Goal: Task Accomplishment & Management: Complete application form

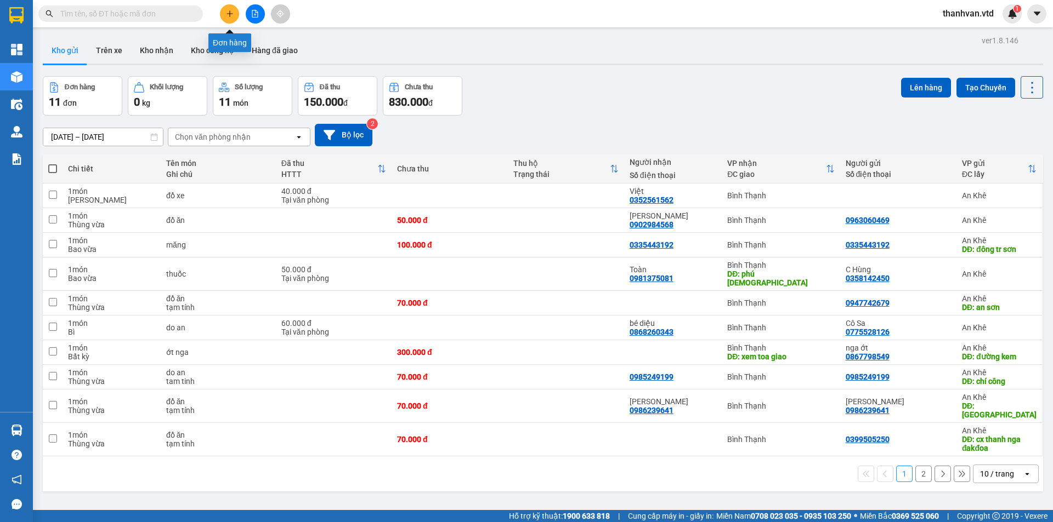
click at [230, 17] on icon "plus" at bounding box center [230, 14] width 8 height 8
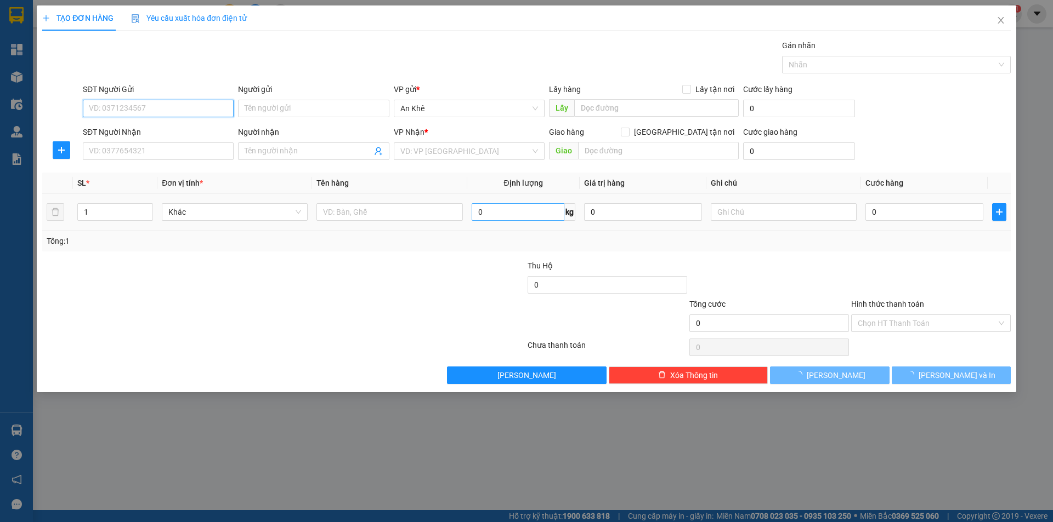
drag, startPoint x: 168, startPoint y: 105, endPoint x: 552, endPoint y: 205, distance: 396.6
click at [168, 105] on input "SĐT Người Gửi" at bounding box center [158, 109] width 151 height 18
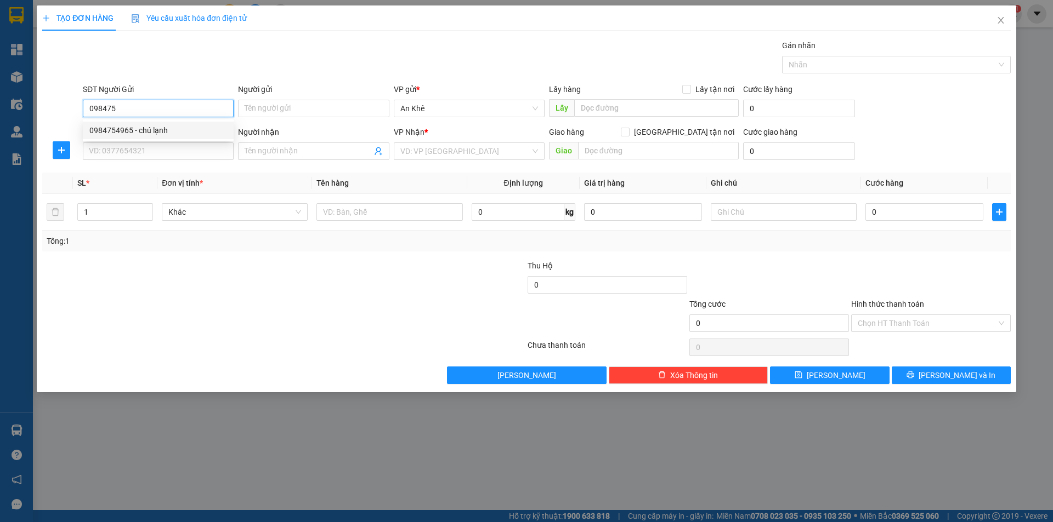
click at [151, 131] on div "0984754965 - chú lạnh" at bounding box center [158, 130] width 138 height 12
type input "0984754965"
type input "chú lạnh"
type input "0933351130"
type input "nam"
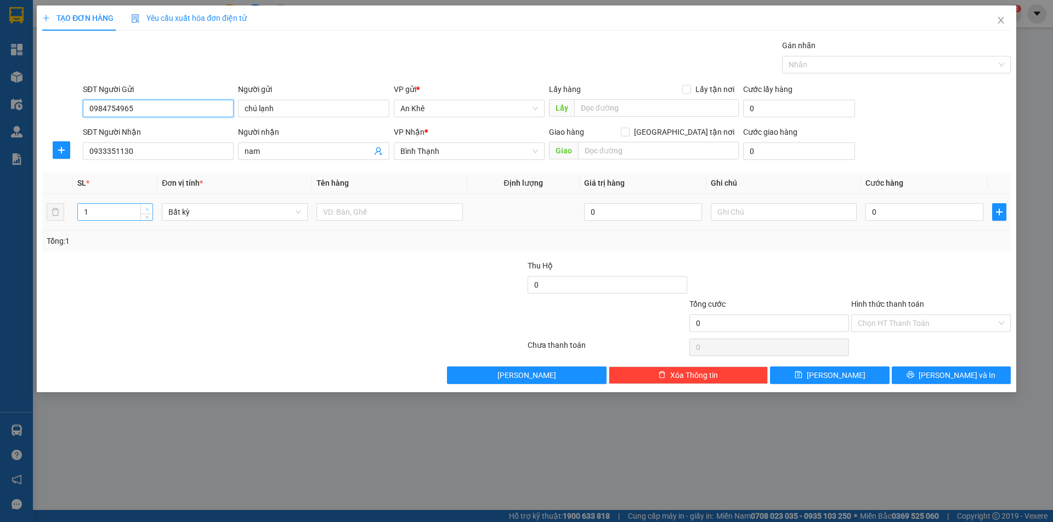
type input "0984754965"
type input "2"
click at [146, 207] on span "up" at bounding box center [147, 209] width 7 height 7
click at [298, 212] on span "Bất kỳ" at bounding box center [234, 212] width 133 height 16
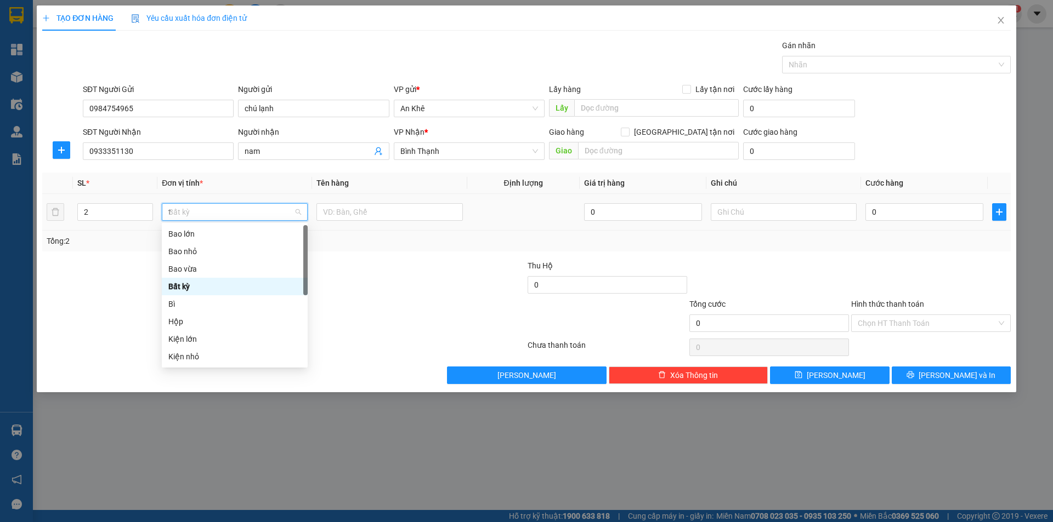
type input "th"
drag, startPoint x: 208, startPoint y: 285, endPoint x: 260, endPoint y: 258, distance: 58.1
click at [209, 285] on div "Thùng xốp" at bounding box center [234, 287] width 133 height 12
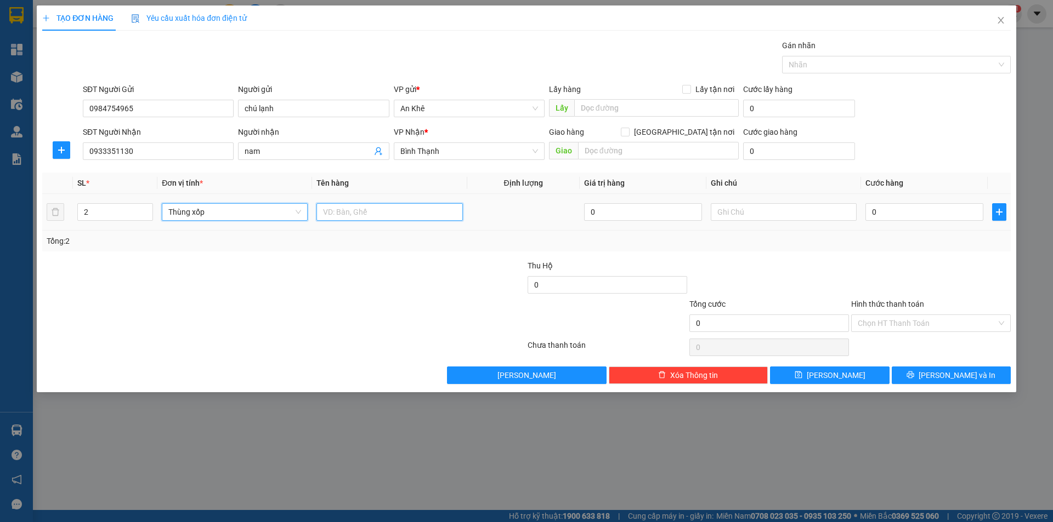
click at [353, 209] on input "text" at bounding box center [389, 212] width 146 height 18
type input "do an"
click at [931, 213] on input "0" at bounding box center [924, 212] width 118 height 18
type input "7"
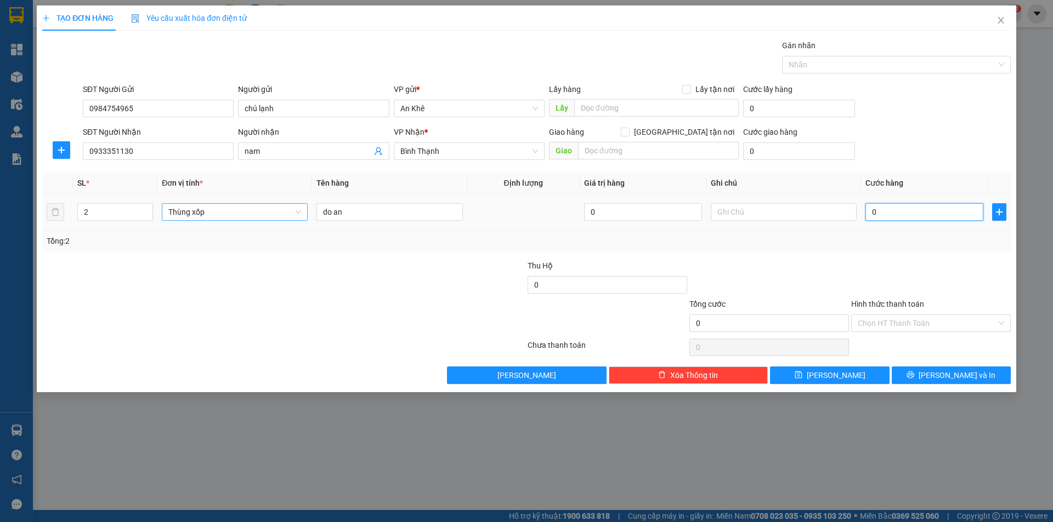
type input "7"
type input "70"
type input "700"
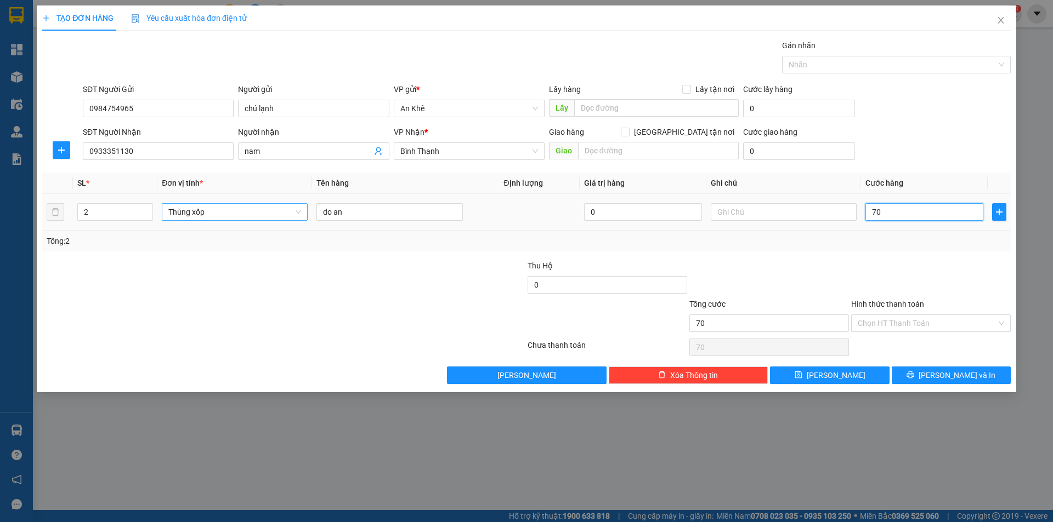
type input "700"
type input "7.000"
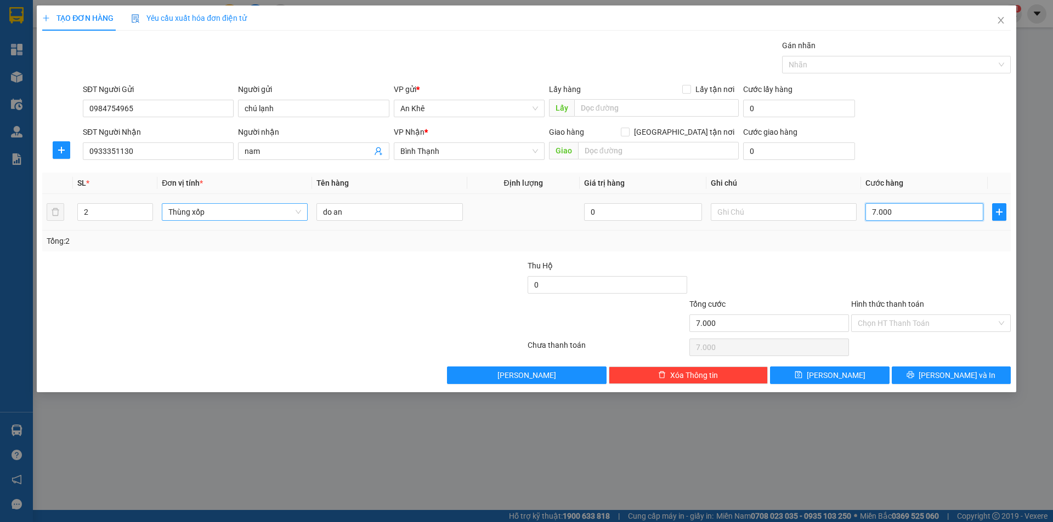
type input "70.000"
click at [931, 279] on div at bounding box center [931, 279] width 162 height 38
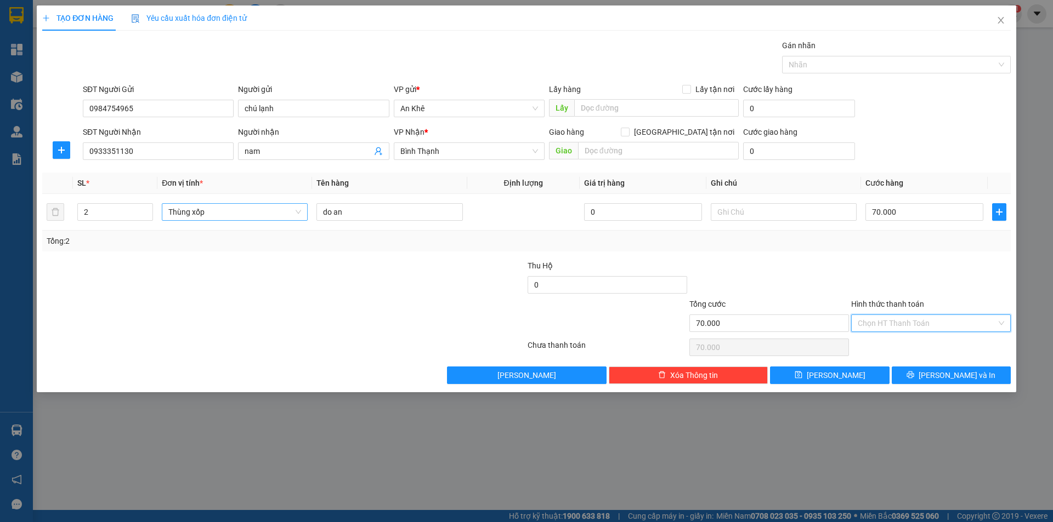
click at [908, 319] on input "Hình thức thanh toán" at bounding box center [926, 323] width 139 height 16
click at [918, 347] on div "Tại văn phòng" at bounding box center [930, 345] width 146 height 12
type input "0"
click at [380, 201] on div "do an" at bounding box center [389, 212] width 146 height 22
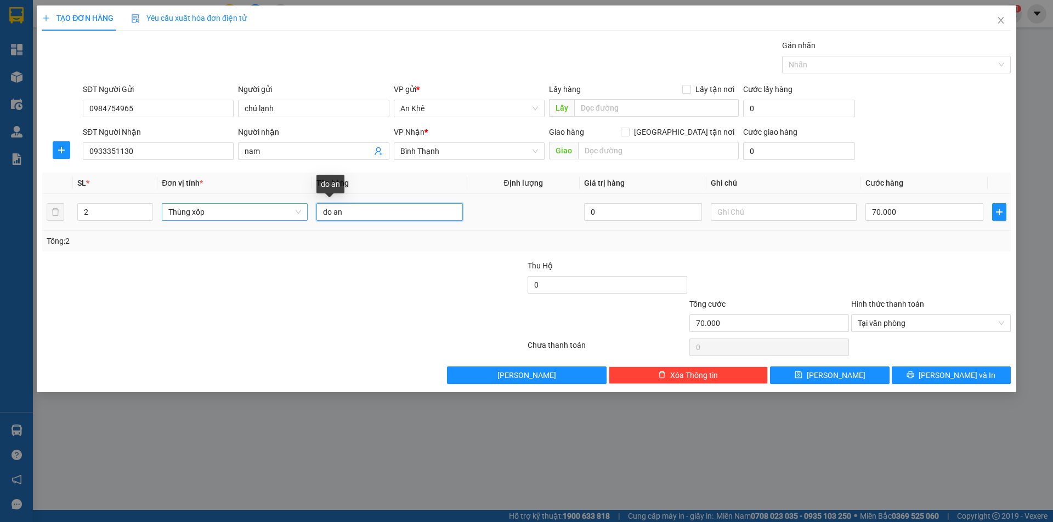
drag, startPoint x: 380, startPoint y: 214, endPoint x: 284, endPoint y: 208, distance: 96.7
click at [284, 208] on tr "2 Thùng xốp do an 0 70.000" at bounding box center [526, 212] width 968 height 37
type input "1 thùng lớn + 1 thùng nhỏ"
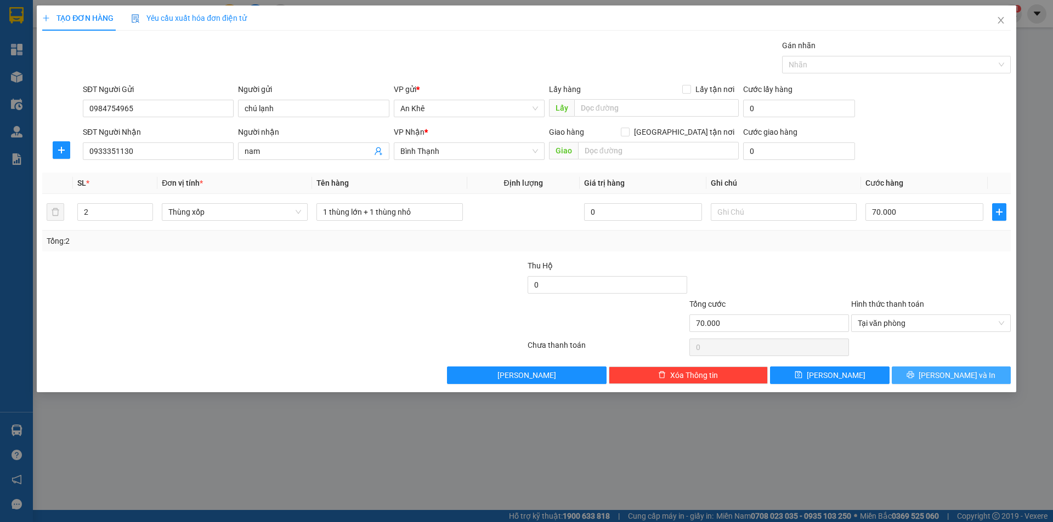
click at [948, 371] on span "Lưu và In" at bounding box center [956, 375] width 77 height 12
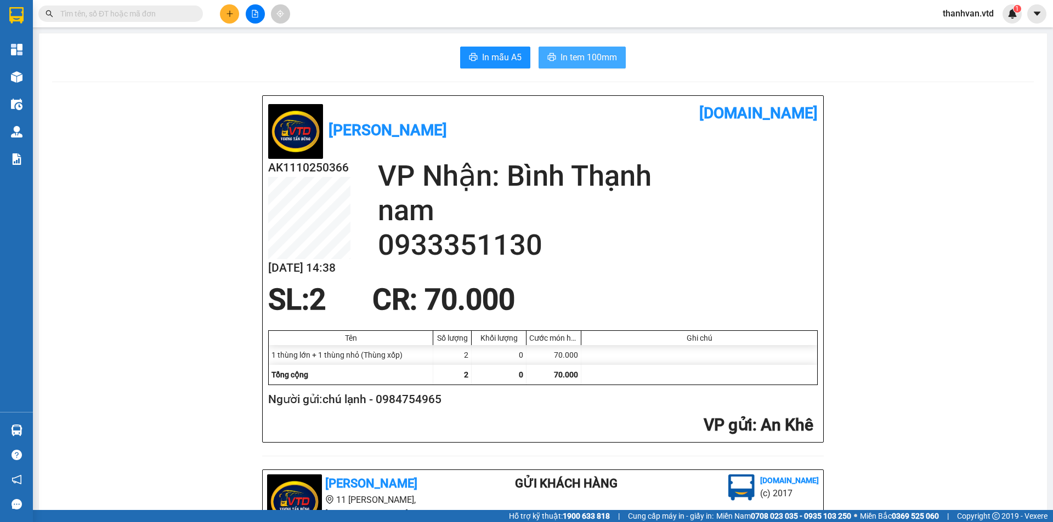
click at [560, 53] on span "In tem 100mm" at bounding box center [588, 57] width 56 height 14
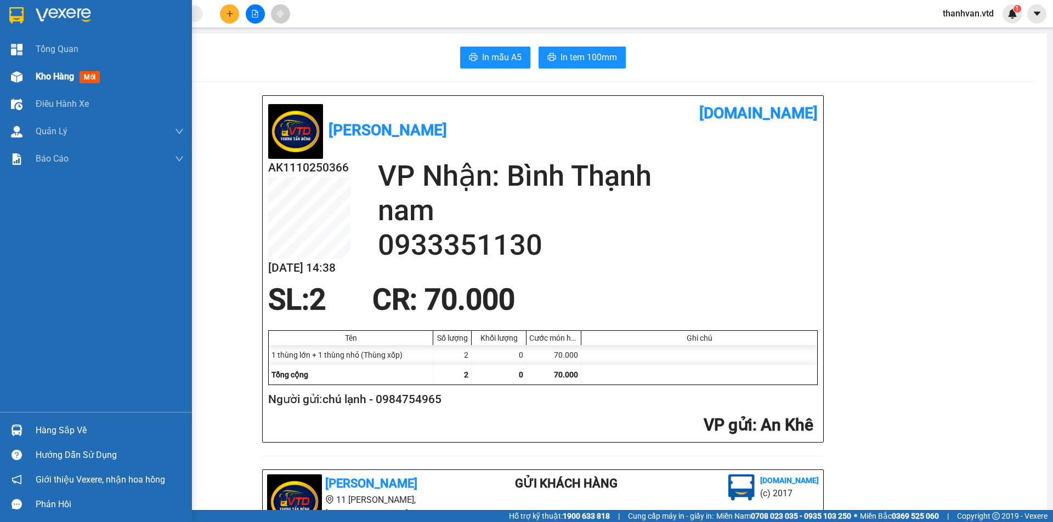
click at [41, 74] on span "Kho hàng" at bounding box center [55, 76] width 38 height 10
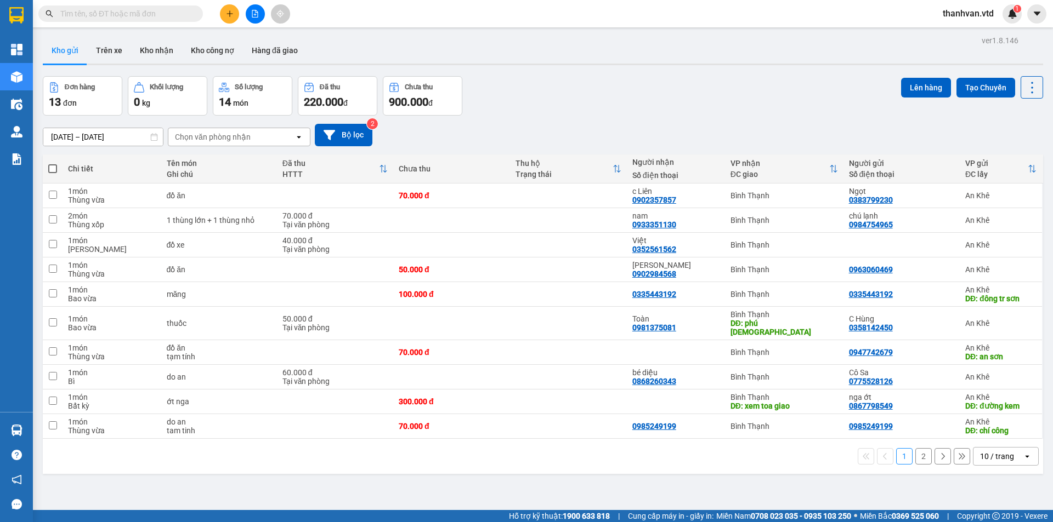
click at [637, 99] on div "Đơn hàng 13 đơn Khối lượng 0 kg Số lượng 14 món Đã thu 220.000 đ Chưa thu 900.0…" at bounding box center [543, 95] width 1000 height 39
click at [625, 110] on div "Đơn hàng 13 đơn Khối lượng 0 kg Số lượng 14 món Đã thu 220.000 đ Chưa thu 900.0…" at bounding box center [543, 95] width 1000 height 39
click at [1022, 452] on icon "open" at bounding box center [1026, 456] width 9 height 9
click at [992, 425] on span "100 / trang" at bounding box center [992, 423] width 39 height 11
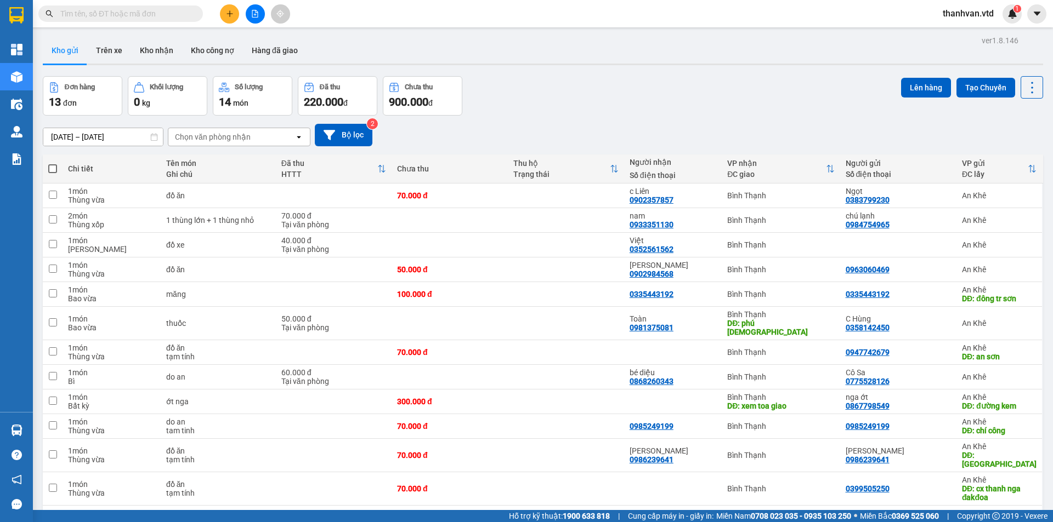
click at [623, 99] on div "Đơn hàng 13 đơn Khối lượng 0 kg Số lượng 14 món Đã thu 220.000 đ Chưa thu 900.0…" at bounding box center [543, 95] width 1000 height 39
click at [229, 15] on icon "plus" at bounding box center [230, 14] width 8 height 8
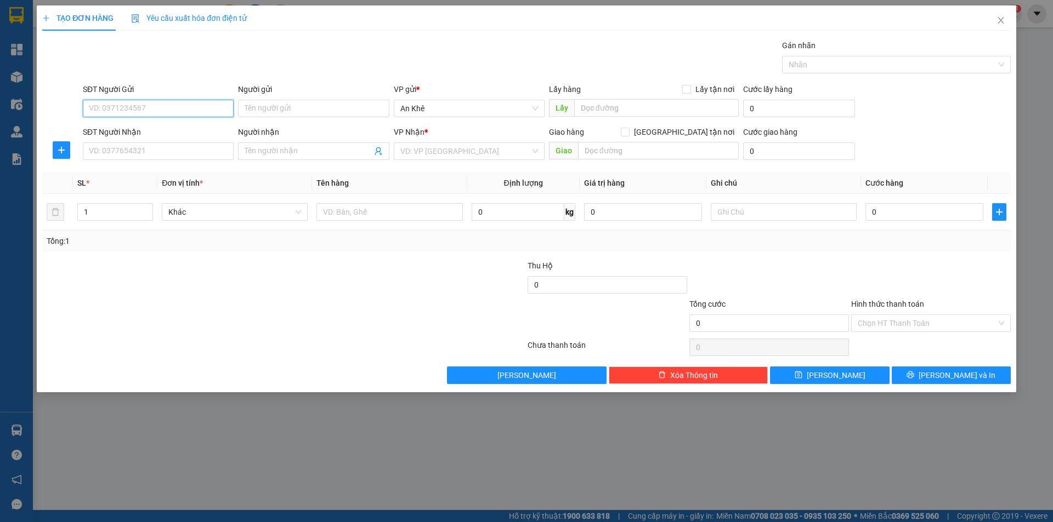
click at [150, 107] on input "SĐT Người Gửi" at bounding box center [158, 109] width 151 height 18
type input "0965413544"
click at [288, 111] on input "Người gửi" at bounding box center [313, 109] width 151 height 18
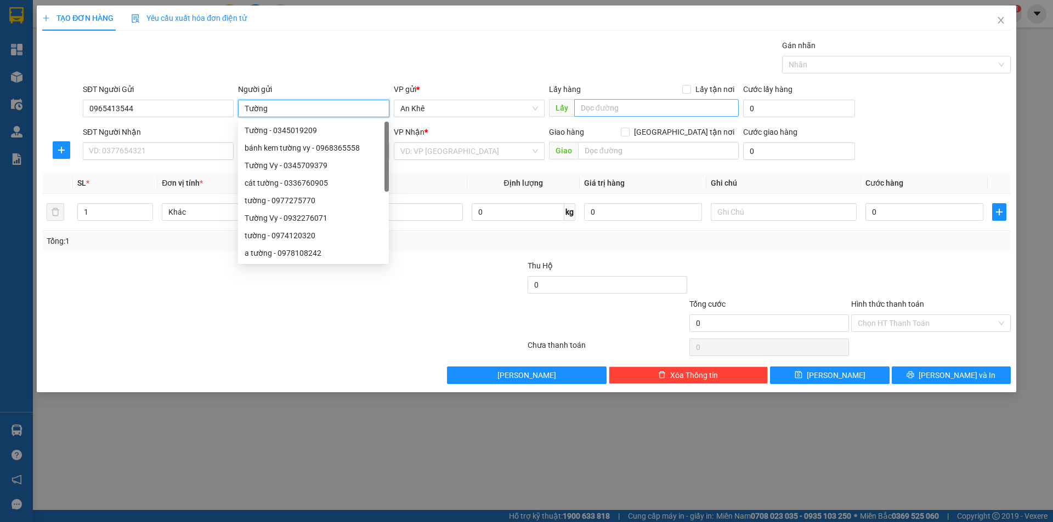
type input "Tường"
click at [615, 106] on input "text" at bounding box center [656, 108] width 164 height 18
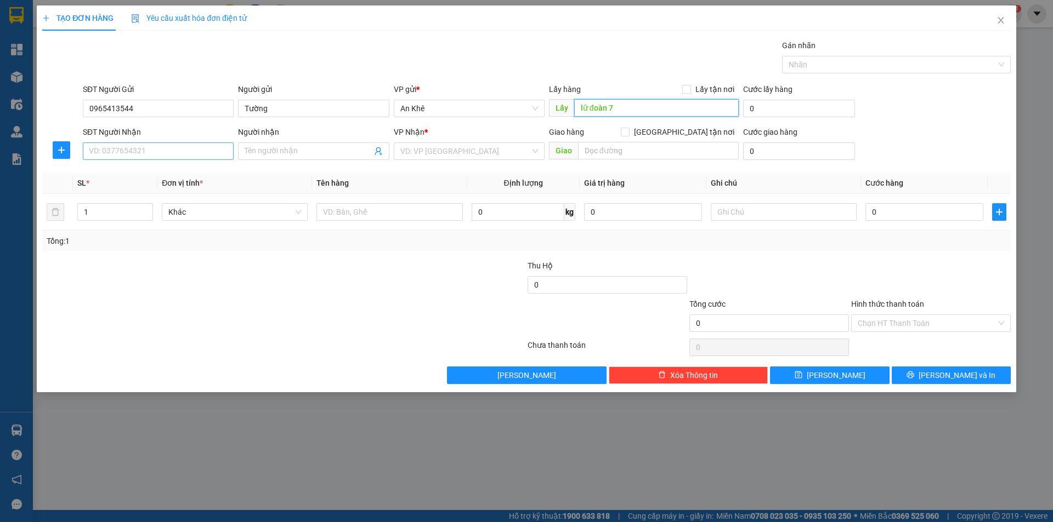
type input "lữ đoàn 7"
click at [136, 153] on input "SĐT Người Nhận" at bounding box center [158, 152] width 151 height 18
click at [303, 217] on div "Khác" at bounding box center [235, 212] width 146 height 18
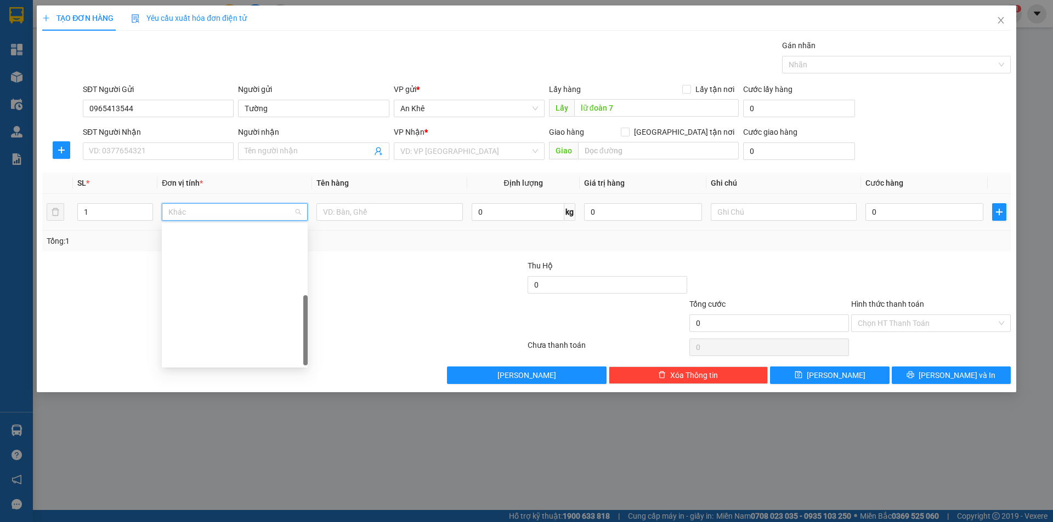
scroll to position [175, 0]
type input "b"
click at [187, 306] on div "Bì" at bounding box center [234, 304] width 133 height 12
click at [349, 211] on input "text" at bounding box center [389, 212] width 146 height 18
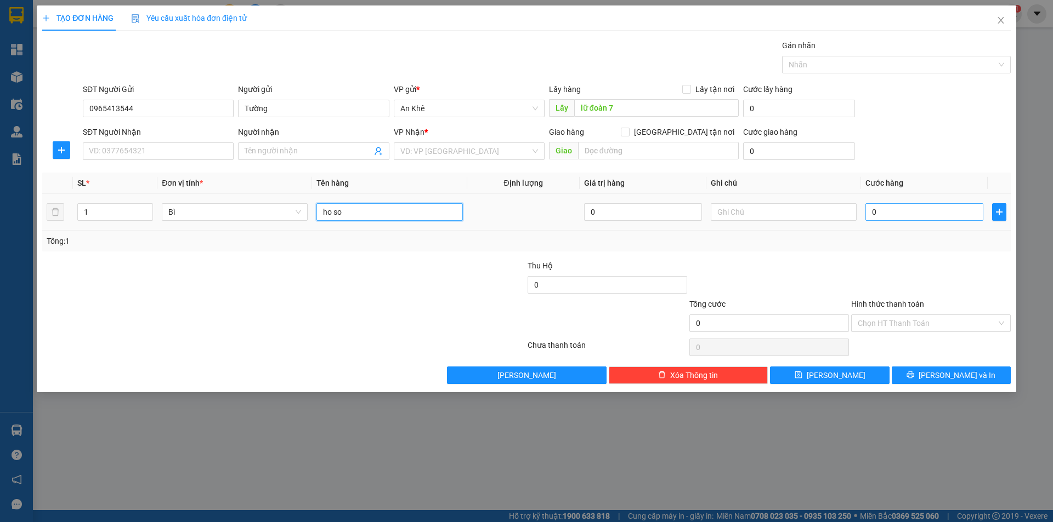
type input "ho so"
click at [912, 215] on input "0" at bounding box center [924, 212] width 118 height 18
click at [128, 153] on input "SĐT Người Nhận" at bounding box center [158, 152] width 151 height 18
type input "0984989572"
click at [450, 152] on input "search" at bounding box center [465, 151] width 130 height 16
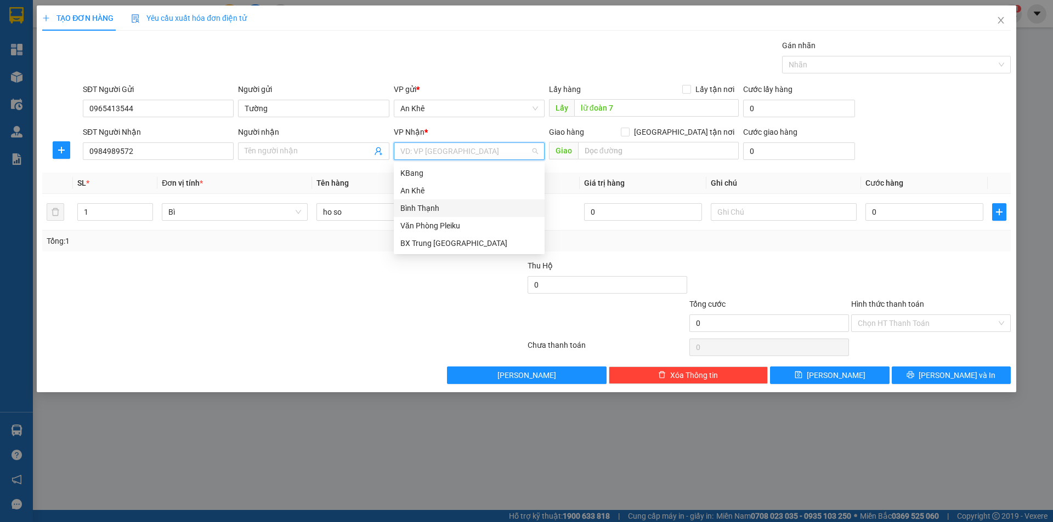
click at [445, 204] on div "Bình Thạnh" at bounding box center [469, 208] width 138 height 12
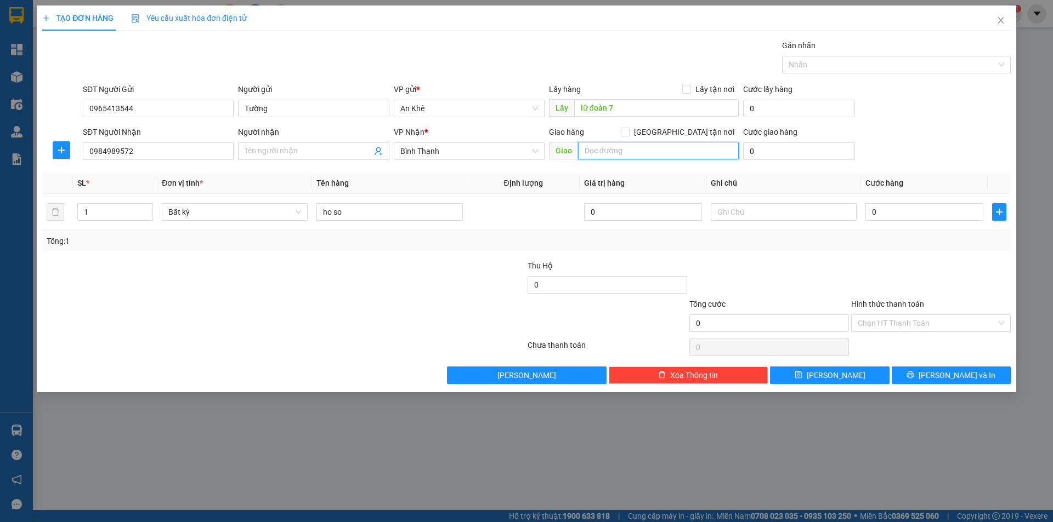
click at [644, 156] on input "text" at bounding box center [658, 151] width 161 height 18
type input "CD Huy Hồng"
click at [882, 217] on input "0" at bounding box center [924, 212] width 118 height 18
type input "6"
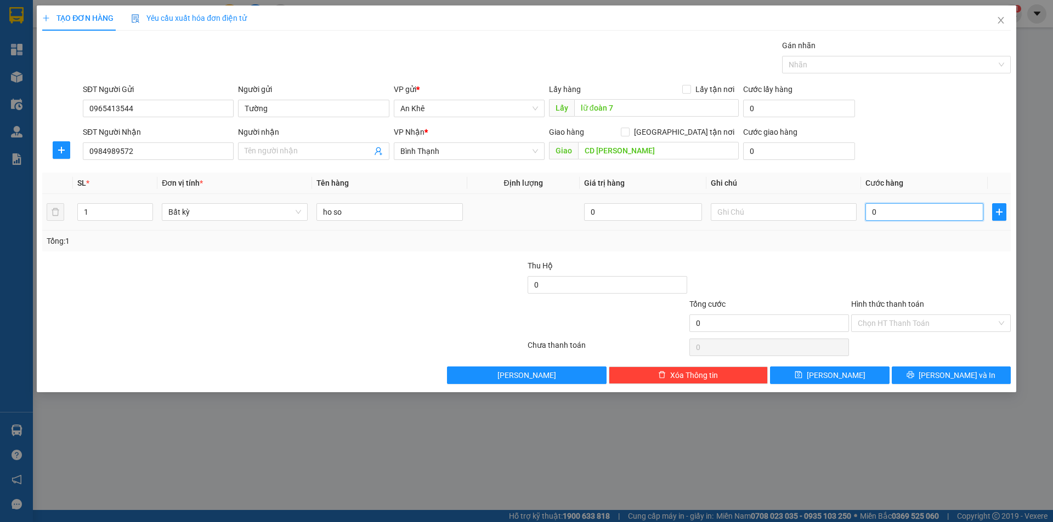
type input "6"
type input "60"
type input "600"
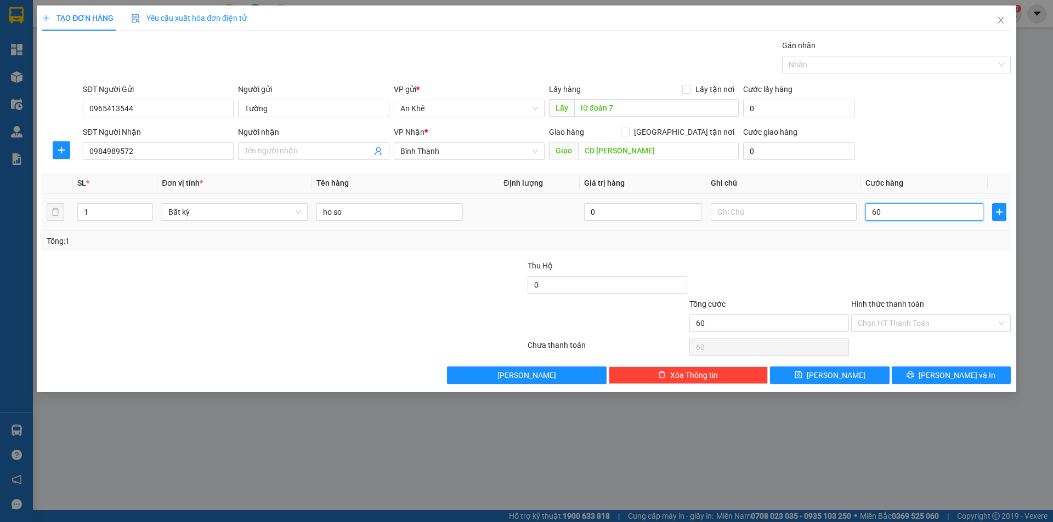
type input "600"
type input "6.000"
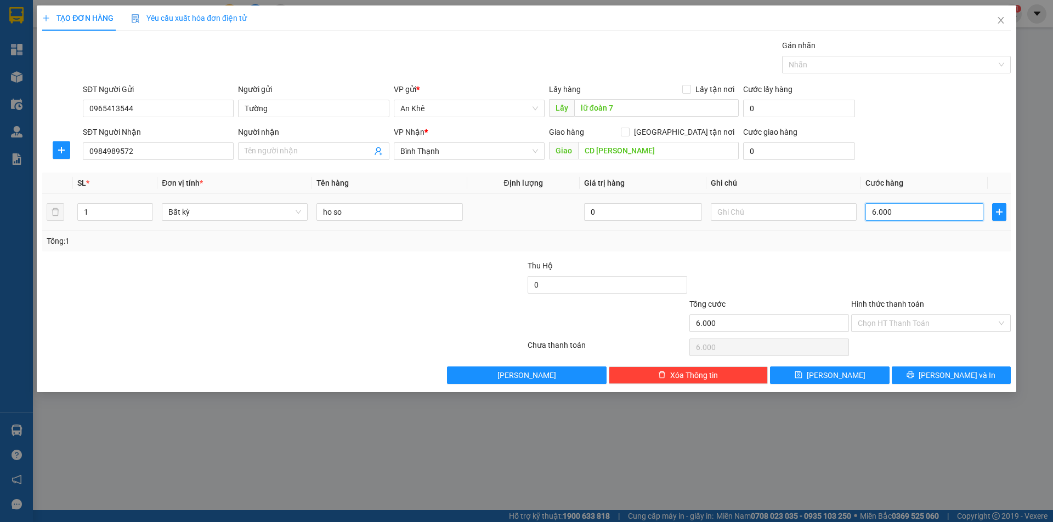
type input "60.000"
type input "6.000"
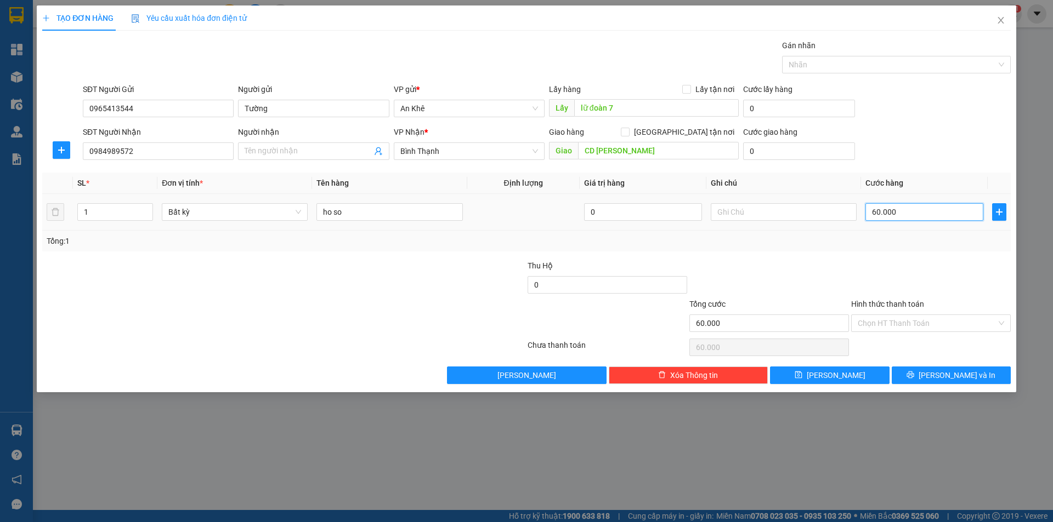
type input "6.000"
type input "600"
type input "60"
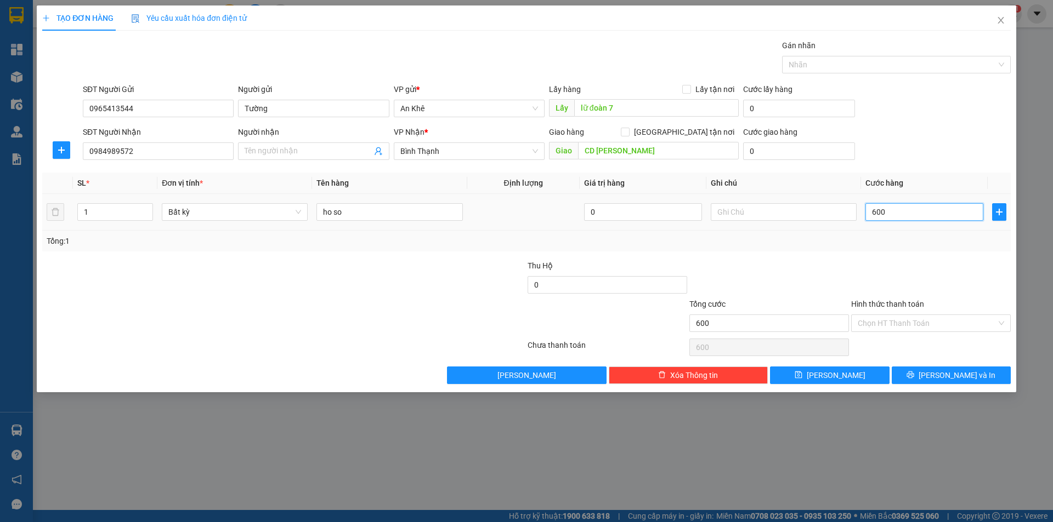
type input "60"
type input "6"
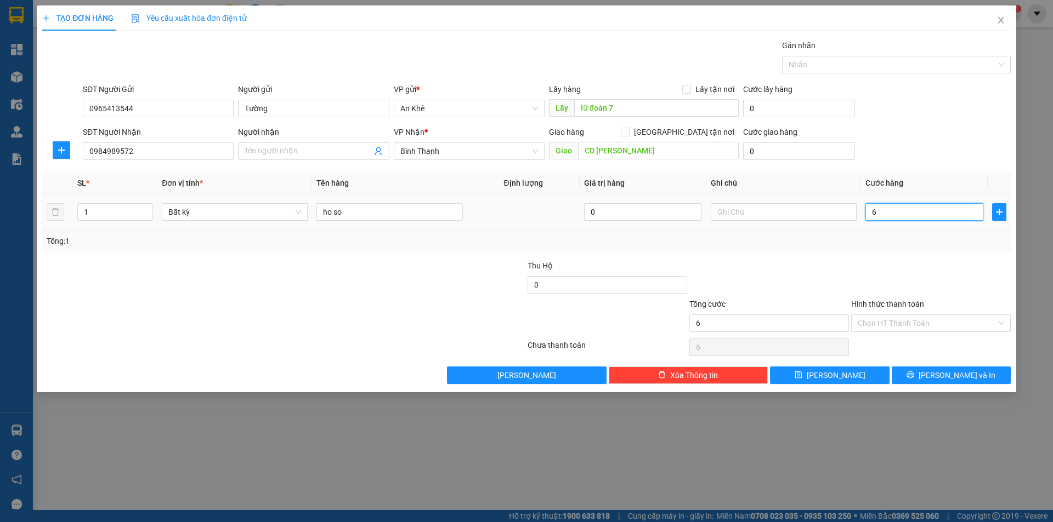
type input "0"
type input "05"
type input "5"
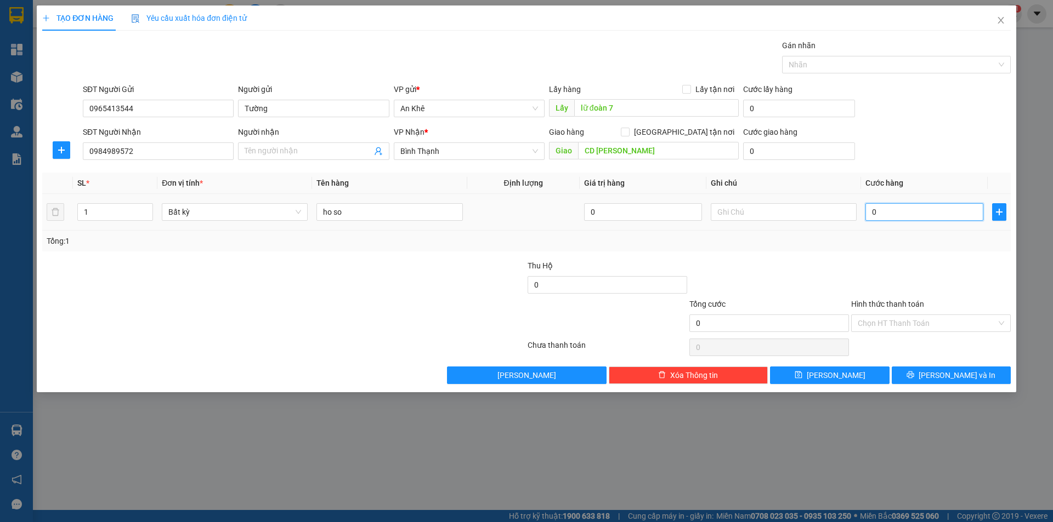
type input "5"
type input "050"
type input "50"
type input "0.500"
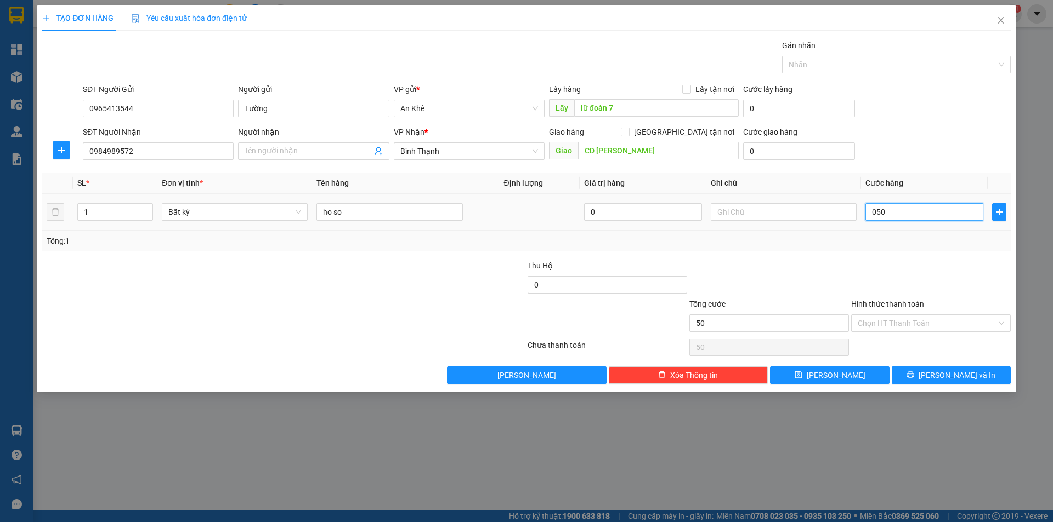
type input "500"
type input "05.000"
type input "5.000"
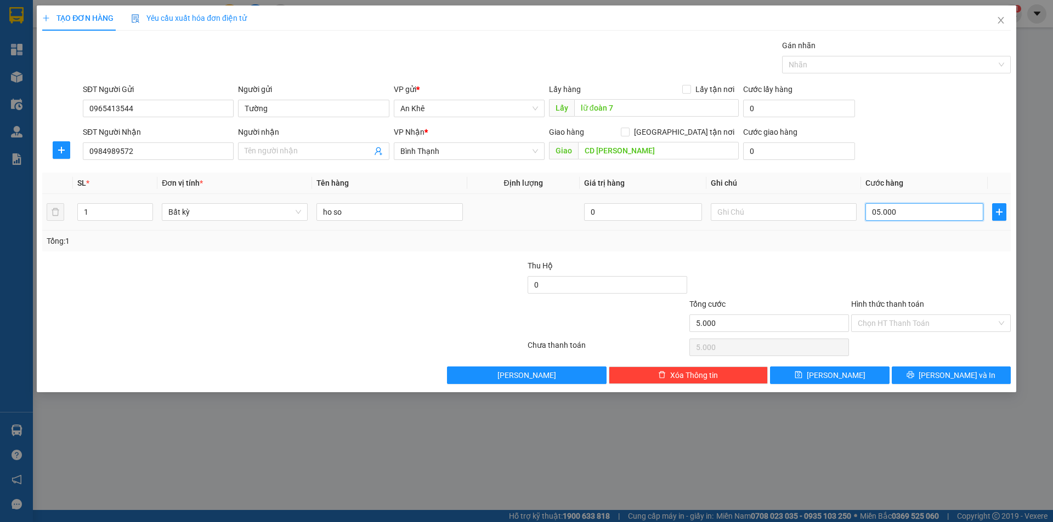
type input "050.000"
type input "50.000"
click at [277, 154] on input "Người nhận" at bounding box center [308, 151] width 127 height 12
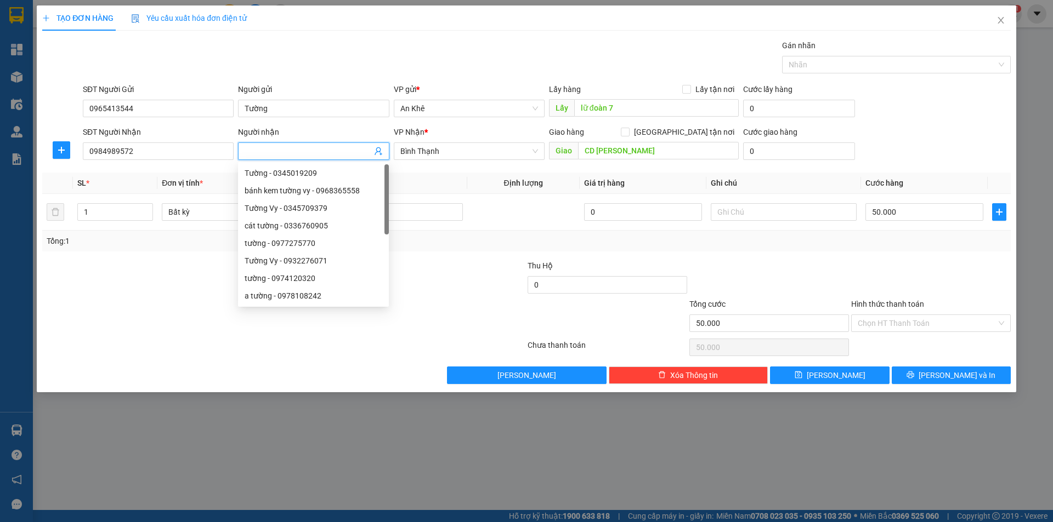
type input "D"
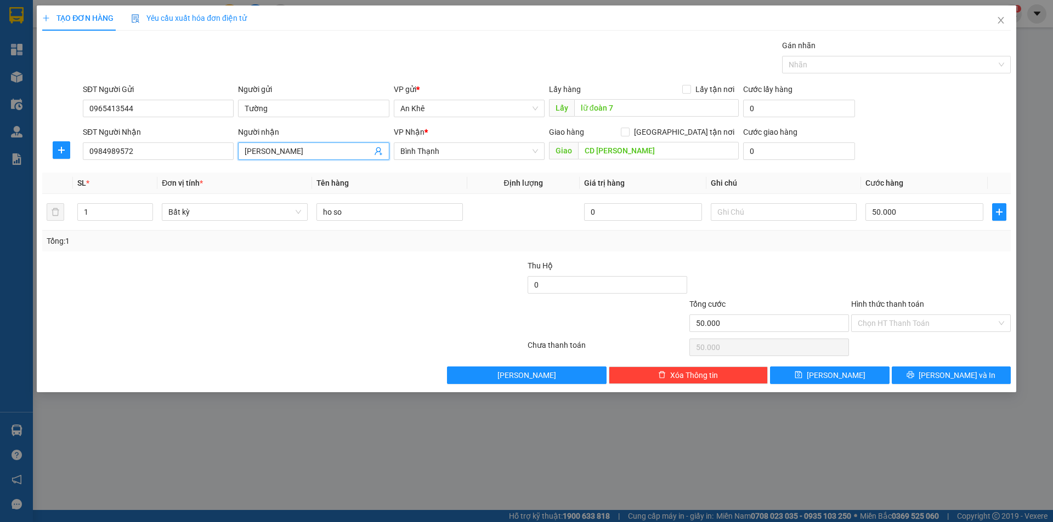
type input "Đức Khánh"
click at [906, 267] on div at bounding box center [931, 279] width 162 height 38
click at [975, 322] on input "Hình thức thanh toán" at bounding box center [926, 323] width 139 height 16
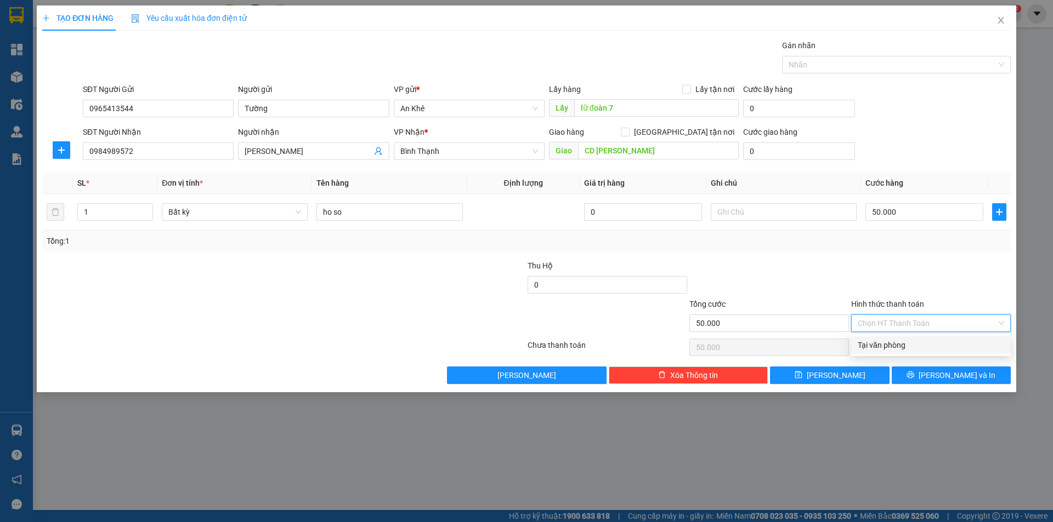
click at [917, 282] on div at bounding box center [931, 279] width 162 height 38
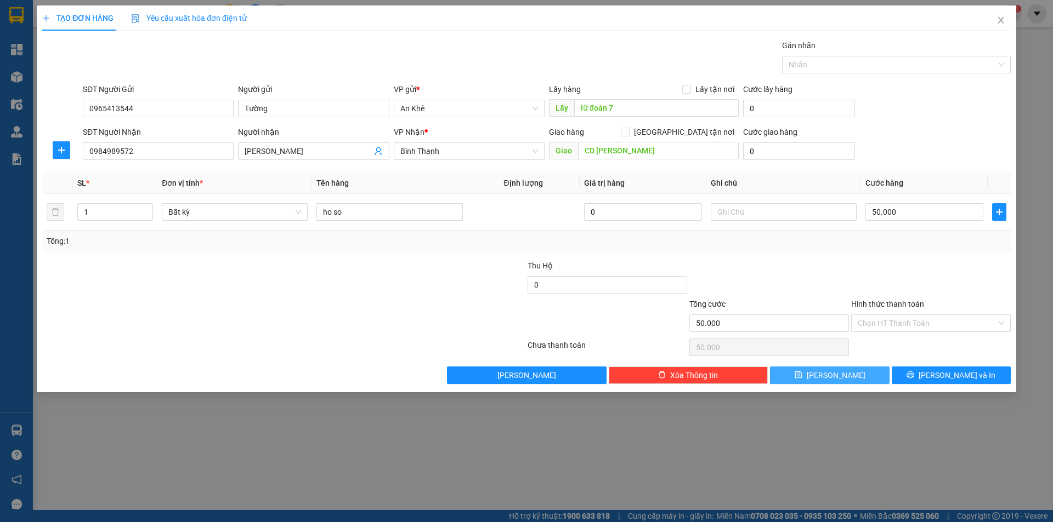
click at [829, 378] on span "Lưu" at bounding box center [835, 375] width 59 height 12
type input "0"
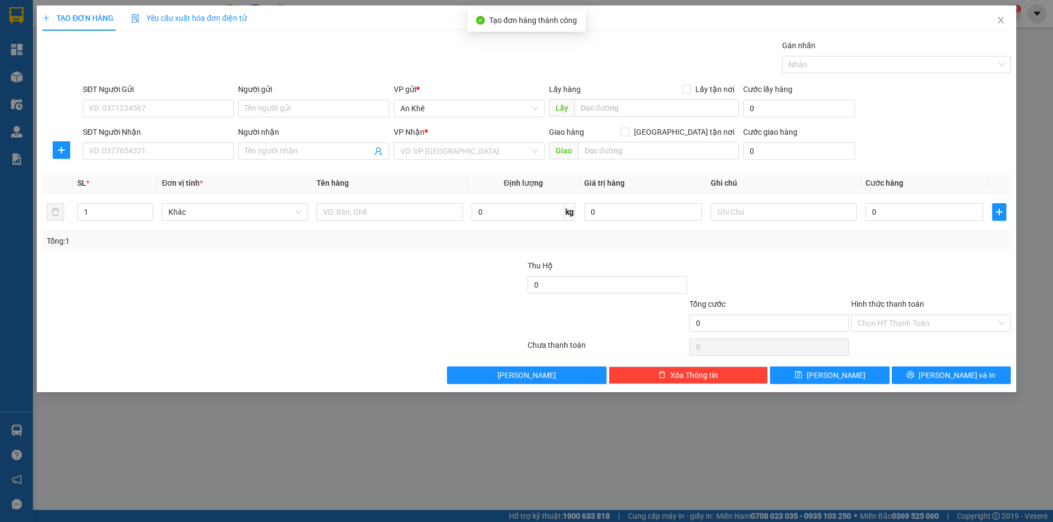
drag, startPoint x: 943, startPoint y: 105, endPoint x: 956, endPoint y: 89, distance: 20.6
click at [944, 104] on div "SĐT Người Gửi VD: 0371234567 Người gửi Tên người gửi VP gửi * An Khê Lấy hàng L…" at bounding box center [547, 102] width 932 height 38
click at [999, 21] on icon "close" at bounding box center [1000, 20] width 9 height 9
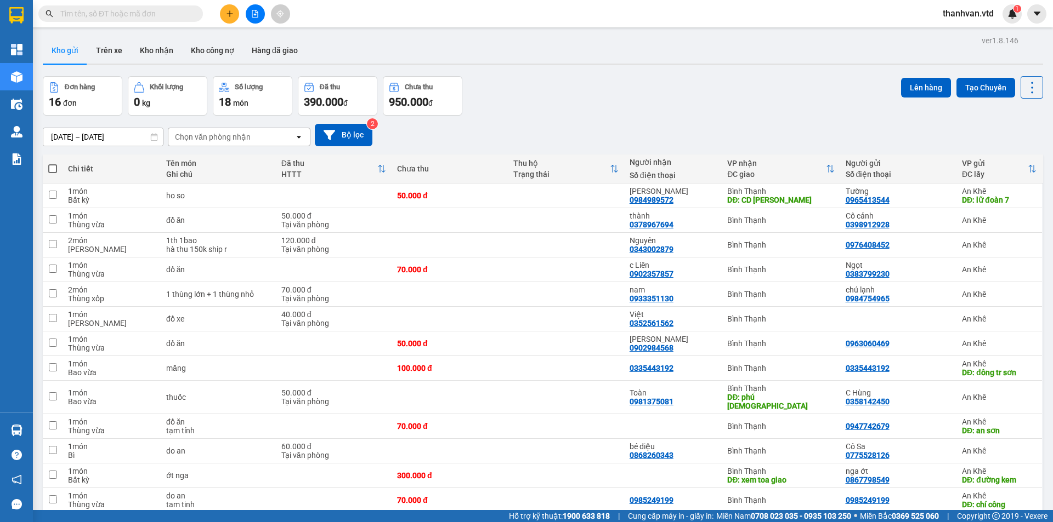
click at [908, 136] on div "06/10/2025 – 11/10/2025 Press the down arrow key to interact with the calendar …" at bounding box center [543, 135] width 1000 height 22
click at [521, 113] on div "Đơn hàng 16 đơn Khối lượng 0 kg Số lượng 18 món Đã thu 390.000 đ Chưa thu 950.0…" at bounding box center [543, 95] width 1000 height 39
click at [542, 91] on div "Đơn hàng 16 đơn Khối lượng 0 kg Số lượng 18 món Đã thu 390.000 đ Chưa thu 950.0…" at bounding box center [543, 95] width 1000 height 39
click at [232, 13] on icon "plus" at bounding box center [230, 14] width 8 height 8
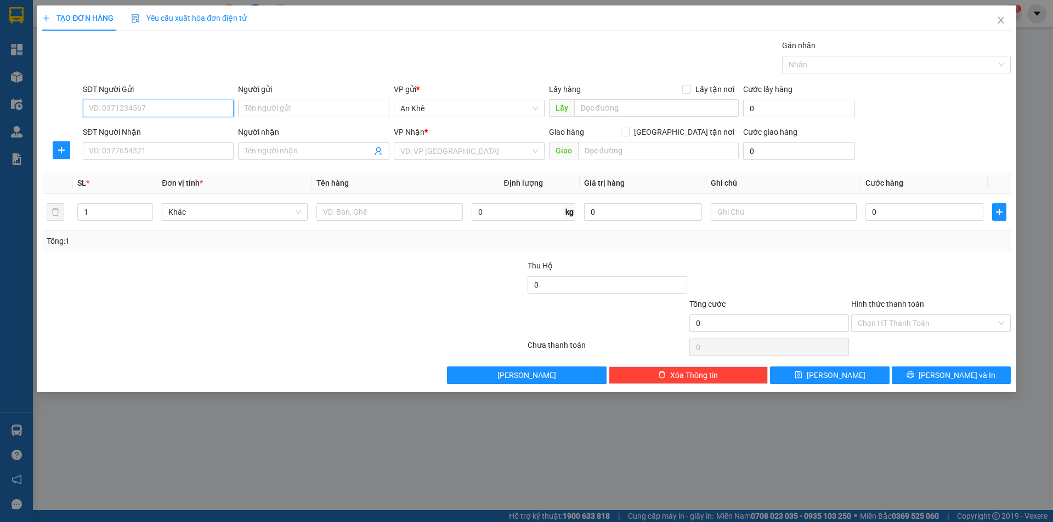
click at [147, 100] on input "SĐT Người Gửi" at bounding box center [158, 109] width 151 height 18
type input "0338743108"
click at [169, 134] on div "0338743108 - Tùng" at bounding box center [158, 130] width 138 height 12
type input "Tùng"
type input "Chí Công"
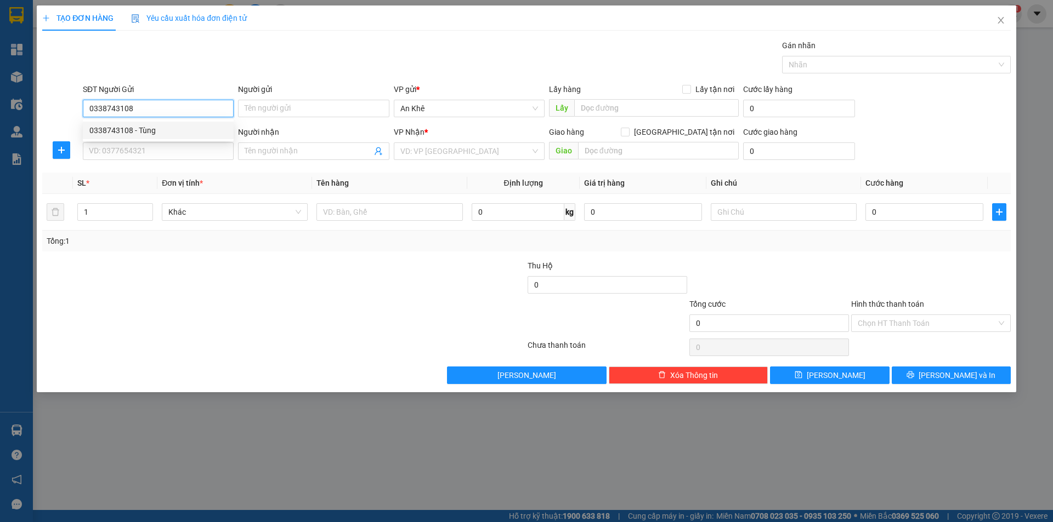
type input "0338743108"
type input "Tùng"
type input "0338743108"
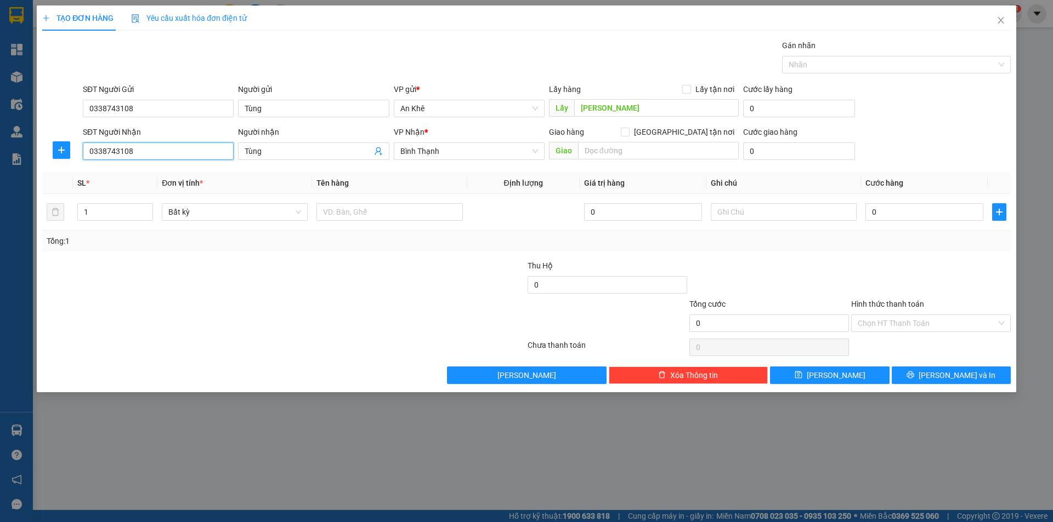
click at [200, 156] on input "0338743108" at bounding box center [158, 152] width 151 height 18
click at [140, 150] on input "0338743108" at bounding box center [158, 152] width 151 height 18
drag, startPoint x: 188, startPoint y: 150, endPoint x: 51, endPoint y: 152, distance: 137.1
click at [51, 152] on div "SĐT Người Nhận 0338743108 Người nhận Tùng VP Nhận * Bình Thạnh Giao hàng Giao t…" at bounding box center [526, 145] width 970 height 38
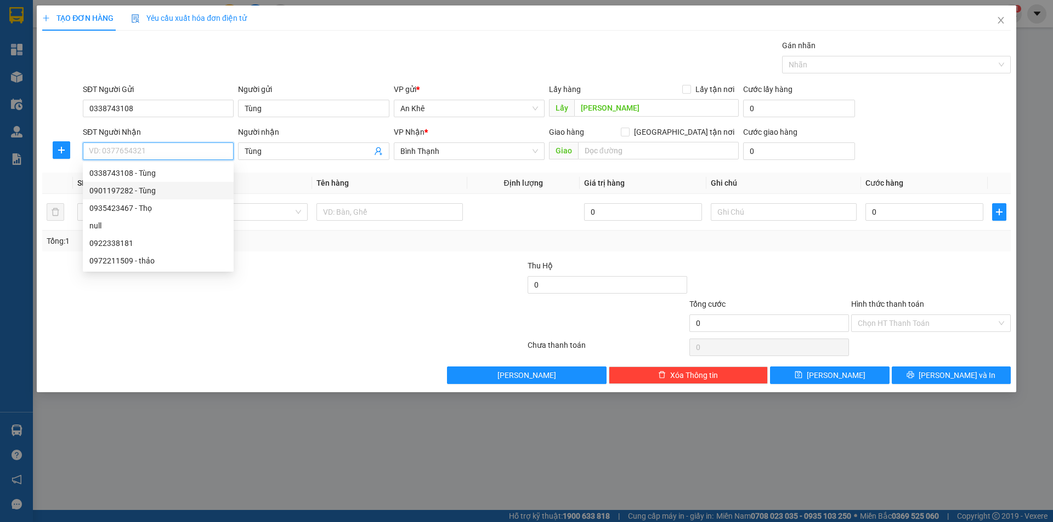
click at [134, 192] on div "0901197282 - Tùng" at bounding box center [158, 191] width 138 height 12
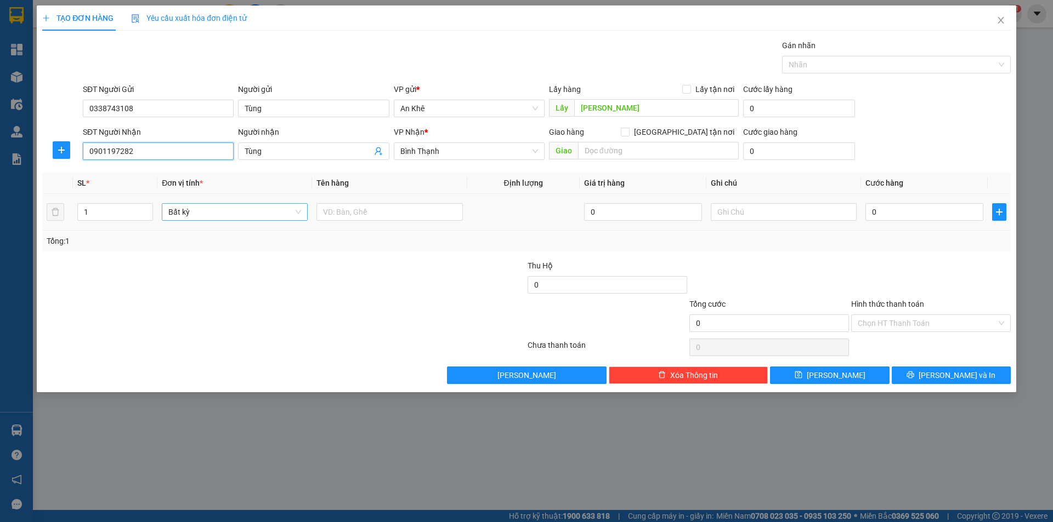
click at [300, 215] on span "Bất kỳ" at bounding box center [234, 212] width 133 height 16
type input "0901197282"
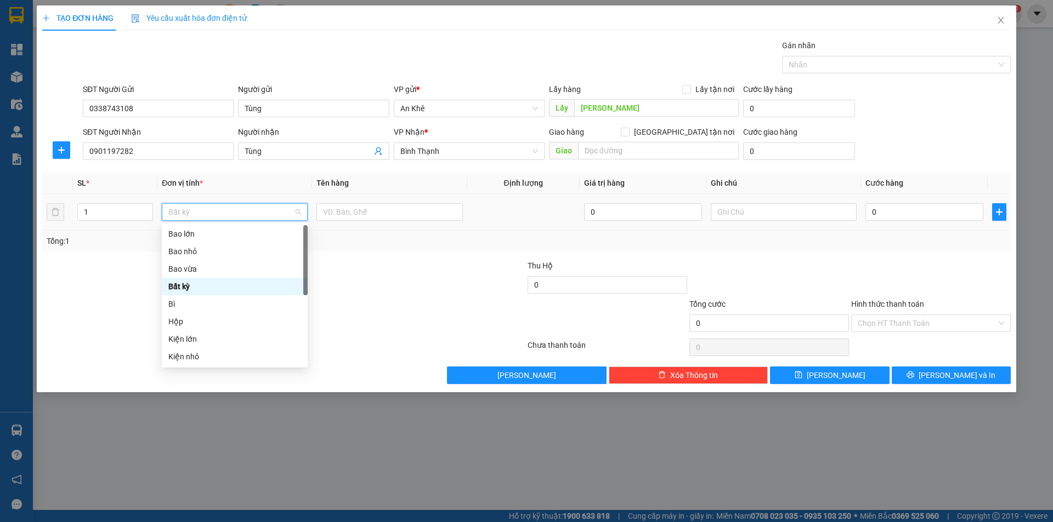
type input "b"
click at [202, 266] on div "Bao vừa" at bounding box center [234, 269] width 133 height 12
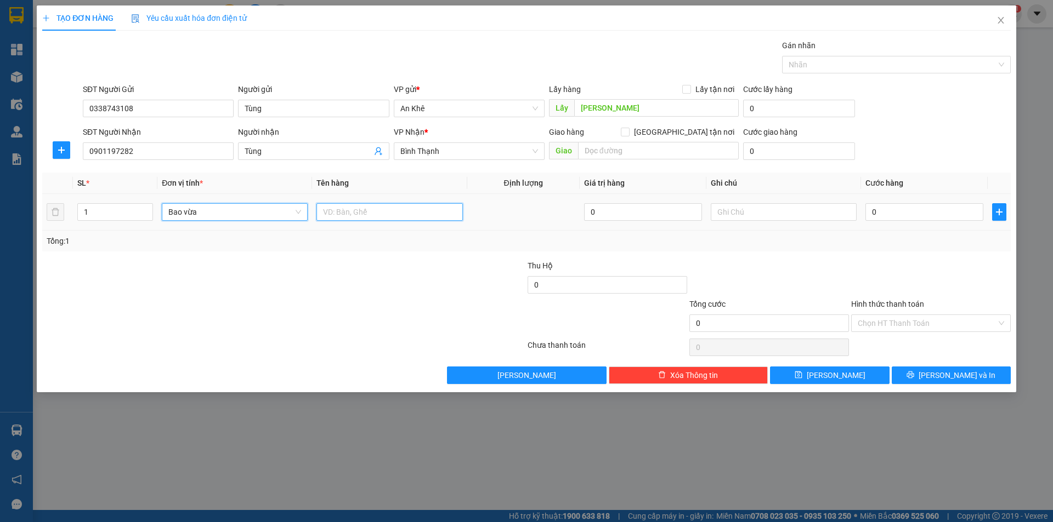
click at [348, 212] on input "text" at bounding box center [389, 212] width 146 height 18
click at [349, 210] on input "cf" at bounding box center [389, 212] width 146 height 18
type input "cà phê"
click at [906, 216] on input "0" at bounding box center [924, 212] width 118 height 18
type input "1"
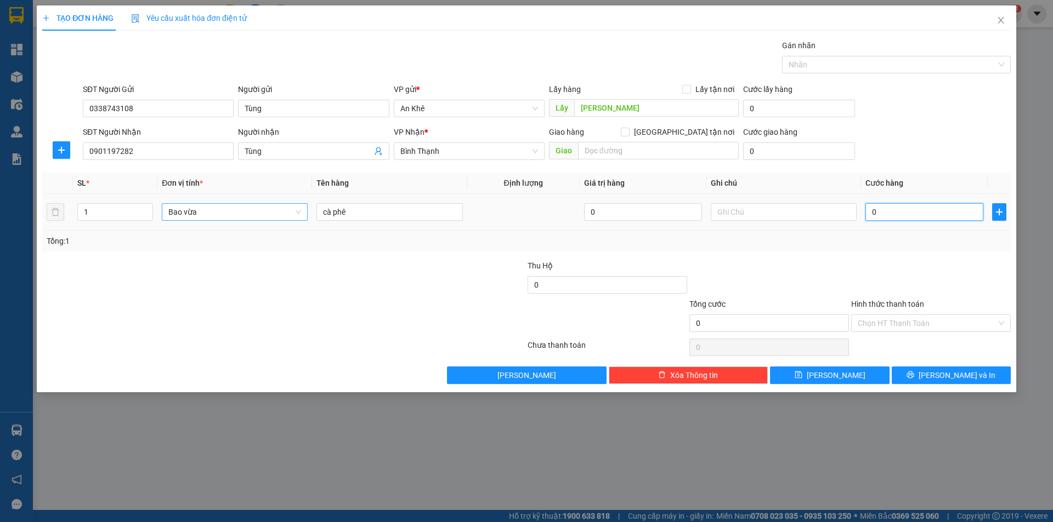
type input "1"
type input "10"
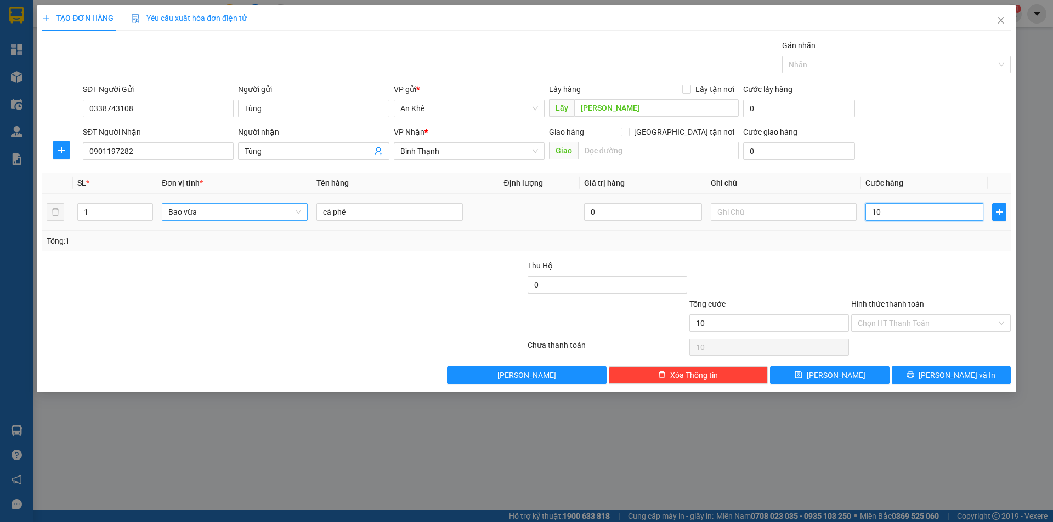
type input "100"
type input "1.000"
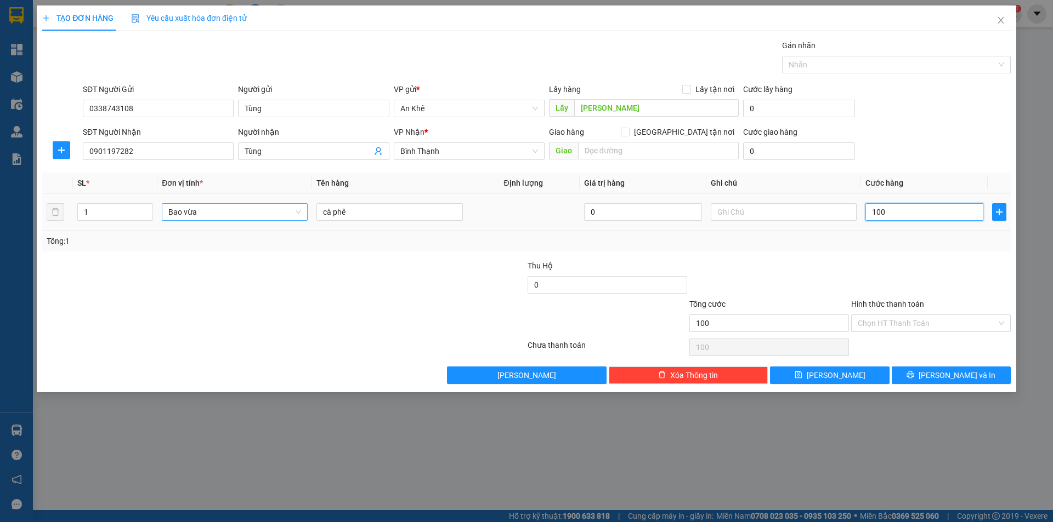
type input "1.000"
type input "10.000"
click at [906, 216] on input "10.000" at bounding box center [924, 212] width 118 height 18
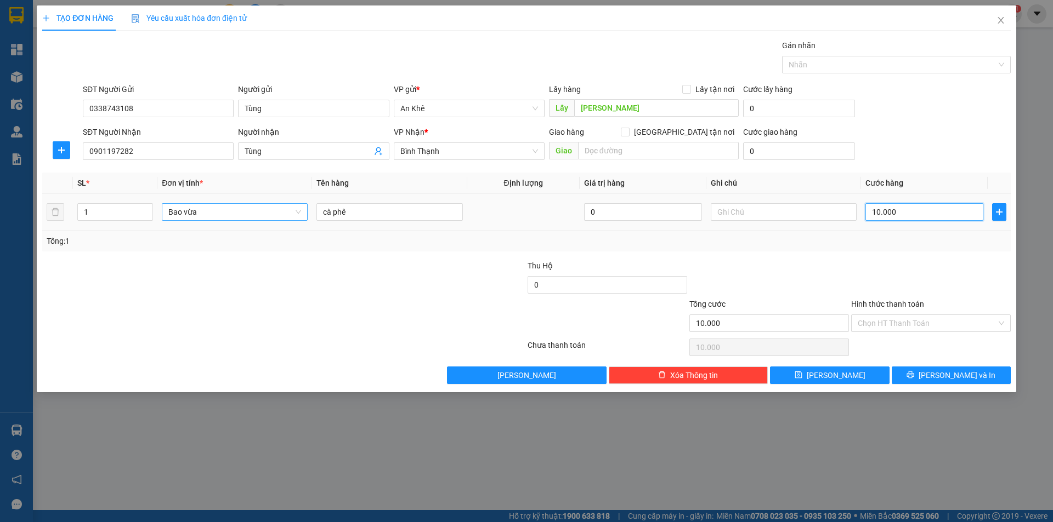
type input "1"
type input "10"
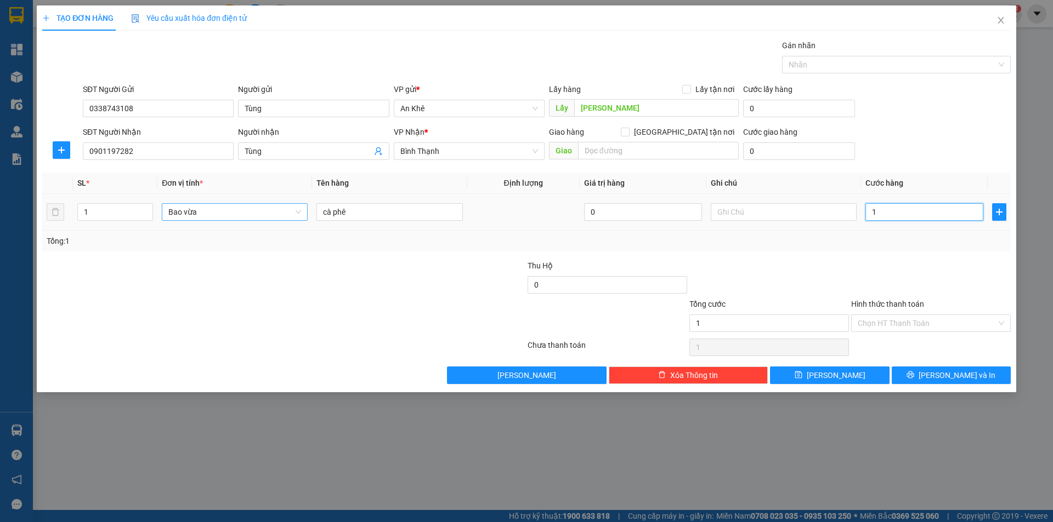
type input "10"
type input "100"
type input "1.000"
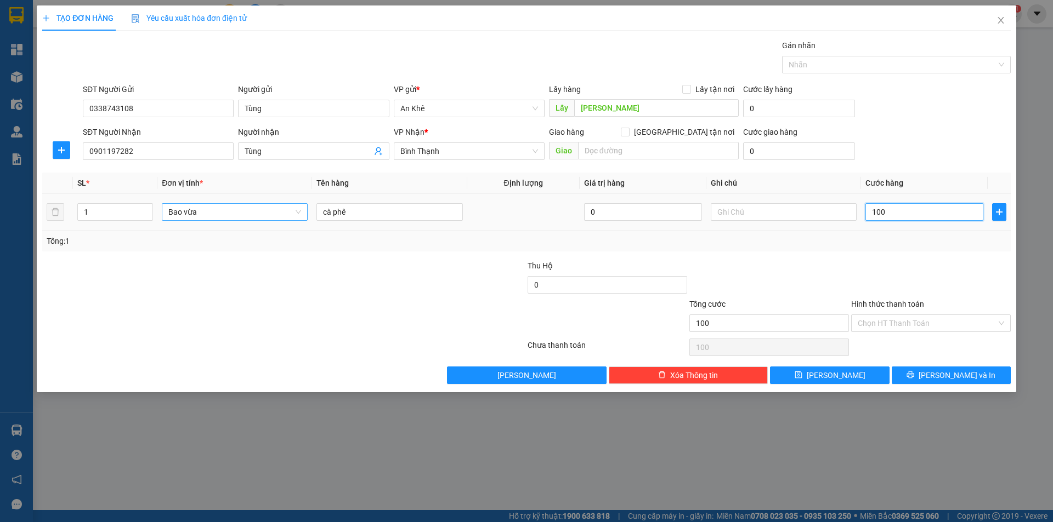
type input "1.000"
type input "10.000"
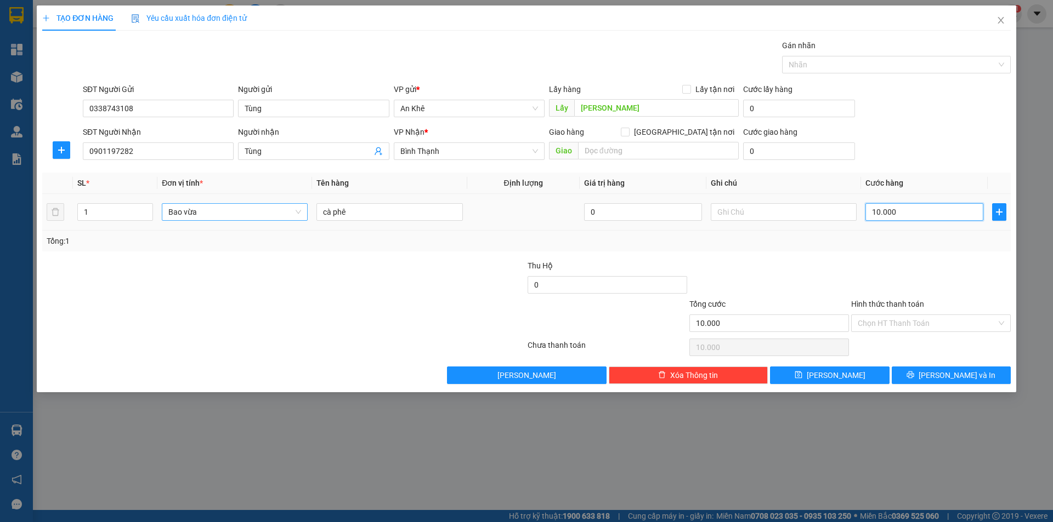
type input "100.000"
click at [782, 206] on input "text" at bounding box center [783, 212] width 146 height 18
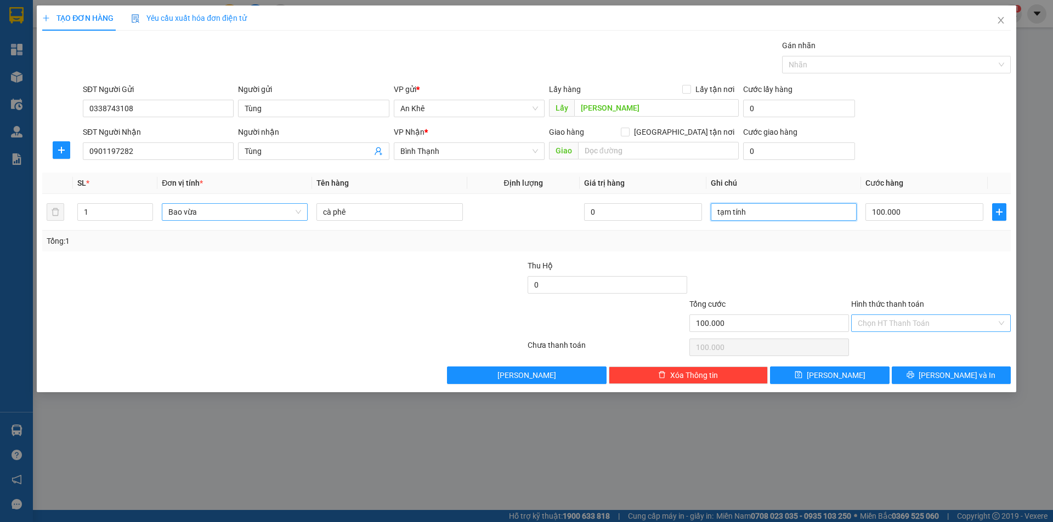
type input "tạm tính"
click at [903, 321] on input "Hình thức thanh toán" at bounding box center [926, 323] width 139 height 16
click at [890, 278] on div at bounding box center [931, 279] width 162 height 38
click at [871, 372] on button "Lưu" at bounding box center [829, 376] width 119 height 18
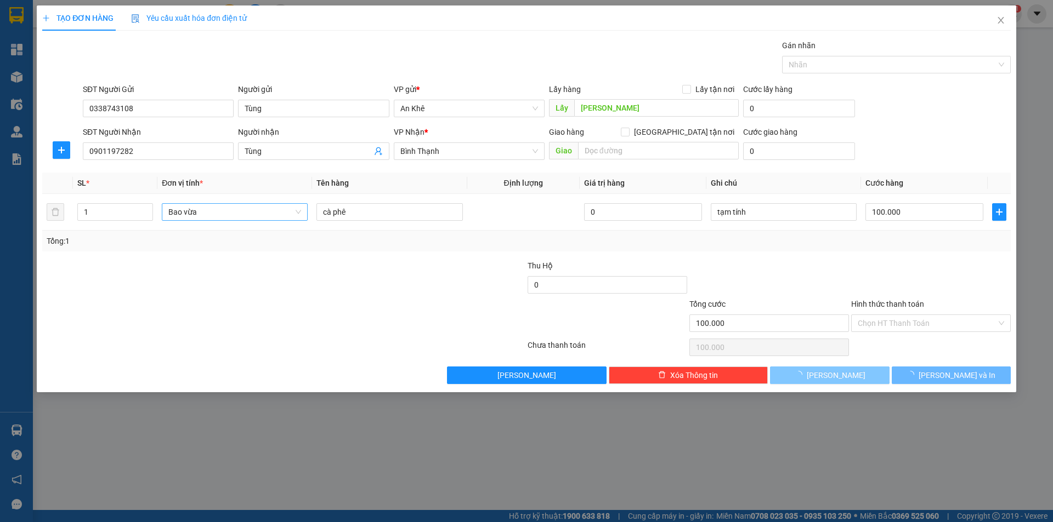
type input "0"
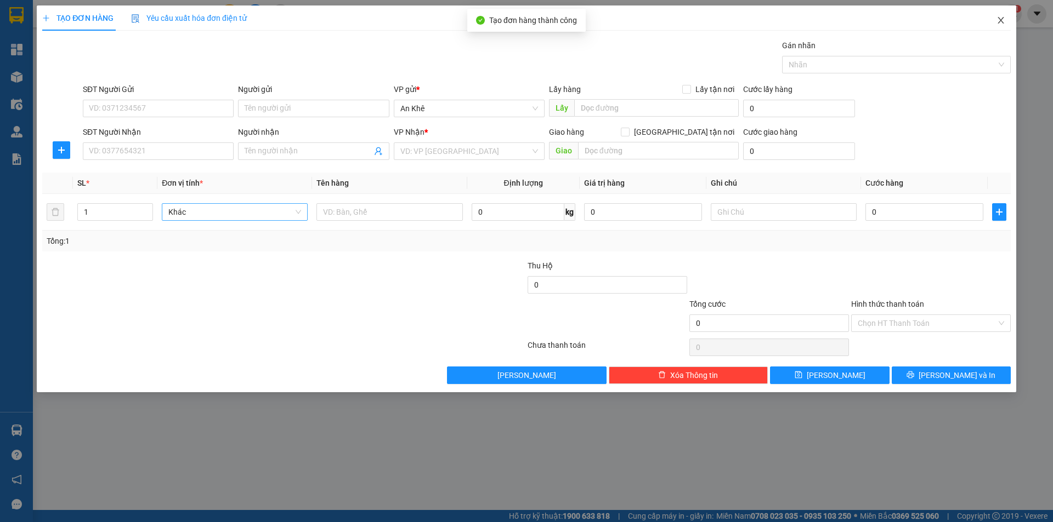
click at [1002, 19] on icon "close" at bounding box center [1000, 20] width 6 height 7
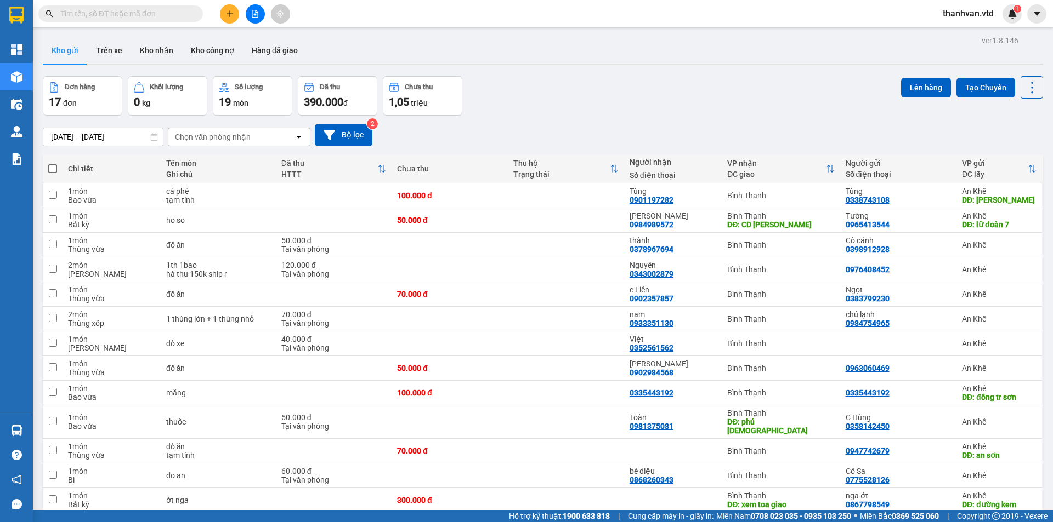
click at [567, 126] on div "06/10/2025 – 11/10/2025 Press the down arrow key to interact with the calendar …" at bounding box center [543, 135] width 1000 height 22
click at [542, 121] on div "06/10/2025 – 11/10/2025 Press the down arrow key to interact with the calendar …" at bounding box center [543, 135] width 1000 height 39
click at [566, 92] on div "Đơn hàng 17 đơn Khối lượng 0 kg Số lượng 19 món Đã thu 390.000 đ Chưa thu 1,05 …" at bounding box center [543, 95] width 1000 height 39
click at [575, 119] on div "06/10/2025 – 11/10/2025 Press the down arrow key to interact with the calendar …" at bounding box center [543, 135] width 1000 height 39
click at [227, 12] on icon "plus" at bounding box center [230, 14] width 8 height 8
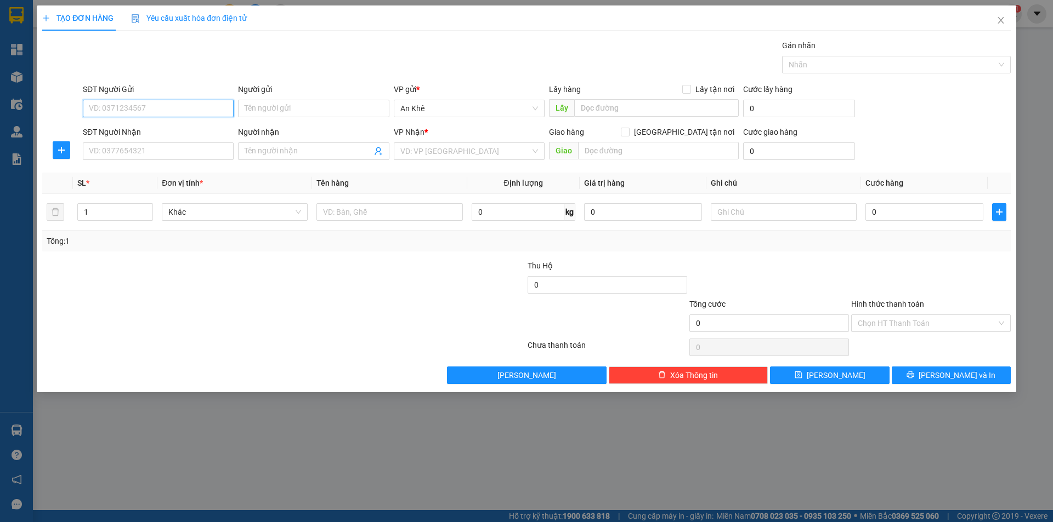
click at [142, 110] on input "SĐT Người Gửi" at bounding box center [158, 109] width 151 height 18
type input "0965956250"
type input "hà ra"
click at [194, 158] on input "SĐT Người Nhận" at bounding box center [158, 152] width 151 height 18
drag, startPoint x: 135, startPoint y: 113, endPoint x: 26, endPoint y: 111, distance: 109.1
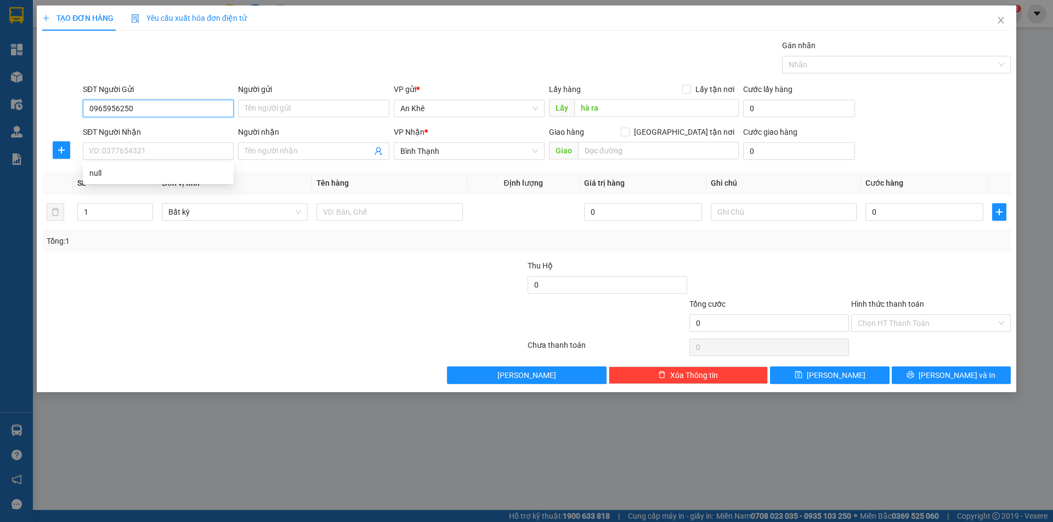
click at [26, 111] on div "TẠO ĐƠN HÀNG Yêu cầu xuất hóa đơn điện tử Transit Pickup Surcharge Ids Transit …" at bounding box center [526, 261] width 1053 height 522
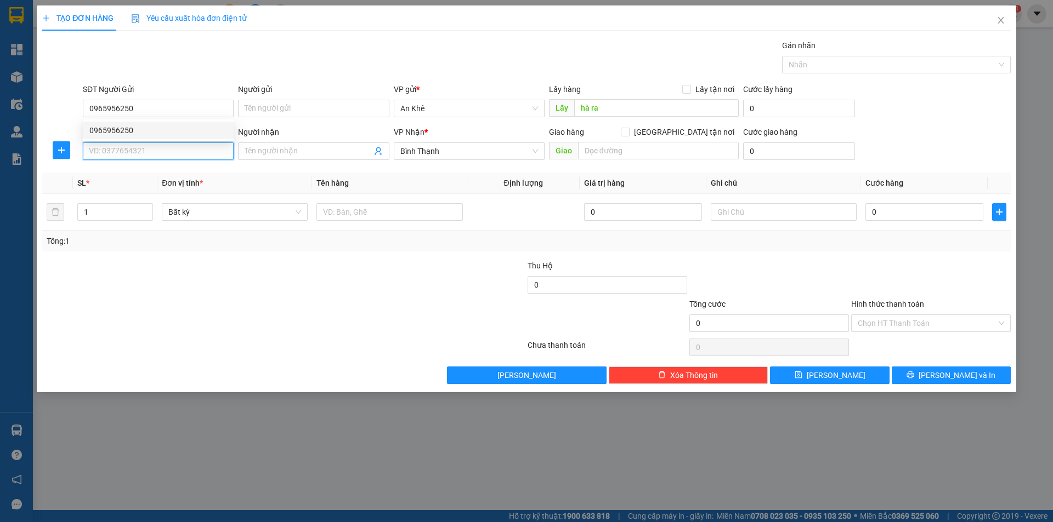
click at [117, 154] on input "SĐT Người Nhận" at bounding box center [158, 152] width 151 height 18
paste input "0965956250"
click at [294, 212] on span "Bất kỳ" at bounding box center [234, 212] width 133 height 16
type input "0965956250"
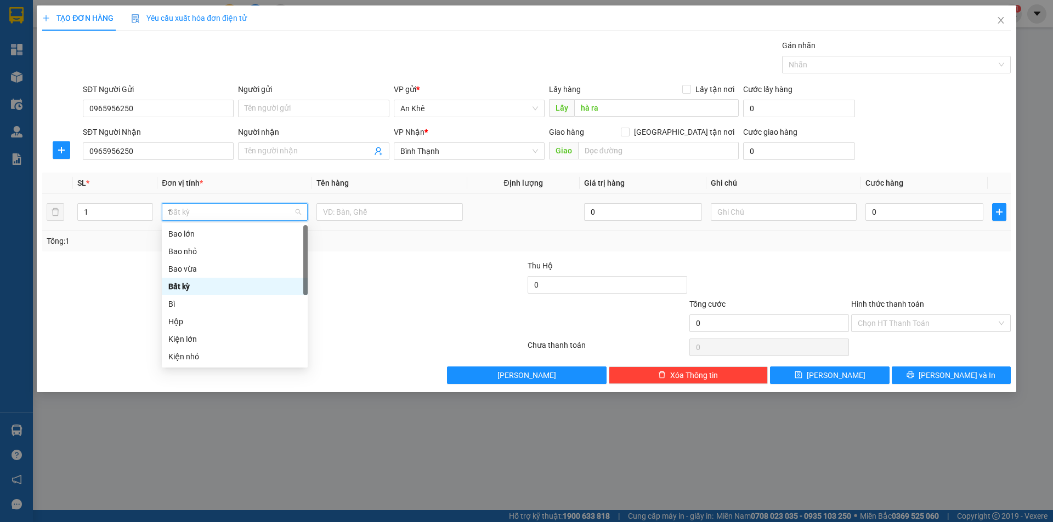
type input "th"
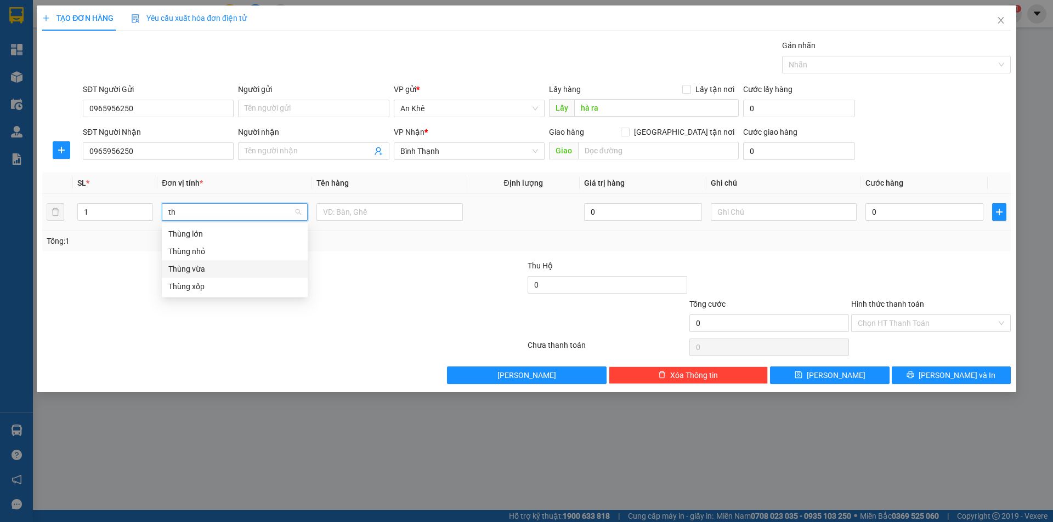
click at [225, 269] on div "Thùng vừa" at bounding box center [234, 269] width 133 height 12
click at [393, 220] on div at bounding box center [389, 212] width 146 height 22
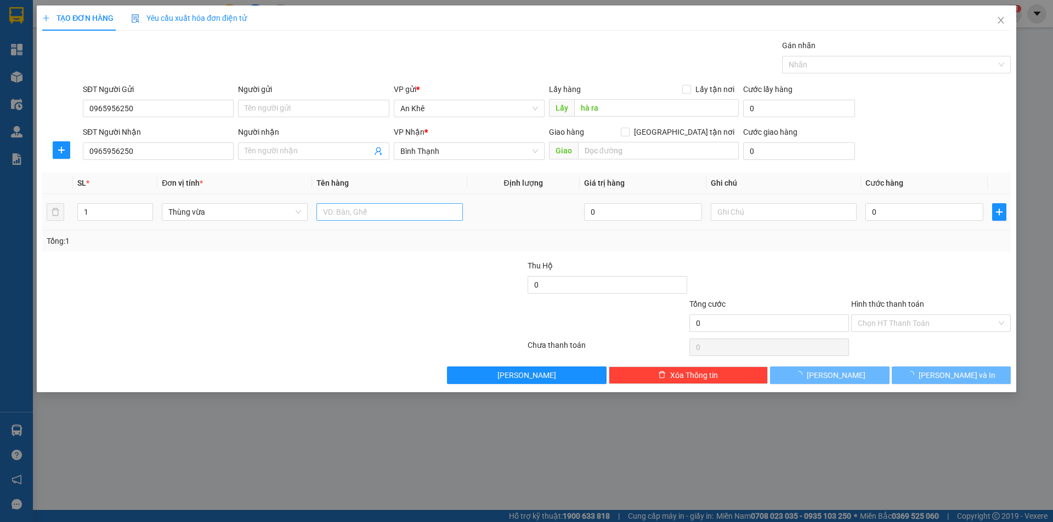
click at [394, 213] on input "text" at bounding box center [389, 212] width 146 height 18
click at [298, 212] on span "Thùng vừa" at bounding box center [234, 212] width 133 height 16
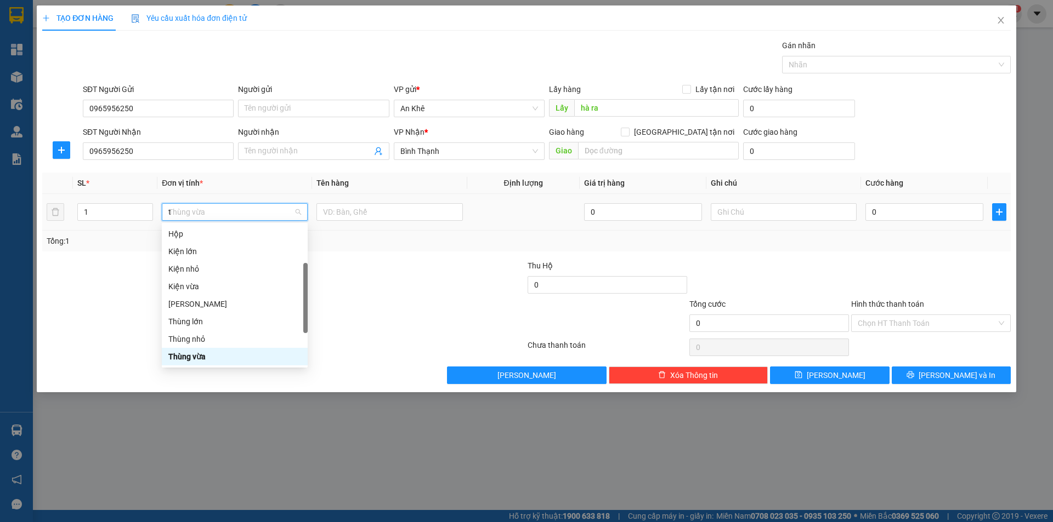
type input "th"
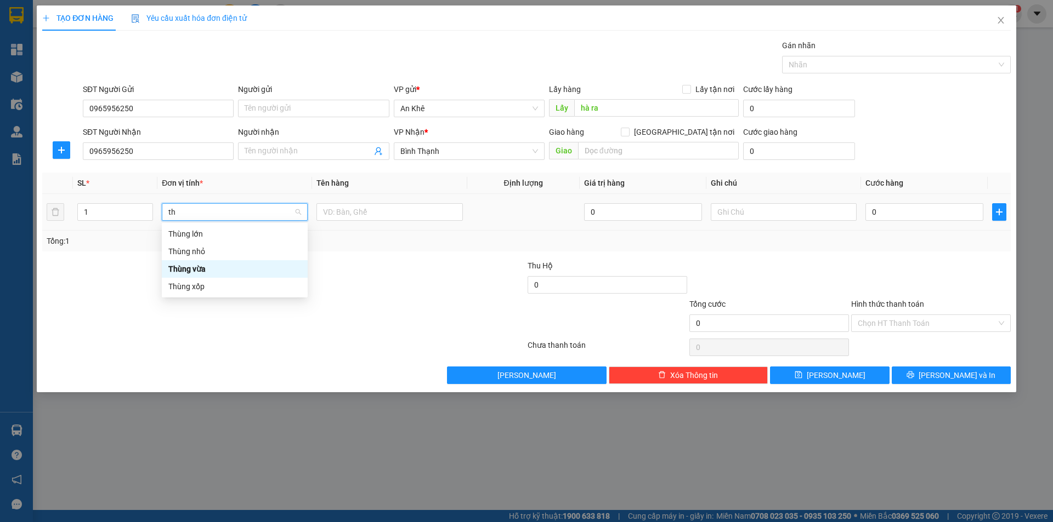
click at [245, 268] on div "Thùng vừa" at bounding box center [234, 269] width 133 height 12
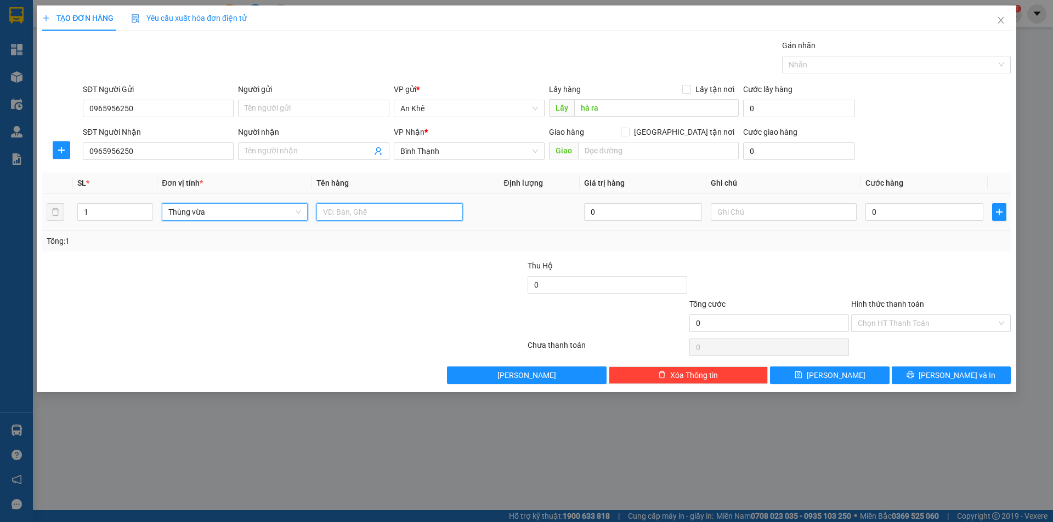
click at [372, 209] on input "text" at bounding box center [389, 212] width 146 height 18
type input "do an"
click at [914, 220] on input "0" at bounding box center [924, 212] width 118 height 18
type input "7"
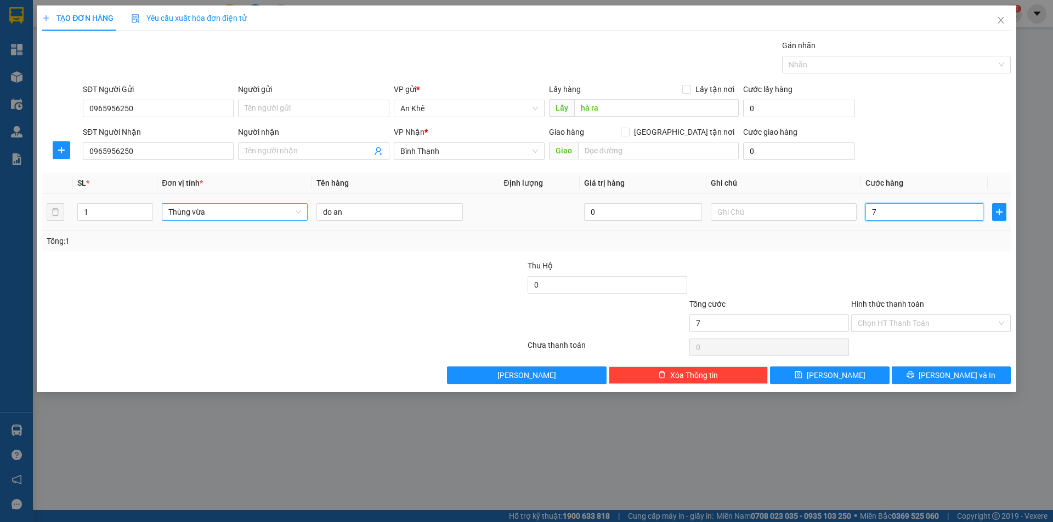
type input "7"
type input "70"
type input "700"
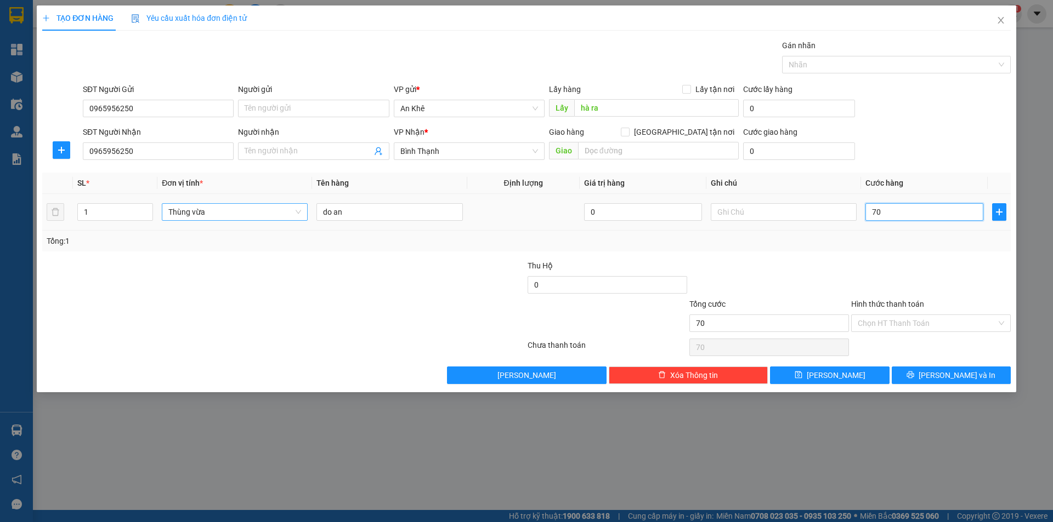
type input "700"
type input "7.000"
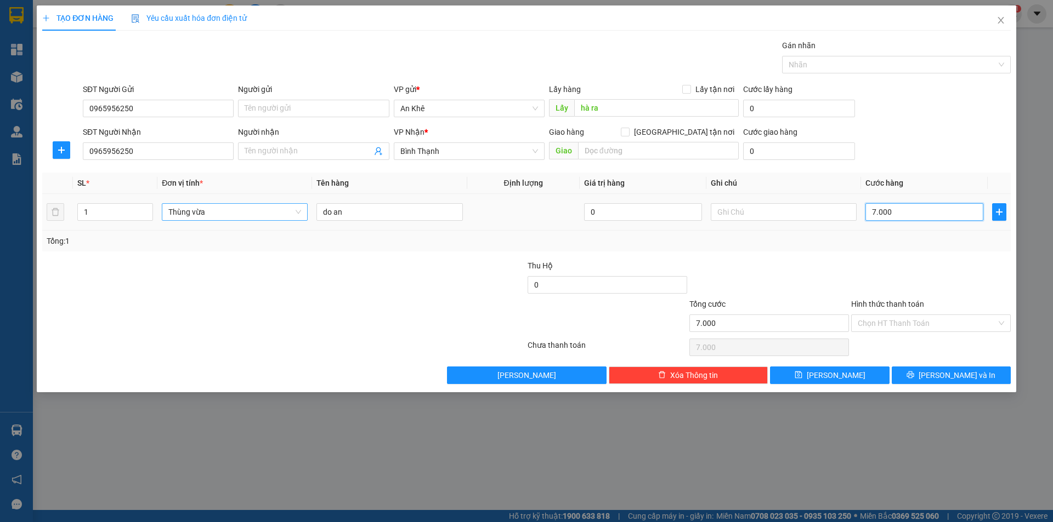
type input "70.000"
click at [761, 215] on input "text" at bounding box center [783, 212] width 146 height 18
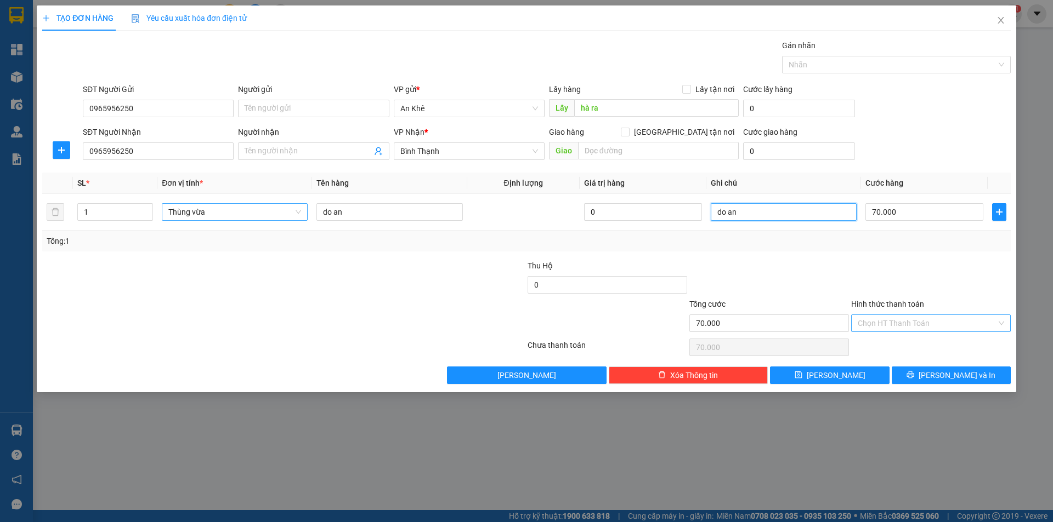
type input "do an"
click at [908, 321] on input "Hình thức thanh toán" at bounding box center [926, 323] width 139 height 16
click at [845, 289] on div at bounding box center [769, 279] width 162 height 38
click at [844, 376] on button "Lưu" at bounding box center [829, 376] width 119 height 18
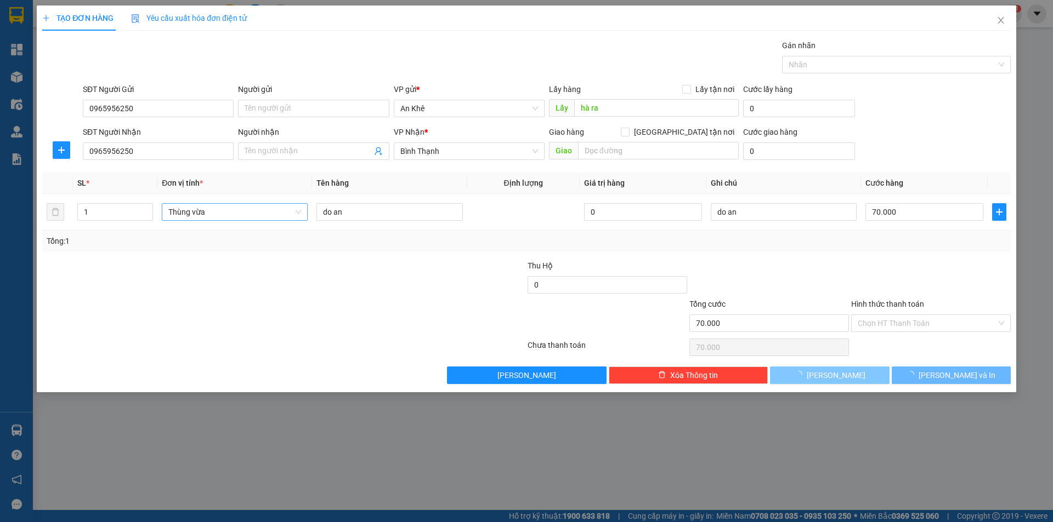
type input "0"
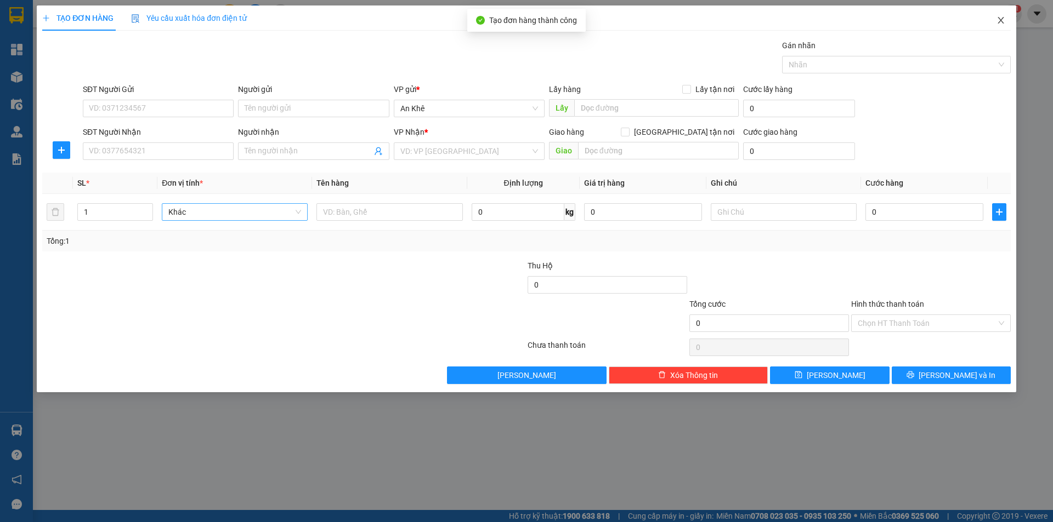
click at [999, 19] on icon "close" at bounding box center [1000, 20] width 6 height 7
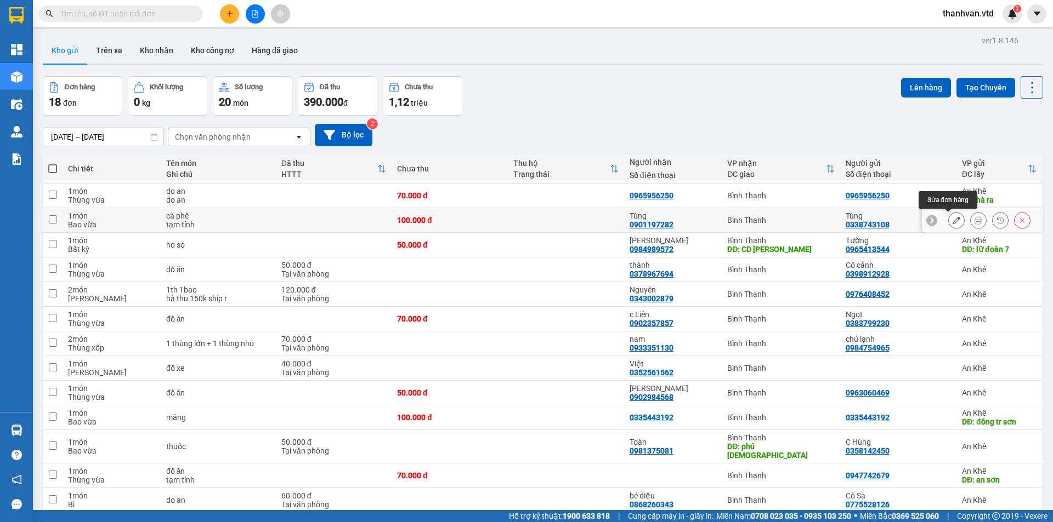
click at [952, 223] on icon at bounding box center [956, 221] width 8 height 8
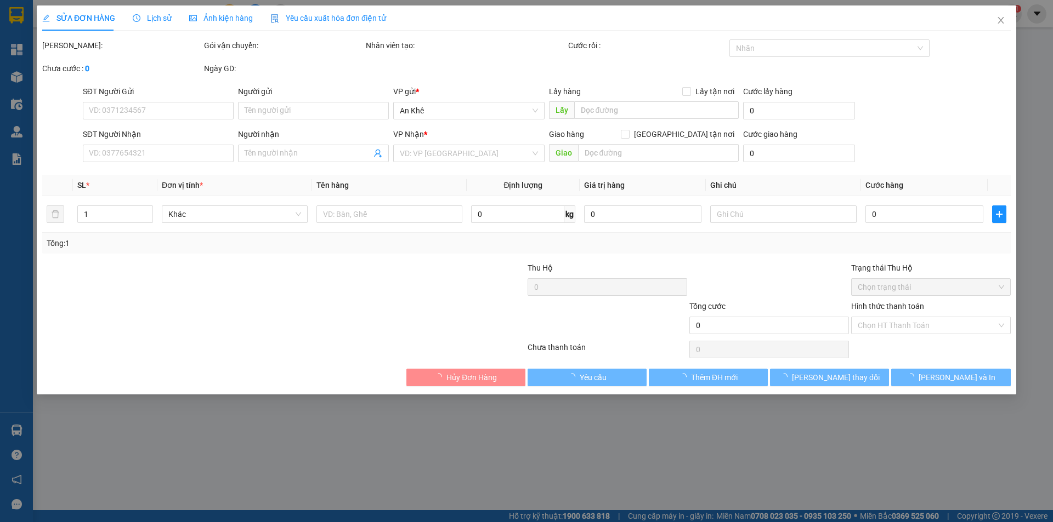
type input "0338743108"
type input "Tùng"
type input "Chí Công"
type input "0901197282"
type input "Tùng"
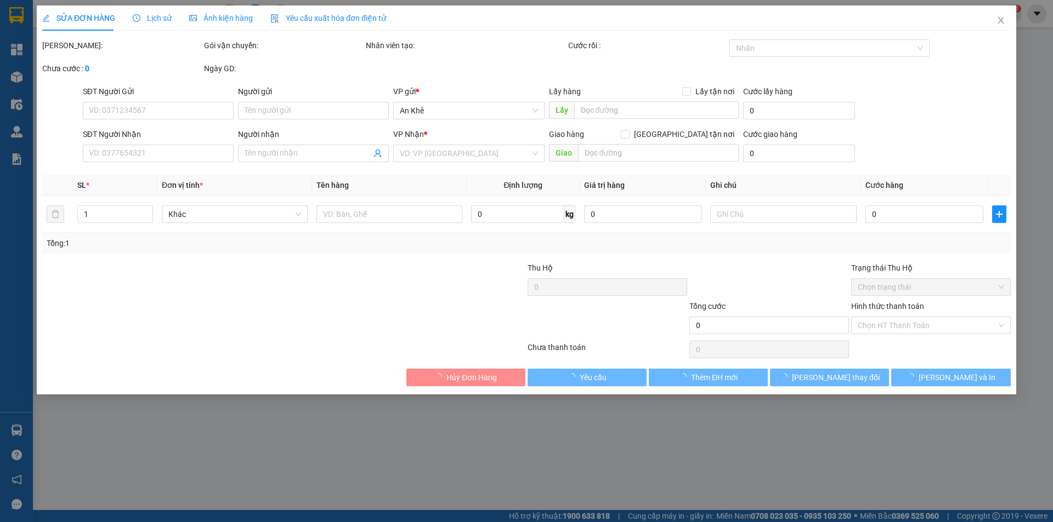
type input "100.000"
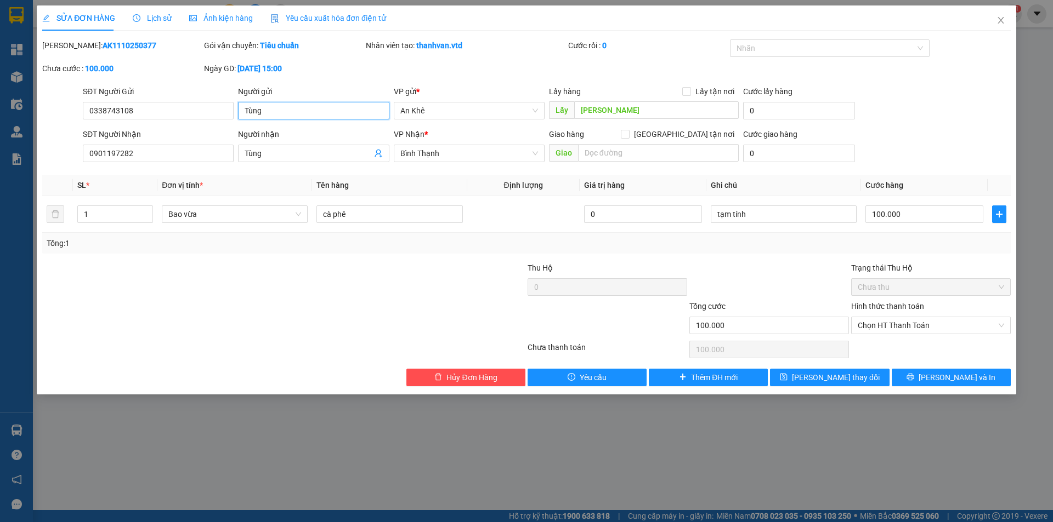
drag, startPoint x: 336, startPoint y: 110, endPoint x: 237, endPoint y: 112, distance: 98.7
click at [237, 112] on div "Người gửi Tùng Tùng" at bounding box center [313, 105] width 155 height 38
type input "Anh Hoàng CF"
click at [308, 303] on div at bounding box center [202, 319] width 323 height 38
click at [854, 382] on span "Lưu thay đổi" at bounding box center [836, 378] width 88 height 12
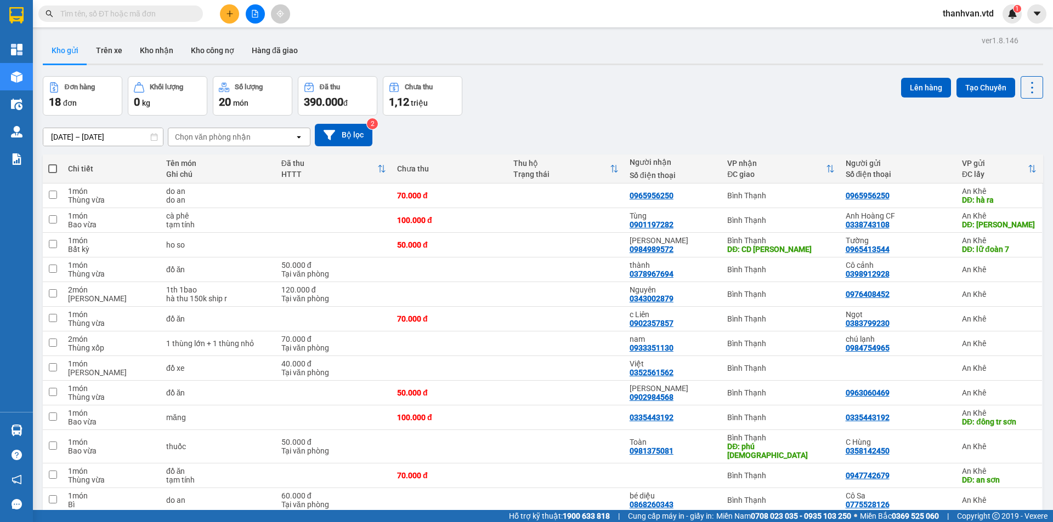
click at [758, 128] on div "06/10/2025 – 11/10/2025 Press the down arrow key to interact with the calendar …" at bounding box center [543, 135] width 1000 height 22
click at [233, 16] on icon "plus" at bounding box center [230, 14] width 8 height 8
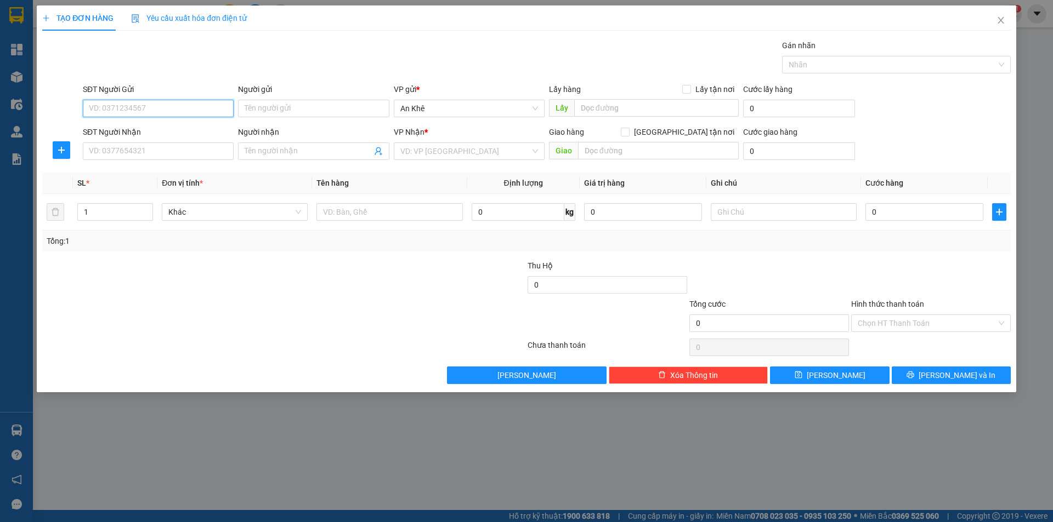
click at [167, 110] on input "SĐT Người Gửi" at bounding box center [158, 109] width 151 height 18
type input "0984256679"
click at [136, 124] on div "0984256679 - A Lộc" at bounding box center [158, 131] width 151 height 18
type input "A Lộc"
type input "0379506679"
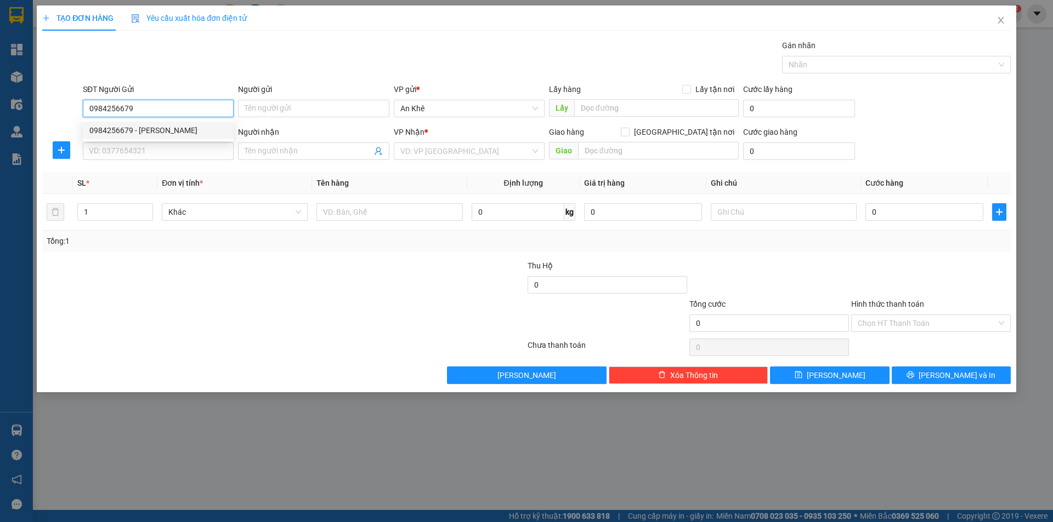
type input "Phúc"
click at [292, 213] on span "Bất kỳ" at bounding box center [234, 212] width 133 height 16
type input "0984256679"
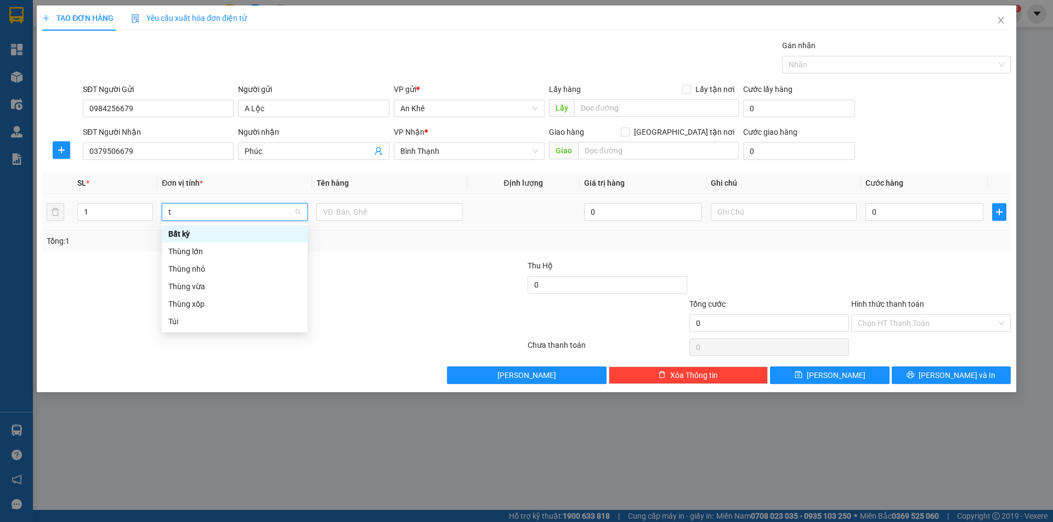
type input "th"
click at [201, 234] on div "Thùng lớn" at bounding box center [234, 234] width 133 height 12
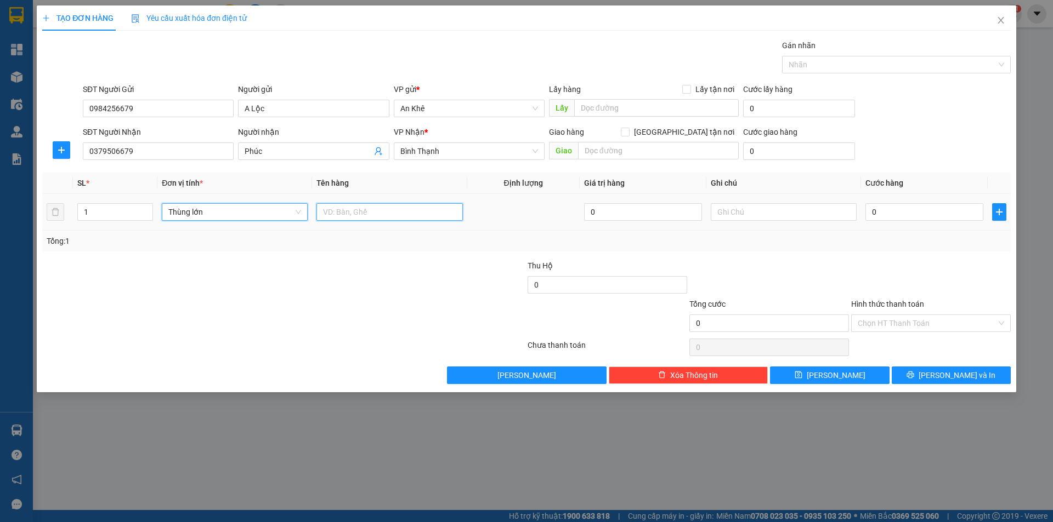
click at [348, 213] on input "text" at bounding box center [389, 212] width 146 height 18
type input "do an"
click at [882, 214] on input "0" at bounding box center [924, 212] width 118 height 18
type input "7"
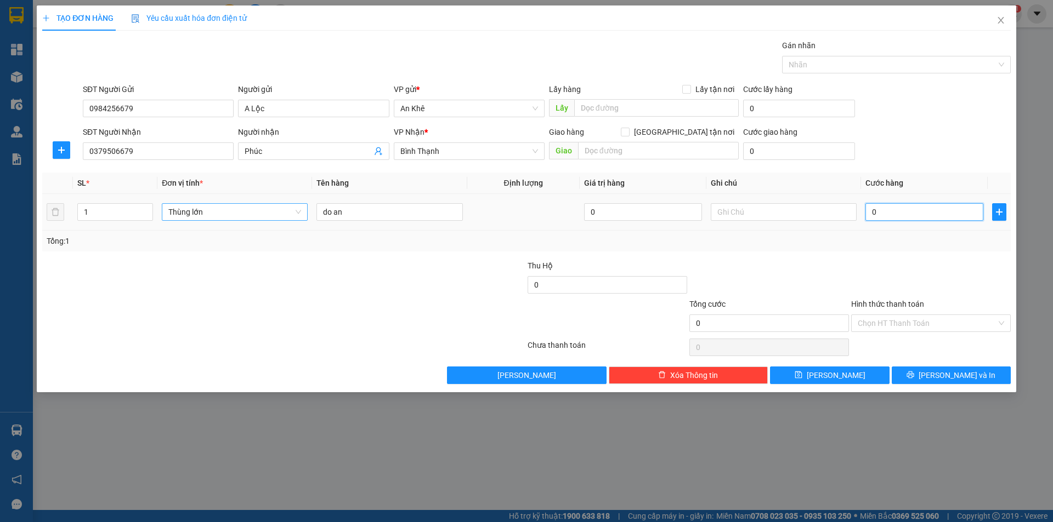
type input "7"
type input "70"
click at [908, 292] on div at bounding box center [931, 279] width 162 height 38
click at [934, 261] on div at bounding box center [931, 279] width 162 height 38
click at [896, 211] on input "70.000" at bounding box center [924, 212] width 118 height 18
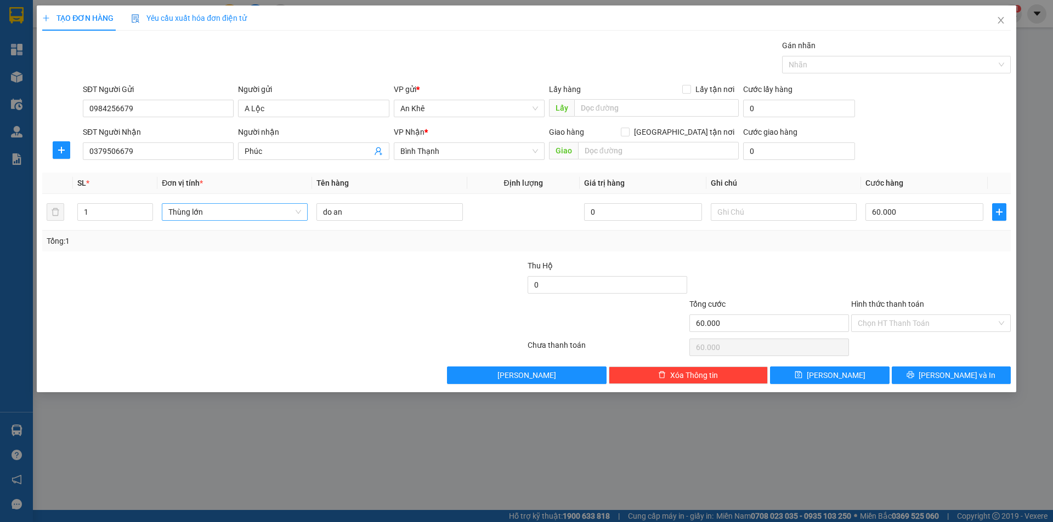
click at [916, 271] on div at bounding box center [931, 279] width 162 height 38
click at [929, 323] on input "Hình thức thanh toán" at bounding box center [926, 323] width 139 height 16
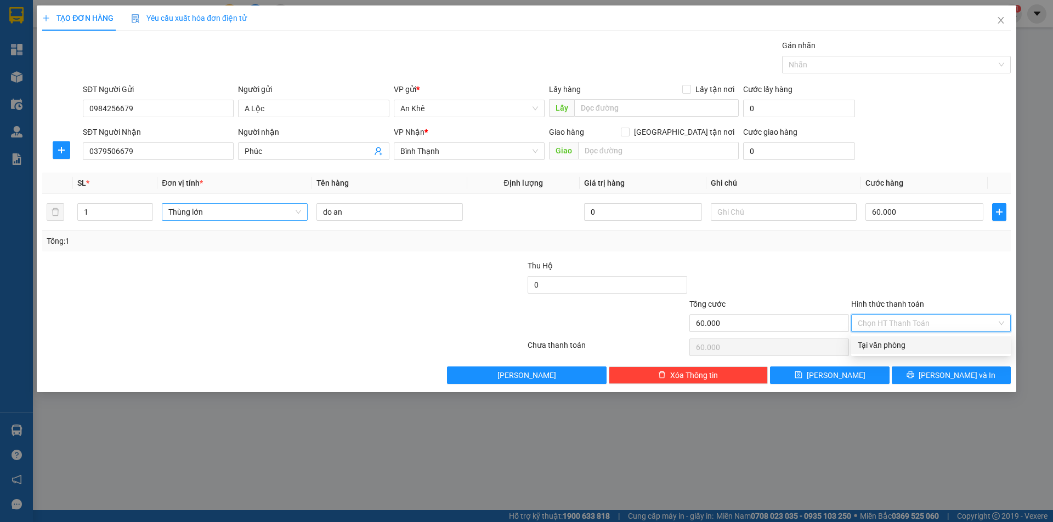
click at [955, 281] on div at bounding box center [931, 279] width 162 height 38
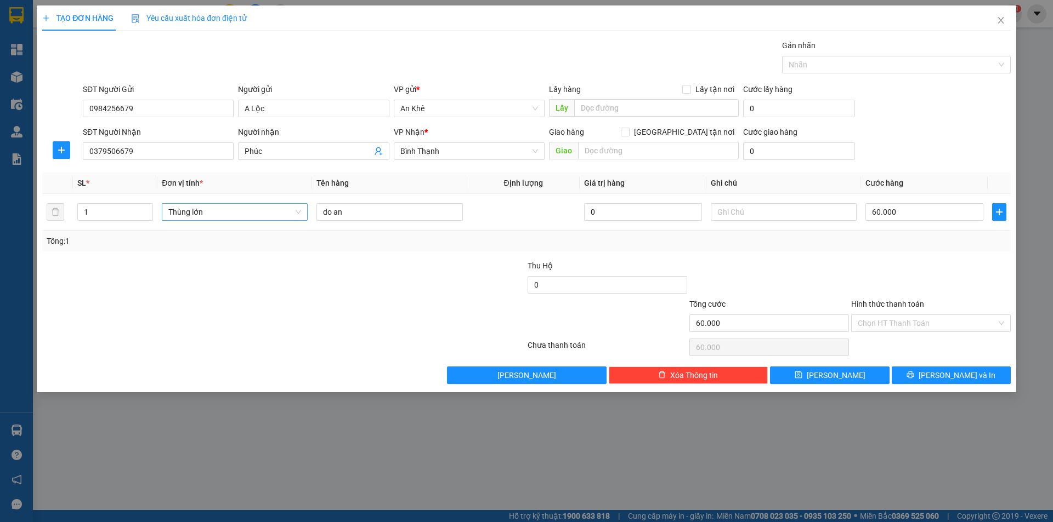
click at [907, 264] on div at bounding box center [931, 279] width 162 height 38
click at [907, 320] on input "Hình thức thanh toán" at bounding box center [926, 323] width 139 height 16
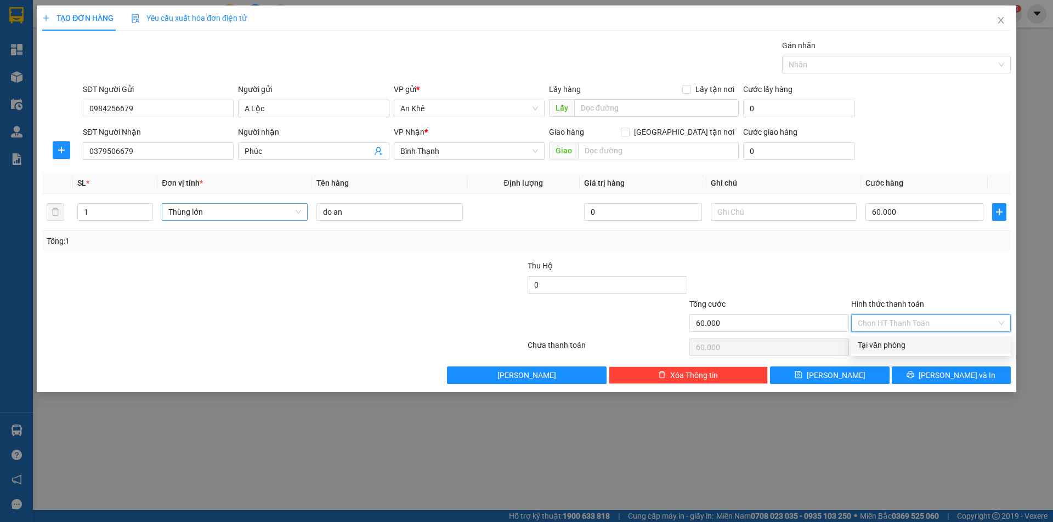
click at [912, 349] on div "Tại văn phòng" at bounding box center [930, 345] width 146 height 12
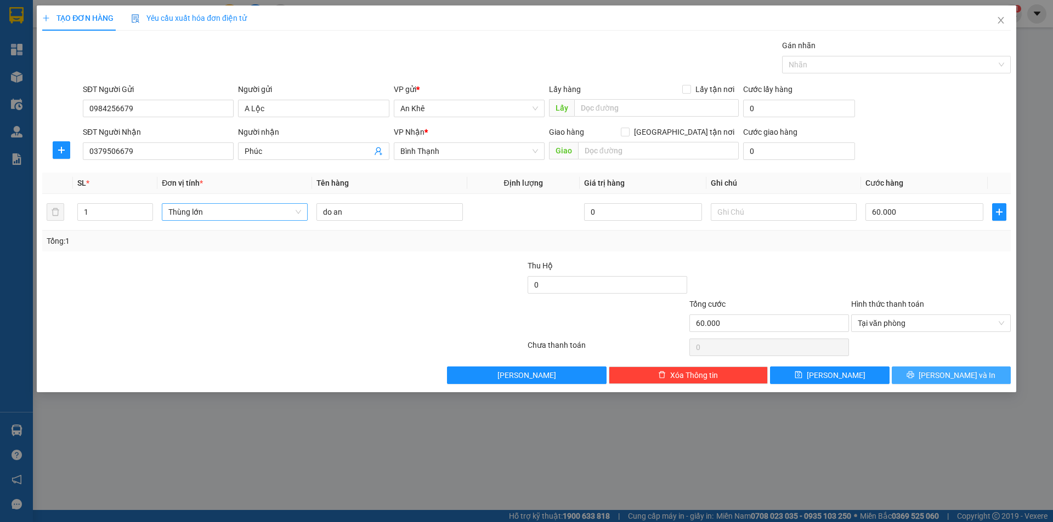
click at [920, 375] on button "Lưu và In" at bounding box center [950, 376] width 119 height 18
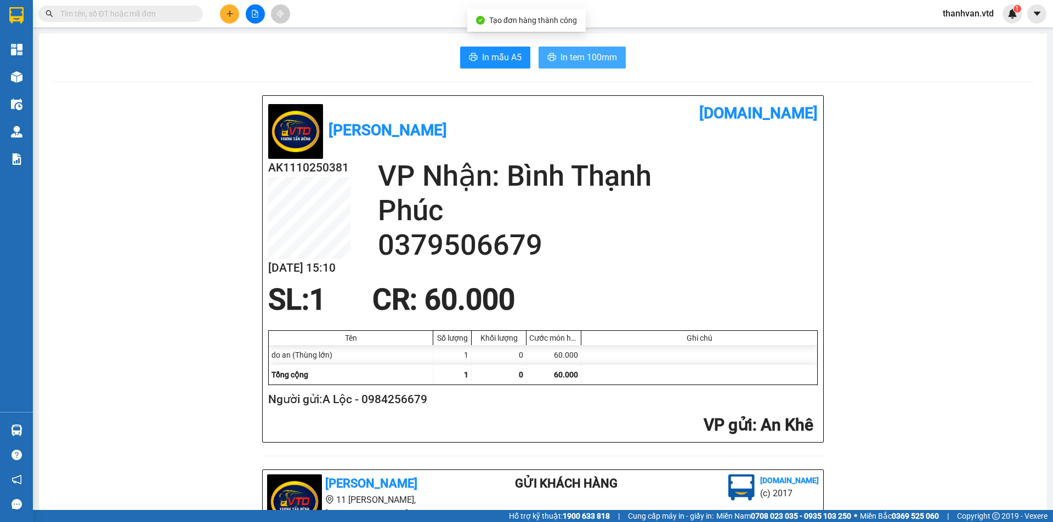
click at [577, 67] on button "In tem 100mm" at bounding box center [581, 58] width 87 height 22
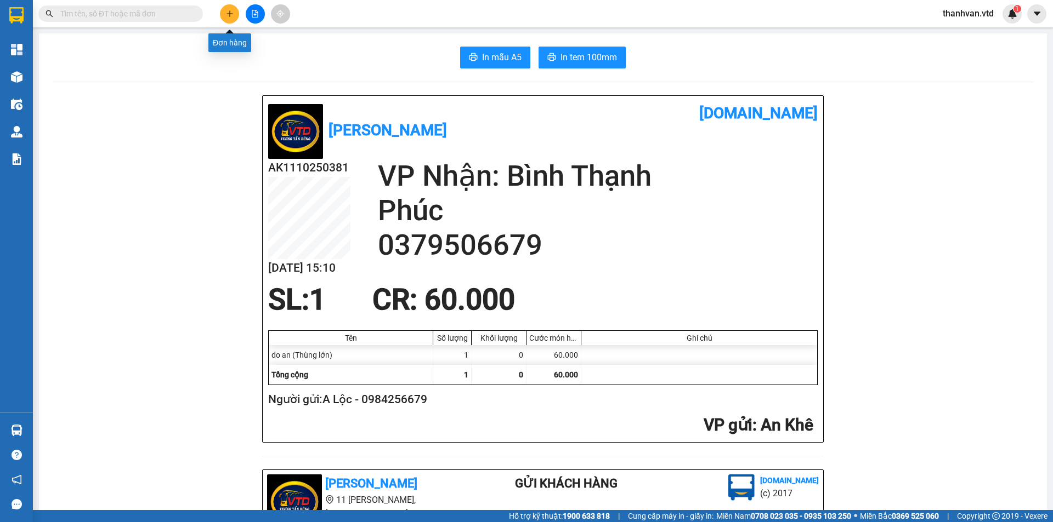
click at [232, 15] on icon "plus" at bounding box center [230, 14] width 8 height 8
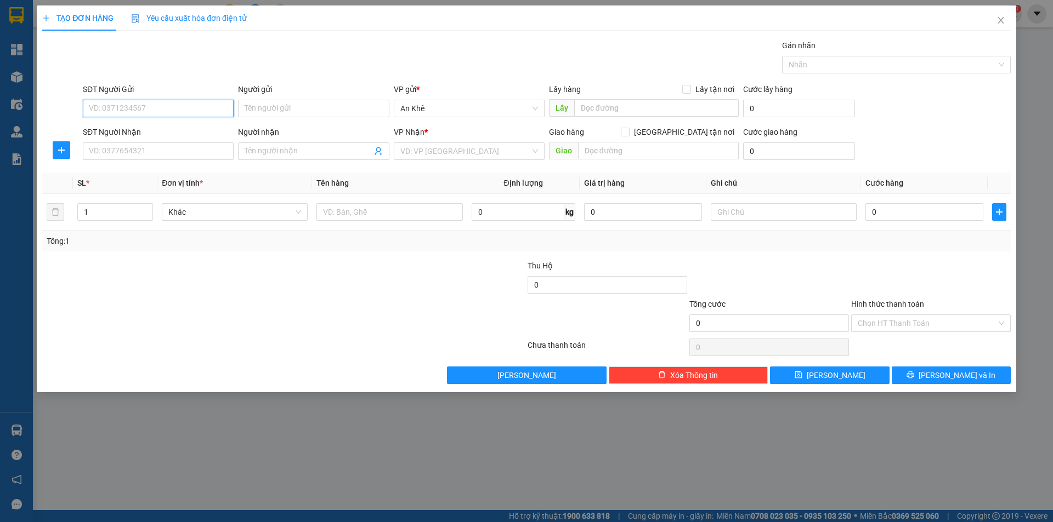
click at [173, 106] on input "SĐT Người Gửi" at bounding box center [158, 109] width 151 height 18
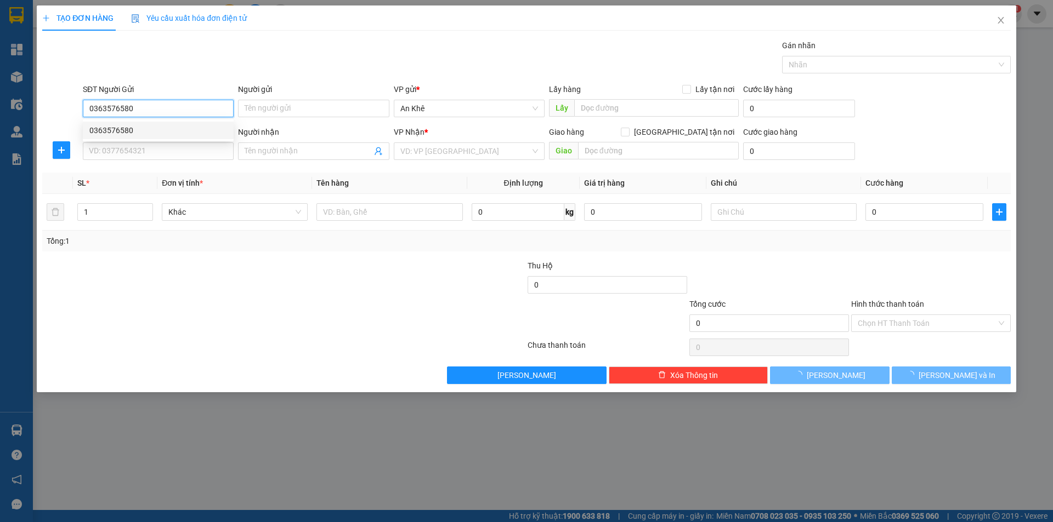
click at [168, 131] on div "0363576580" at bounding box center [158, 130] width 138 height 12
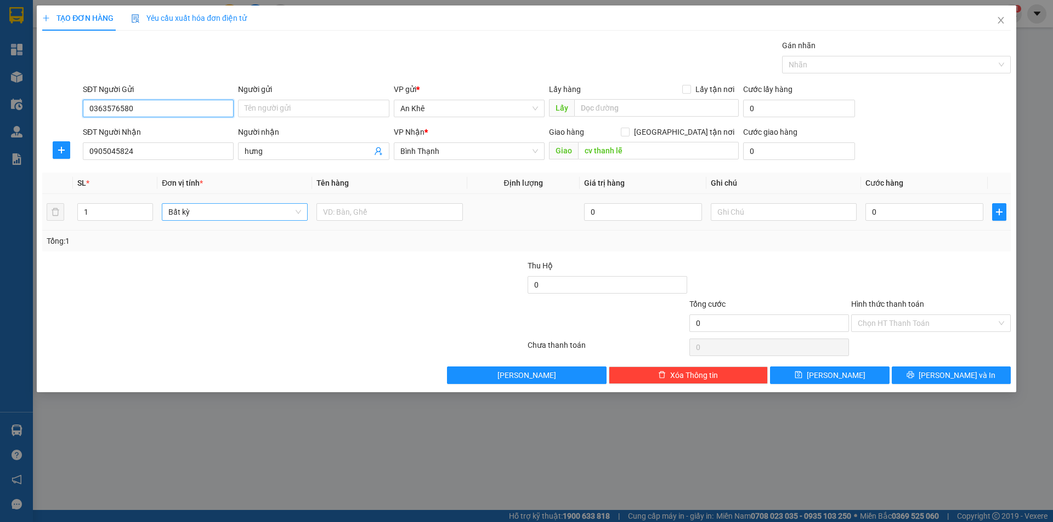
click at [297, 217] on span "Bất kỳ" at bounding box center [234, 212] width 133 height 16
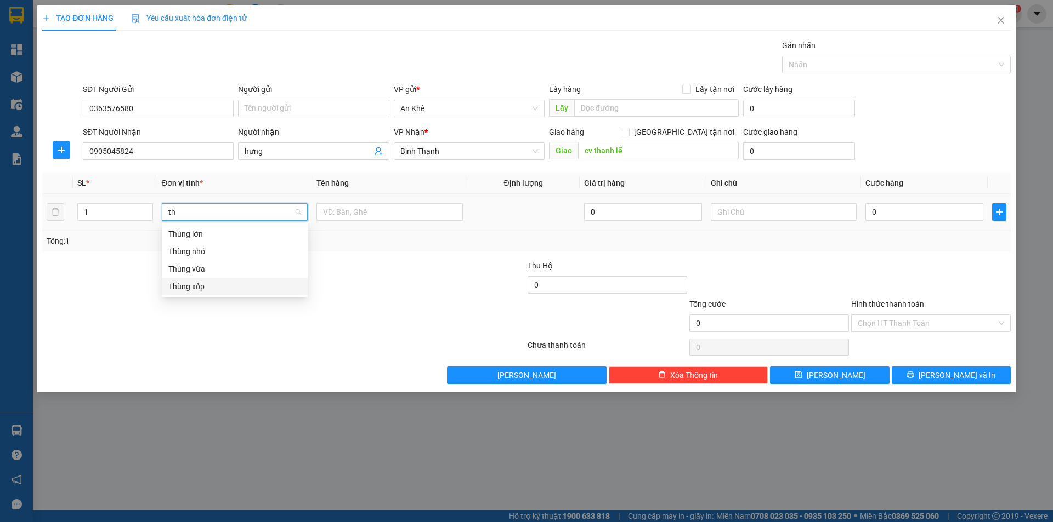
click at [221, 282] on div "Thùng xốp" at bounding box center [234, 287] width 133 height 12
click at [896, 201] on td "0" at bounding box center [924, 212] width 127 height 37
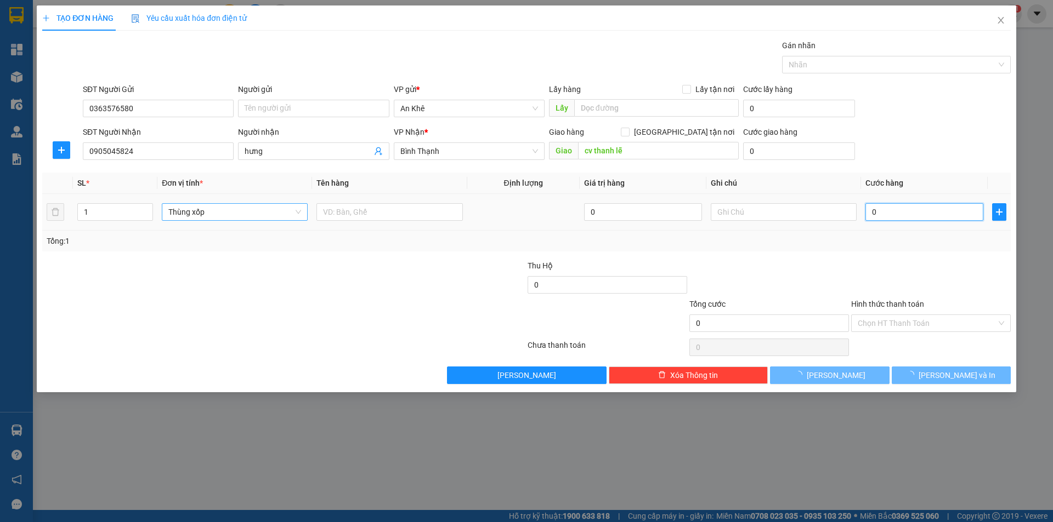
click at [897, 208] on input "0" at bounding box center [924, 212] width 118 height 18
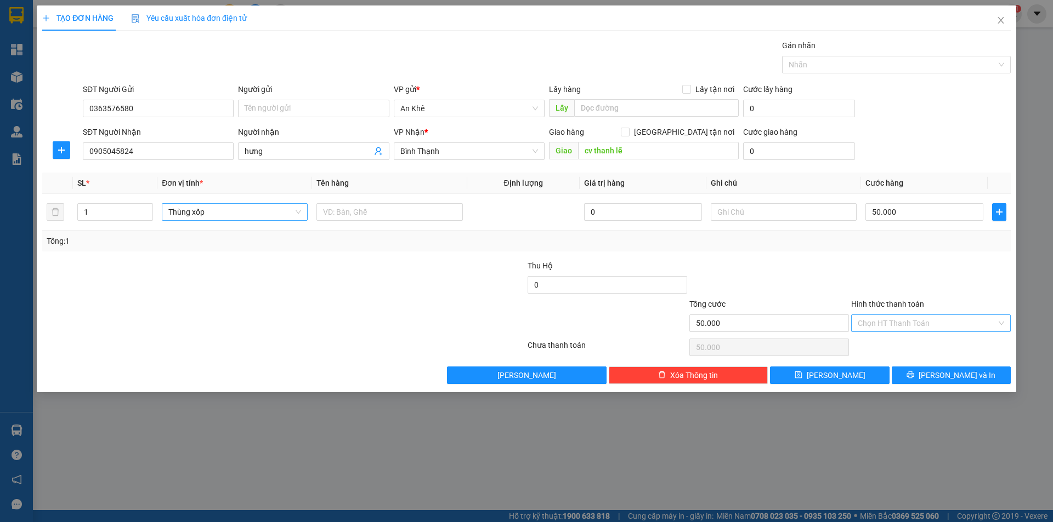
click at [923, 320] on input "Hình thức thanh toán" at bounding box center [926, 323] width 139 height 16
click at [908, 342] on div "Tại văn phòng" at bounding box center [930, 345] width 146 height 12
click at [946, 374] on span "Lưu và In" at bounding box center [956, 375] width 77 height 12
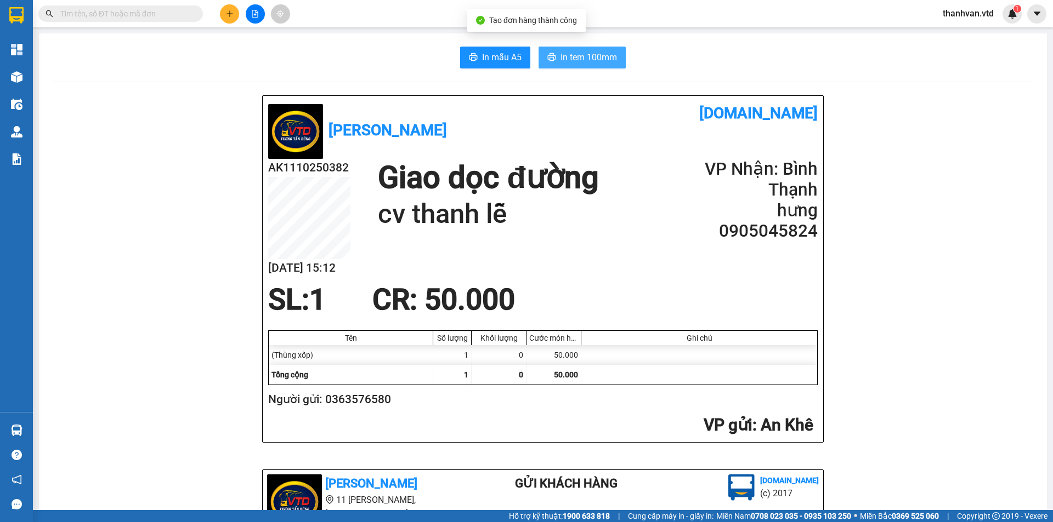
click at [605, 61] on span "In tem 100mm" at bounding box center [588, 57] width 56 height 14
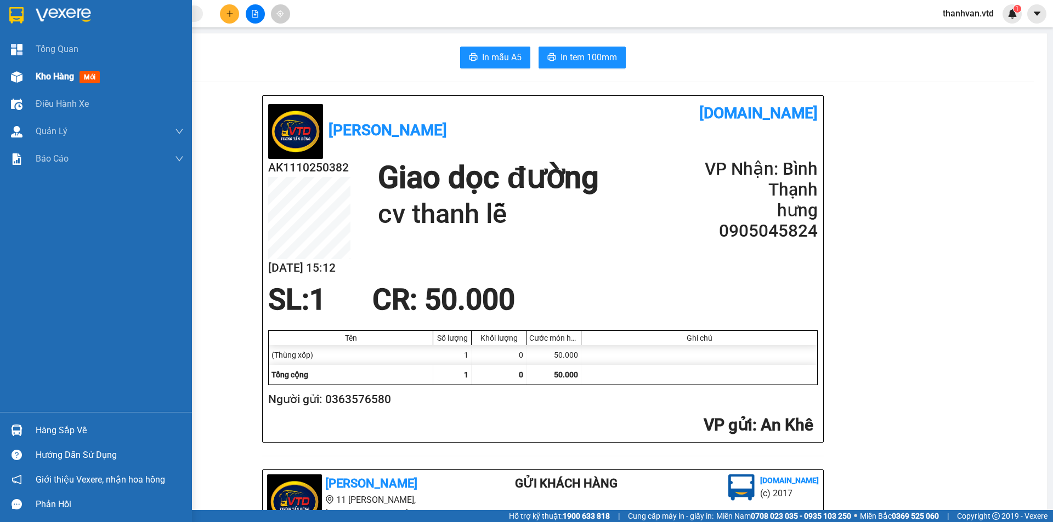
click at [8, 75] on div at bounding box center [16, 76] width 19 height 19
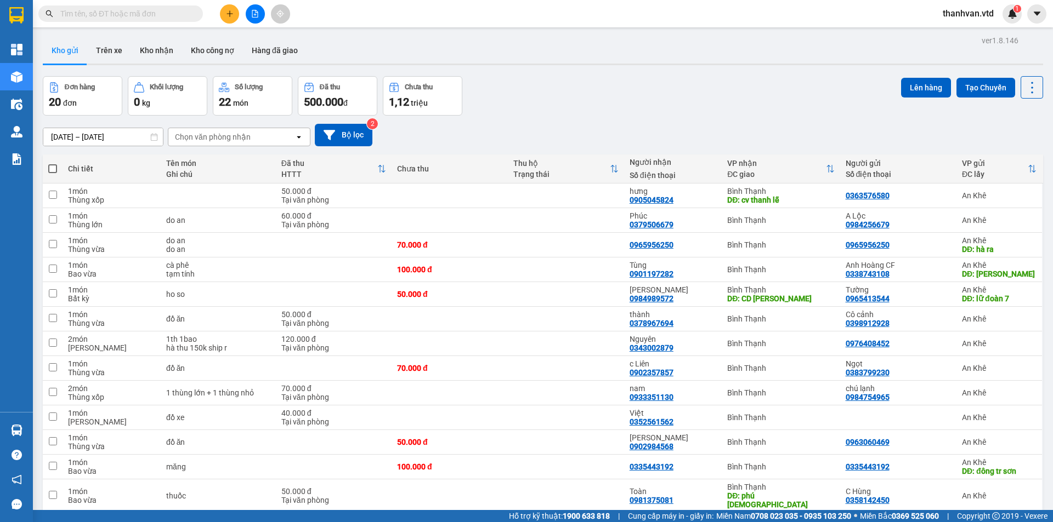
click at [546, 111] on div "Đơn hàng 20 đơn Khối lượng 0 kg Số lượng 22 món Đã thu 500.000 đ Chưa thu 1,12 …" at bounding box center [543, 95] width 1000 height 39
click at [226, 6] on button at bounding box center [229, 13] width 19 height 19
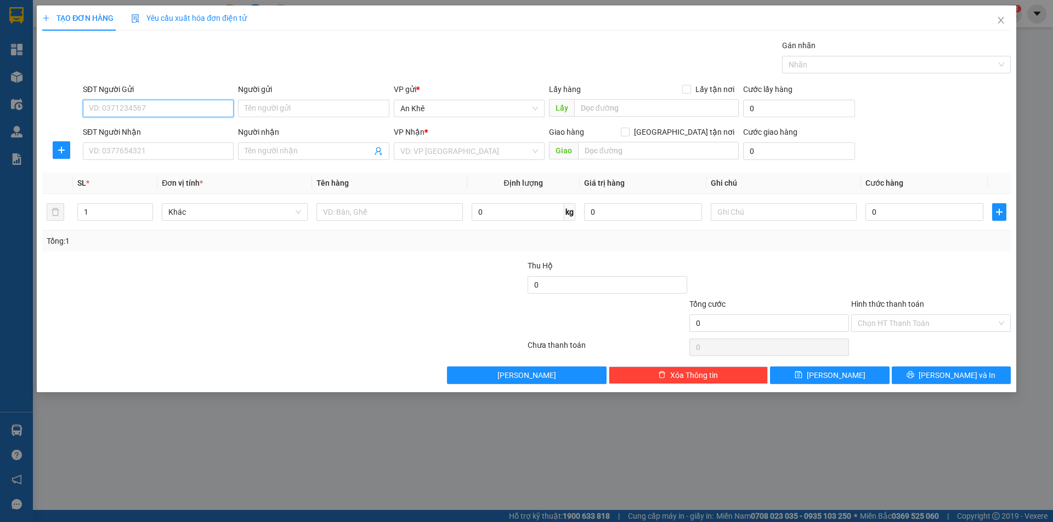
click at [143, 112] on input "SĐT Người Gửi" at bounding box center [158, 109] width 151 height 18
click at [197, 130] on div "0977822284" at bounding box center [158, 130] width 138 height 12
click at [293, 213] on span "Bất kỳ" at bounding box center [234, 212] width 133 height 16
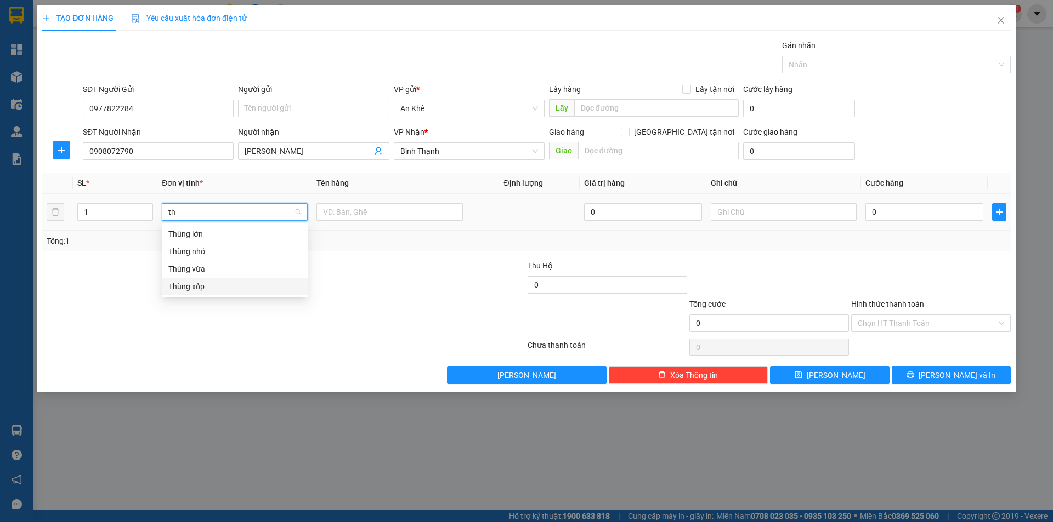
click at [234, 282] on div "Thùng xốp" at bounding box center [234, 287] width 133 height 12
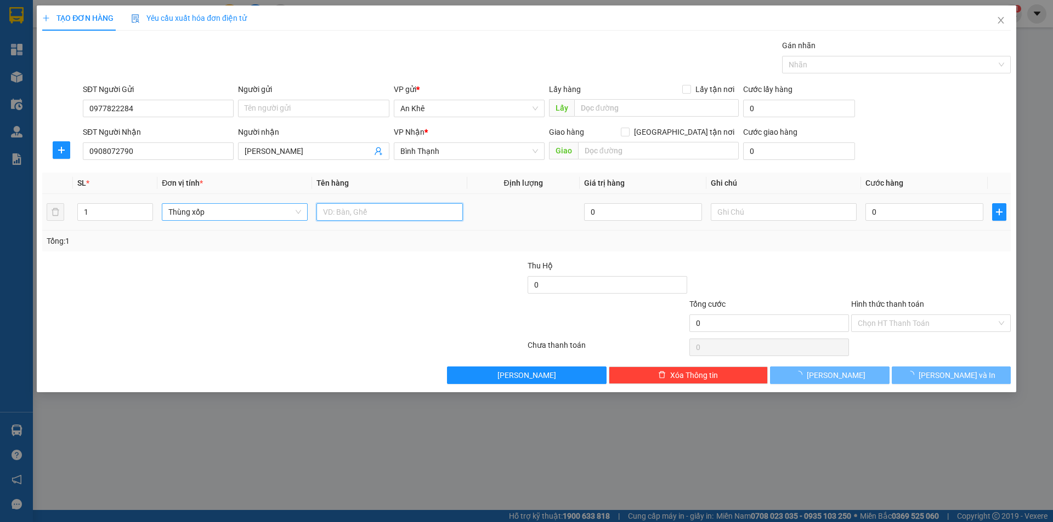
click at [378, 213] on input "text" at bounding box center [389, 212] width 146 height 18
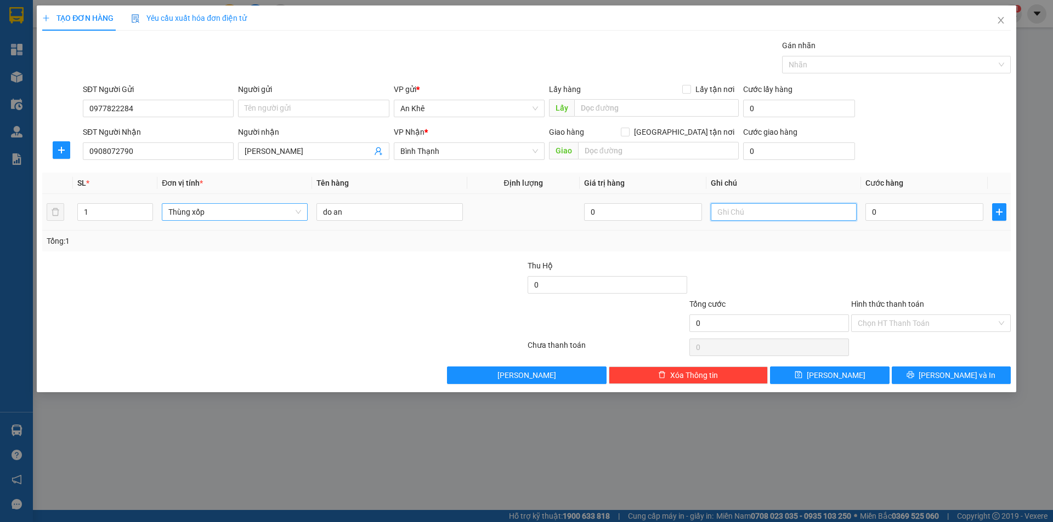
click at [736, 214] on input "text" at bounding box center [783, 212] width 146 height 18
drag, startPoint x: 140, startPoint y: 156, endPoint x: 62, endPoint y: 143, distance: 79.5
click at [62, 143] on div "SĐT Người Nhận 0908072790 Người nhận Linh VP Nhận * Bình Thạnh Giao hàng Giao t…" at bounding box center [526, 145] width 970 height 38
click at [783, 210] on input "Nhờ book Grap," at bounding box center [783, 212] width 146 height 18
click at [884, 214] on input "0" at bounding box center [924, 212] width 118 height 18
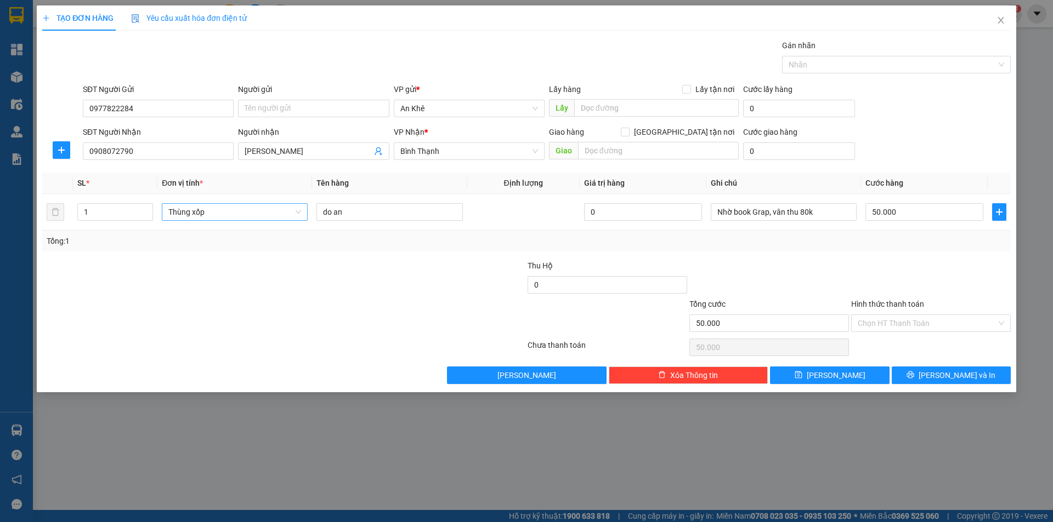
click at [877, 292] on div at bounding box center [931, 279] width 162 height 38
click at [808, 284] on div at bounding box center [769, 279] width 162 height 38
click at [963, 323] on input "Hình thức thanh toán" at bounding box center [926, 323] width 139 height 16
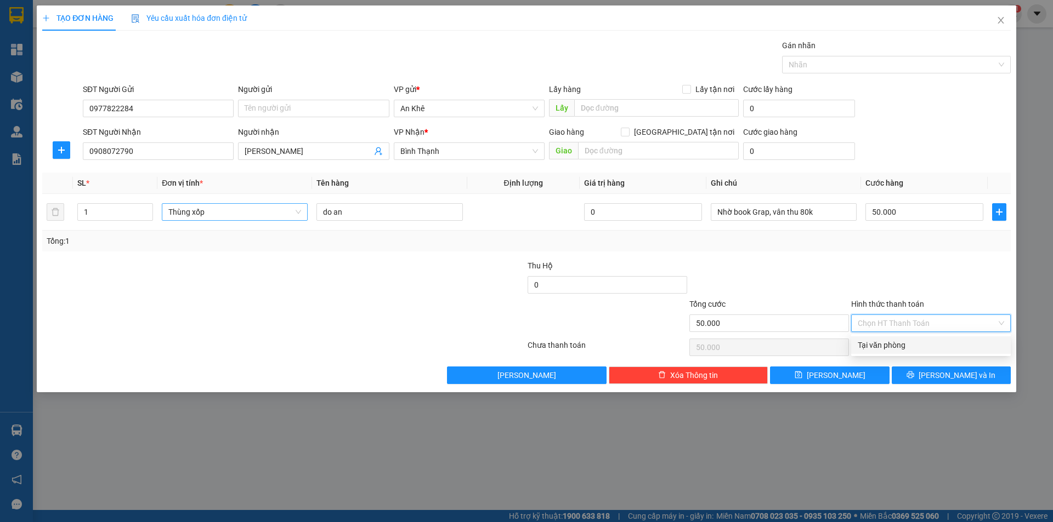
click at [922, 346] on div "Tại văn phòng" at bounding box center [930, 345] width 146 height 12
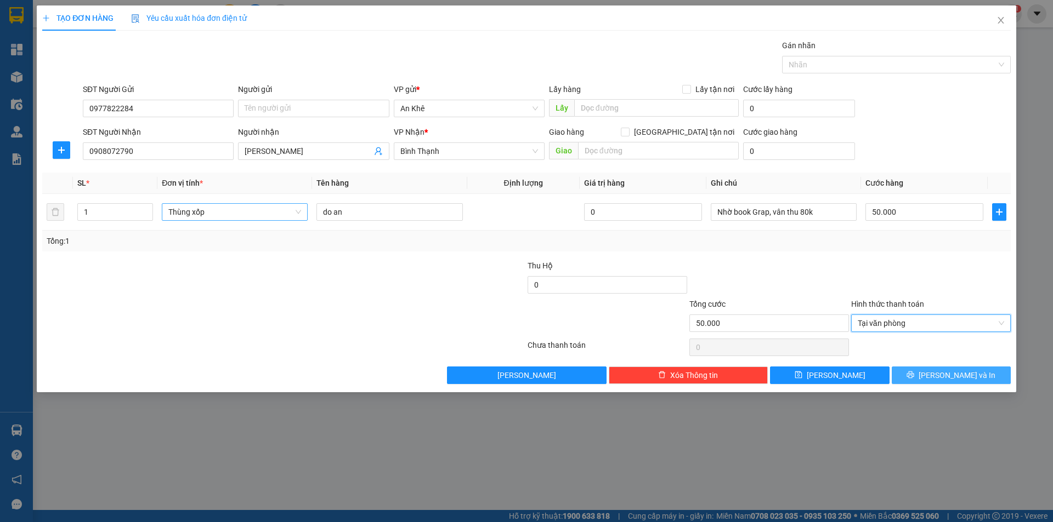
click at [957, 378] on span "Lưu và In" at bounding box center [956, 375] width 77 height 12
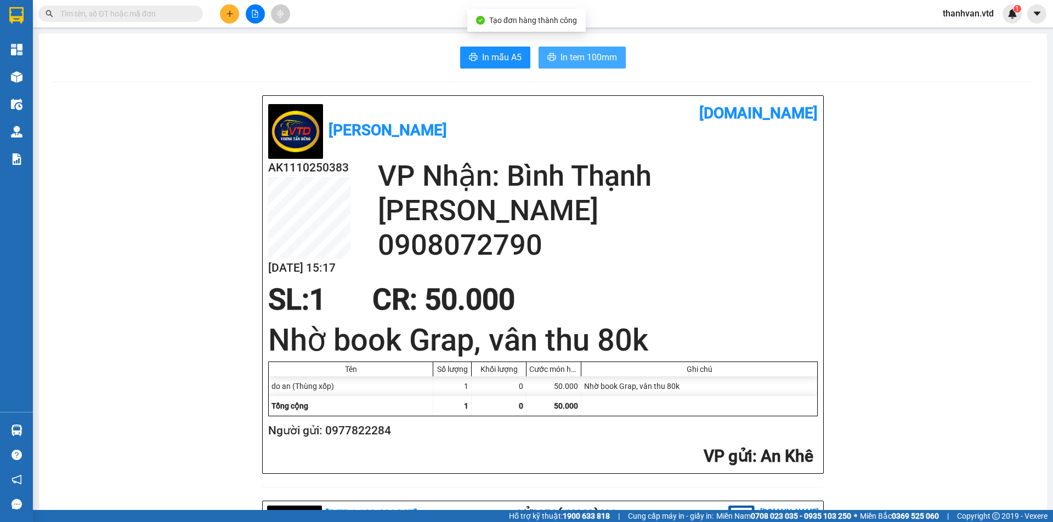
click at [583, 58] on span "In tem 100mm" at bounding box center [588, 57] width 56 height 14
click at [227, 14] on icon "plus" at bounding box center [229, 13] width 6 height 1
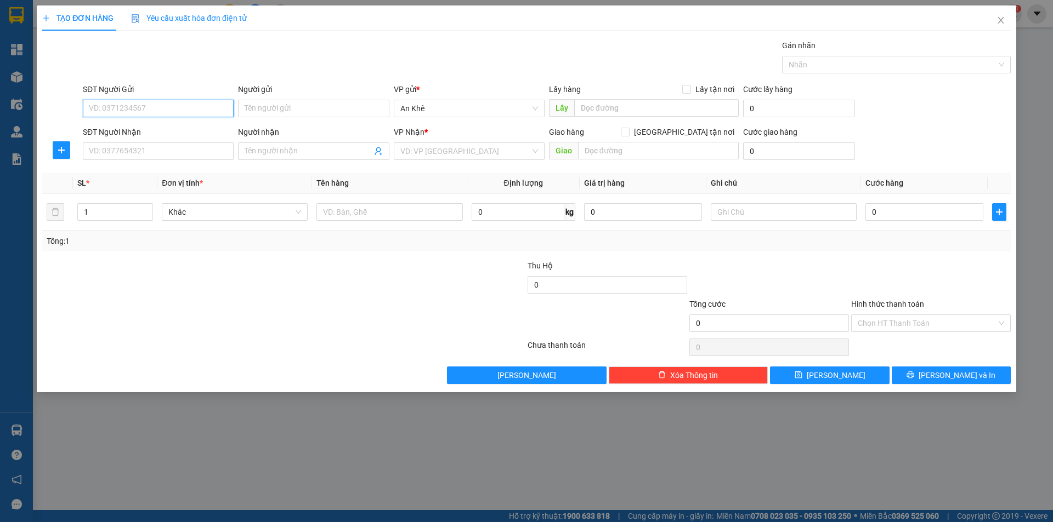
click at [178, 110] on input "SĐT Người Gửi" at bounding box center [158, 109] width 151 height 18
click at [302, 111] on input "Người gửi" at bounding box center [313, 109] width 151 height 18
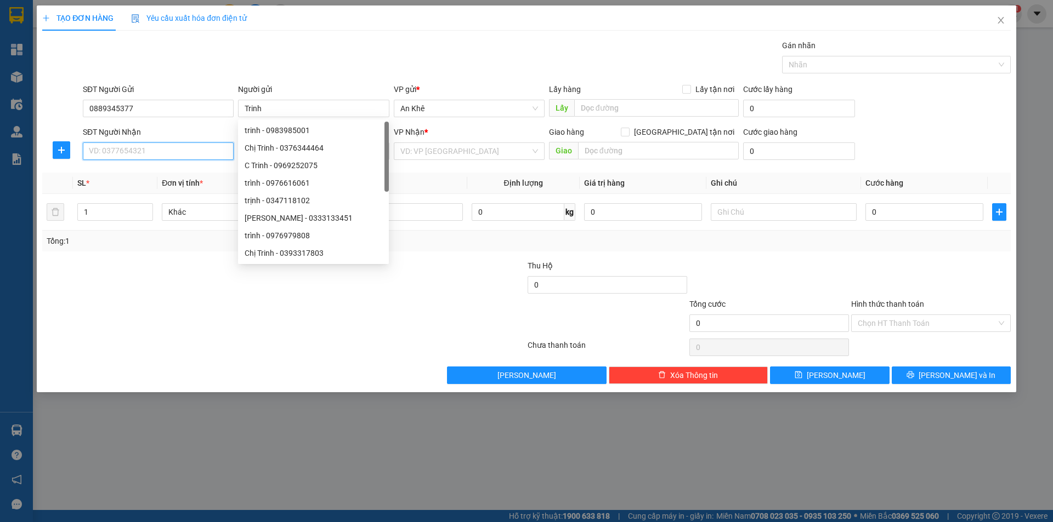
click at [124, 157] on input "SĐT Người Nhận" at bounding box center [158, 152] width 151 height 18
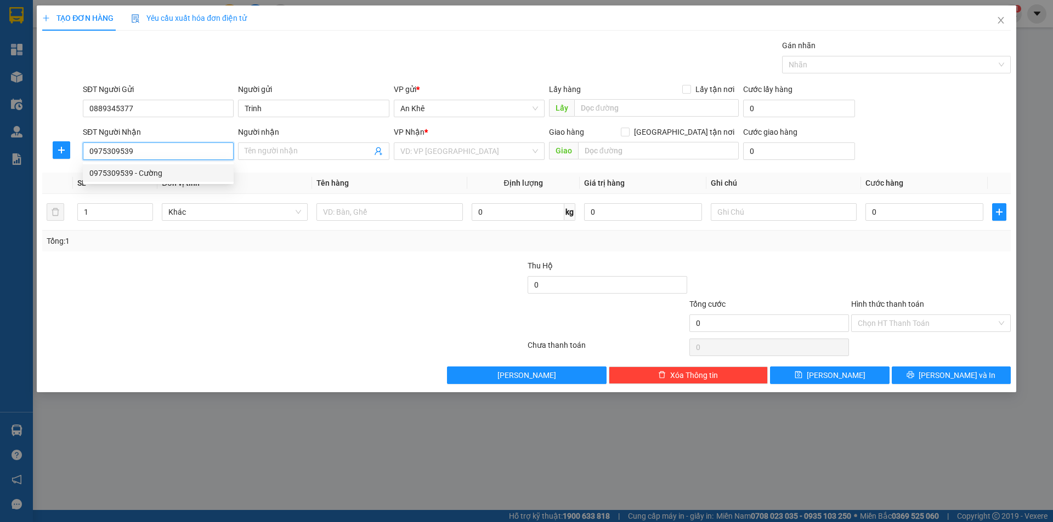
click at [134, 174] on div "0975309539 - Cường" at bounding box center [158, 173] width 138 height 12
click at [288, 211] on span "Bất kỳ" at bounding box center [234, 212] width 133 height 16
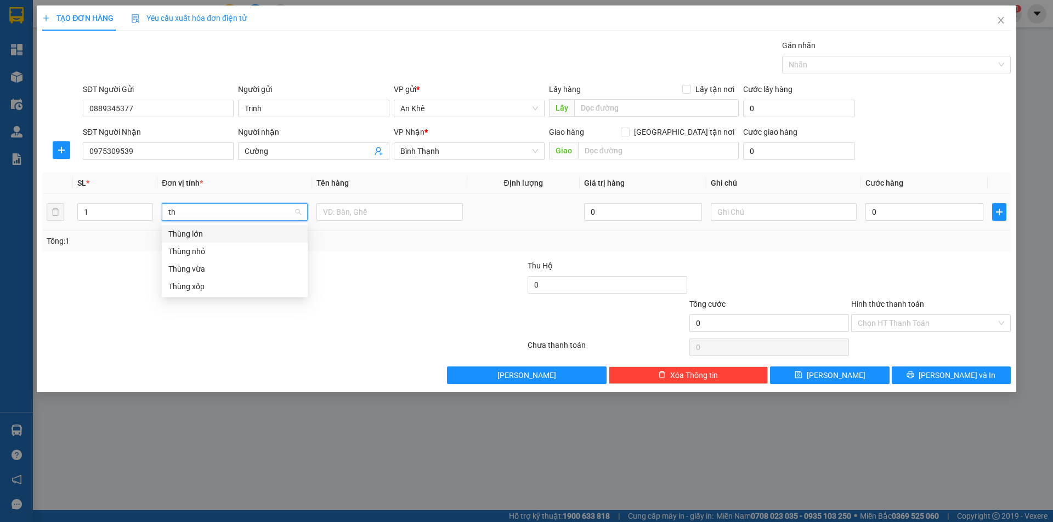
click at [210, 236] on div "Thùng lớn" at bounding box center [234, 234] width 133 height 12
click at [206, 210] on span "Thùng lớn" at bounding box center [234, 212] width 133 height 16
click at [211, 253] on div "Thùng nhỏ" at bounding box center [234, 252] width 133 height 12
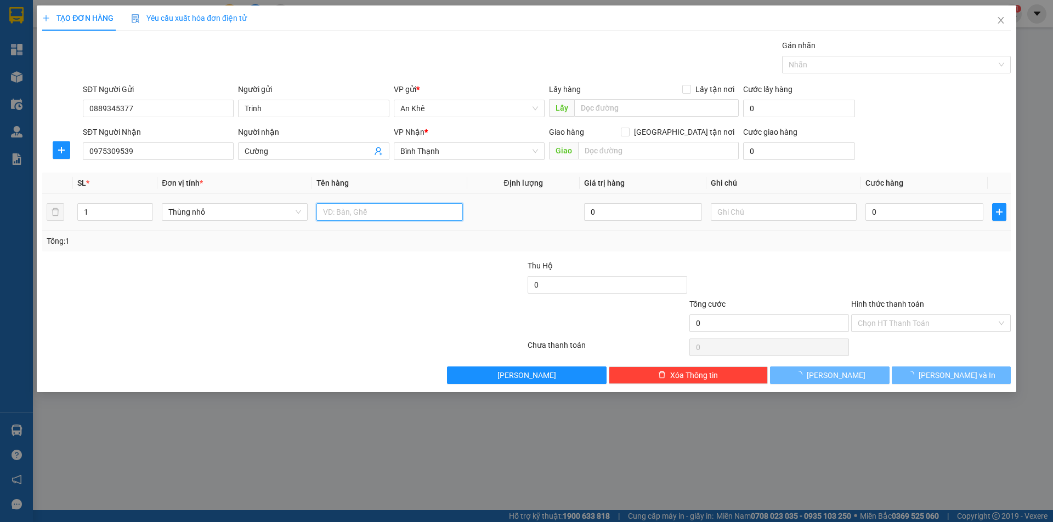
click at [350, 214] on input "text" at bounding box center [389, 212] width 146 height 18
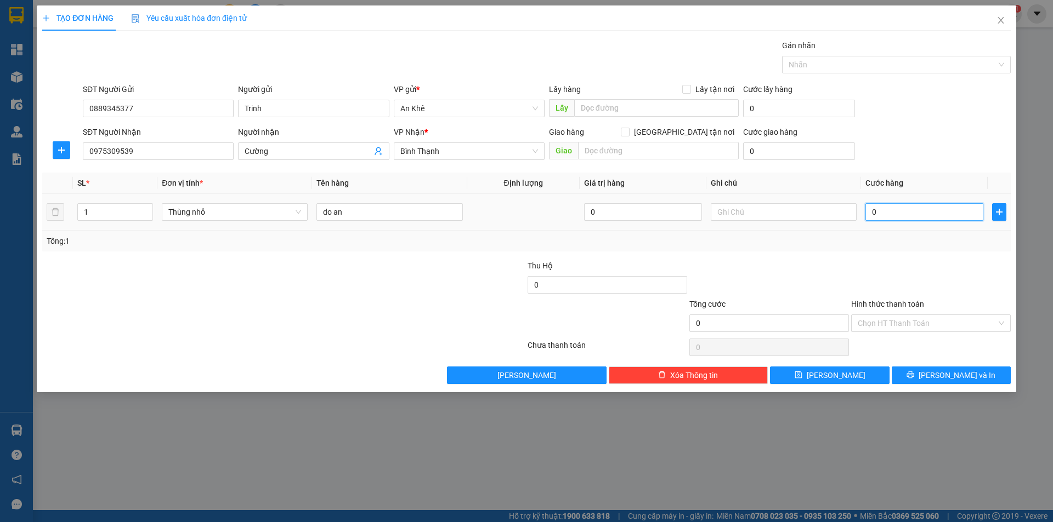
click at [917, 204] on input "0" at bounding box center [924, 212] width 118 height 18
click at [940, 269] on div at bounding box center [931, 279] width 162 height 38
click at [912, 326] on input "Hình thức thanh toán" at bounding box center [926, 323] width 139 height 16
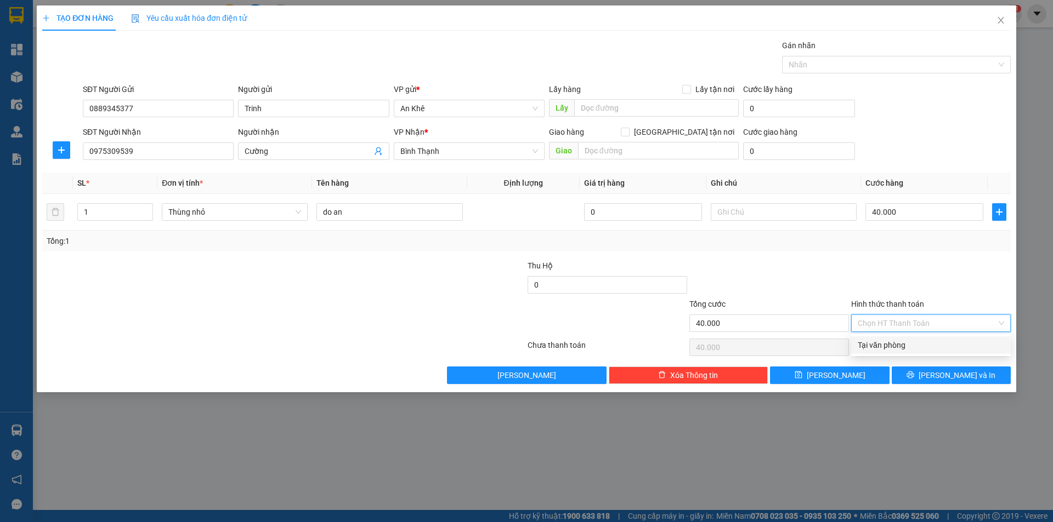
click at [904, 348] on div "Tại văn phòng" at bounding box center [930, 345] width 146 height 12
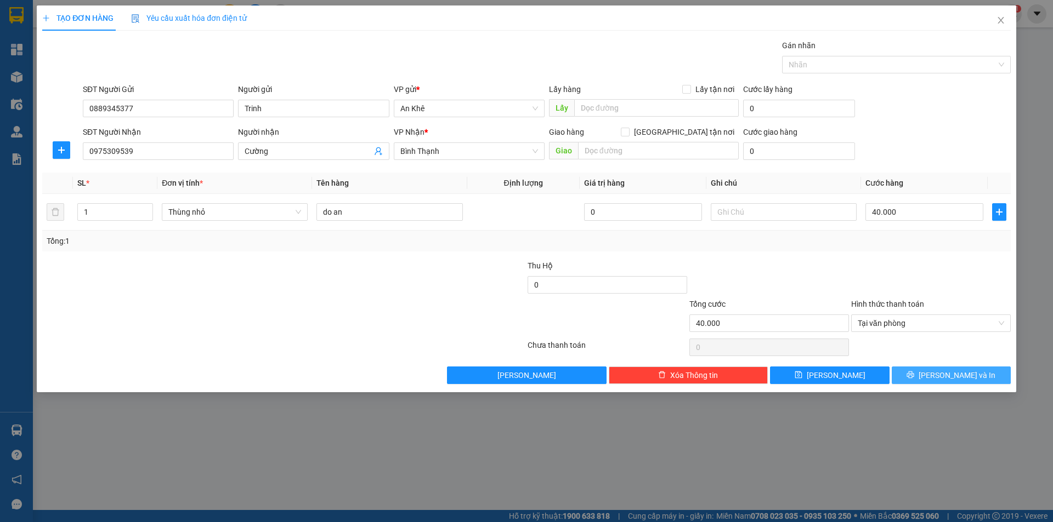
click at [941, 380] on button "Lưu và In" at bounding box center [950, 376] width 119 height 18
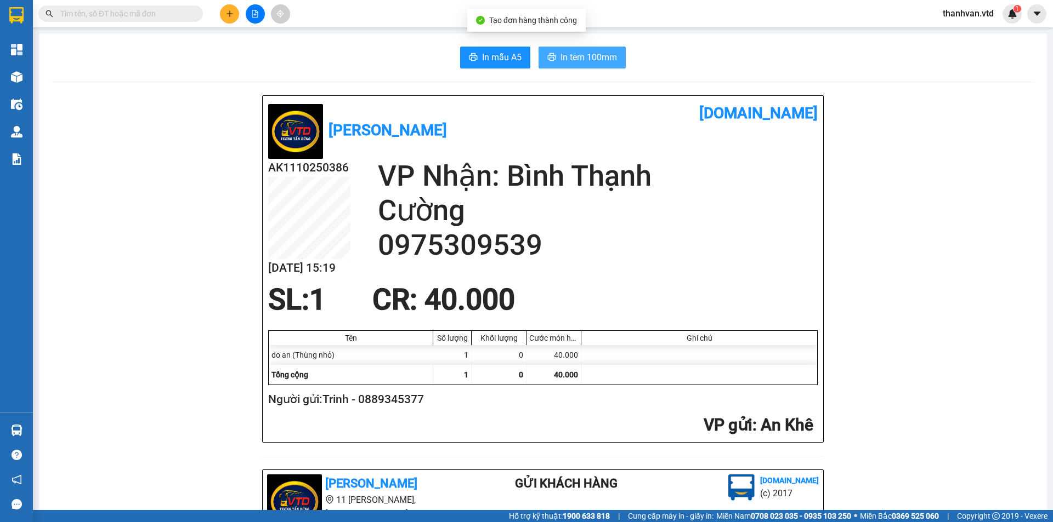
click at [610, 55] on span "In tem 100mm" at bounding box center [588, 57] width 56 height 14
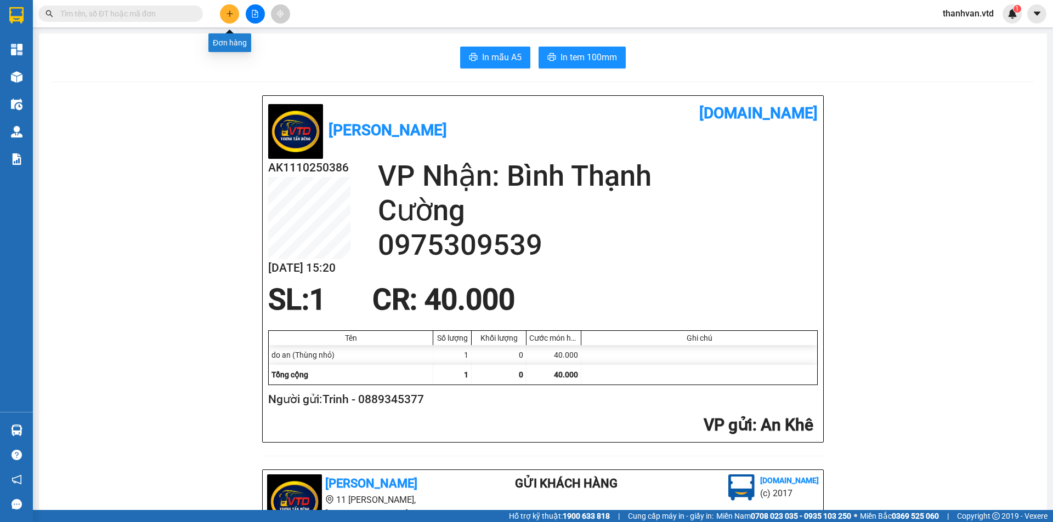
click at [228, 12] on icon "plus" at bounding box center [230, 14] width 8 height 8
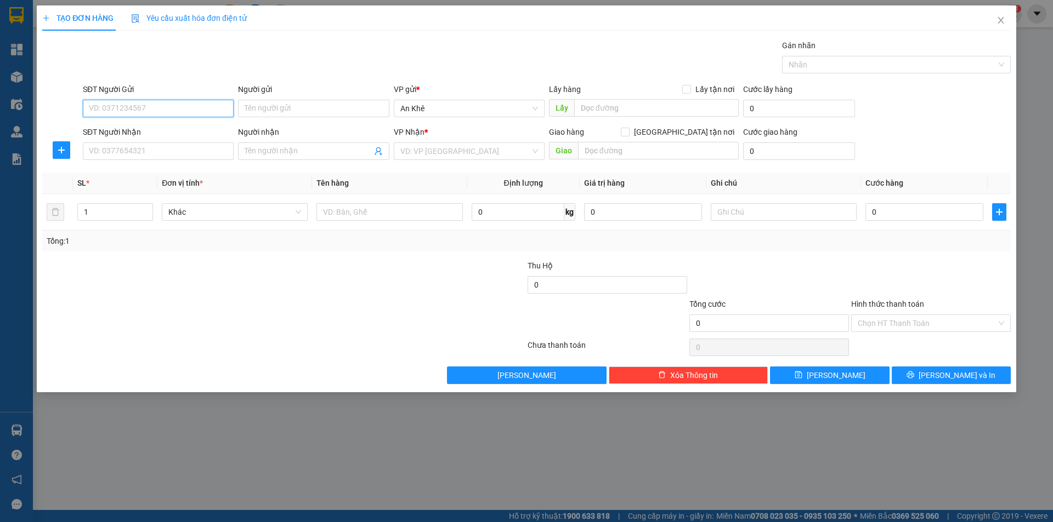
click at [195, 109] on input "SĐT Người Gửi" at bounding box center [158, 109] width 151 height 18
click at [178, 134] on div "0333019114 - cô liêm" at bounding box center [158, 130] width 138 height 12
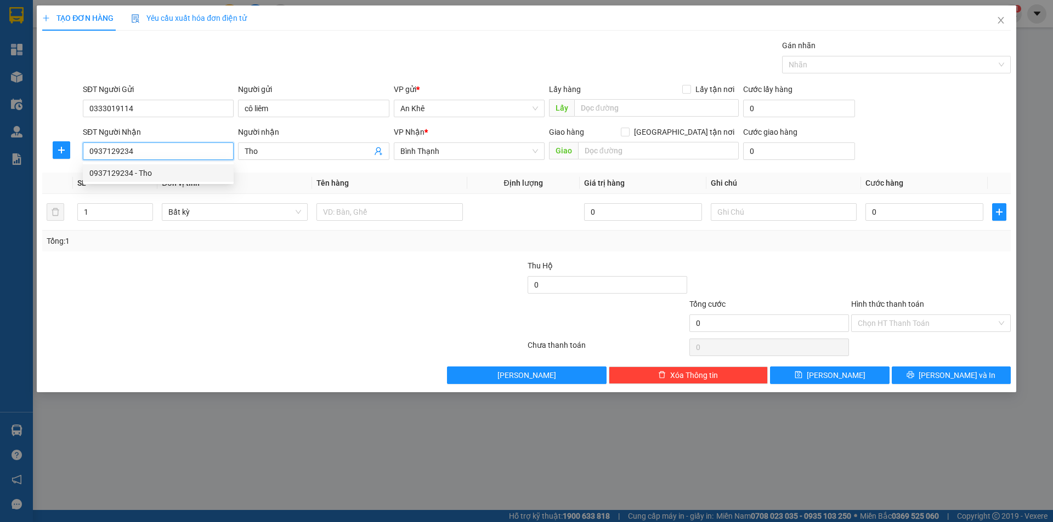
drag, startPoint x: 151, startPoint y: 151, endPoint x: 10, endPoint y: 155, distance: 140.4
click at [10, 155] on div "TẠO ĐƠN HÀNG Yêu cầu xuất hóa đơn điện tử Transit Pickup Surcharge Ids Transit …" at bounding box center [526, 261] width 1053 height 522
click at [127, 194] on div "0343995140 - HẰNG" at bounding box center [158, 191] width 138 height 12
click at [297, 213] on span "Bất kỳ" at bounding box center [234, 212] width 133 height 16
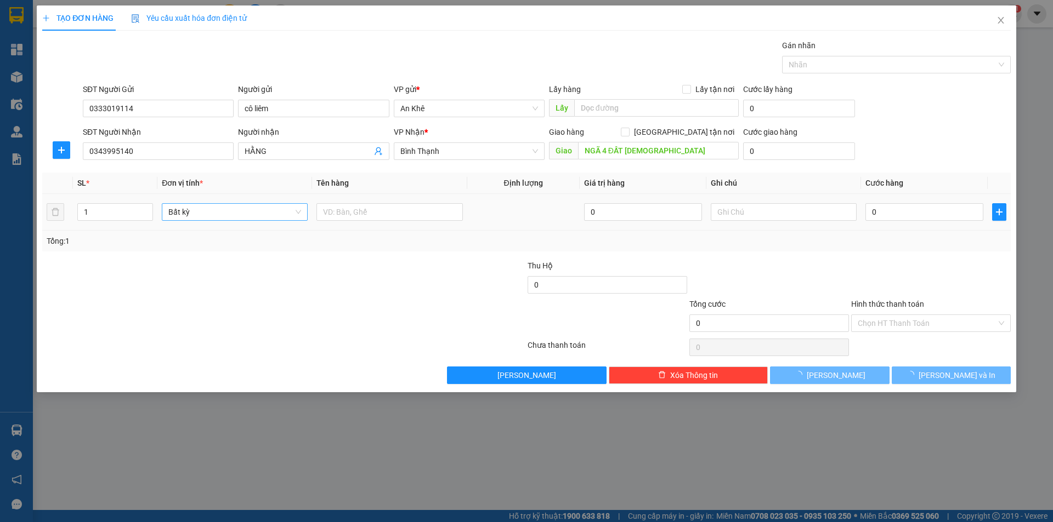
click at [430, 315] on div at bounding box center [446, 317] width 162 height 38
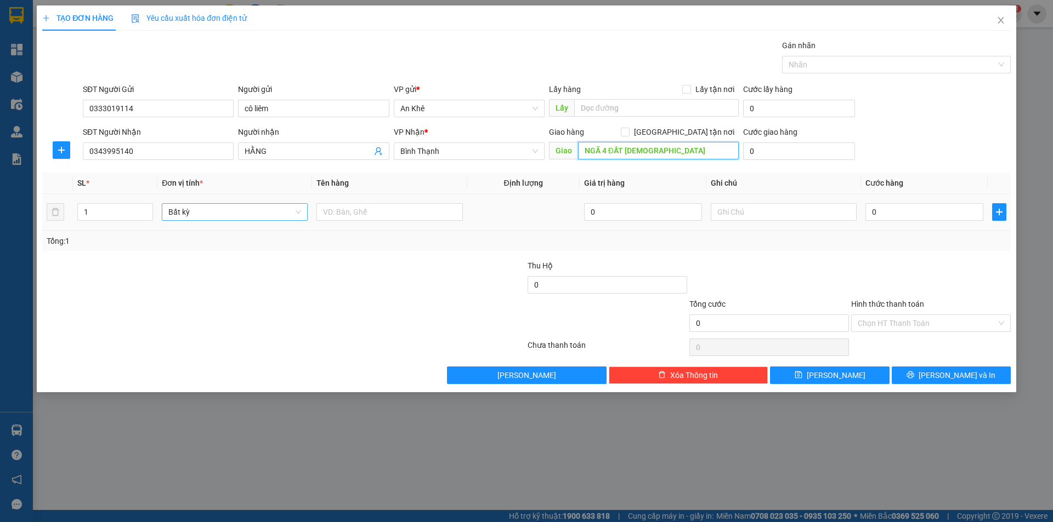
click at [635, 149] on input "NGÃ 4 ĐẤT THÁNH" at bounding box center [658, 151] width 161 height 18
click at [176, 322] on div at bounding box center [202, 317] width 323 height 38
click at [297, 212] on span "Bất kỳ" at bounding box center [234, 212] width 133 height 16
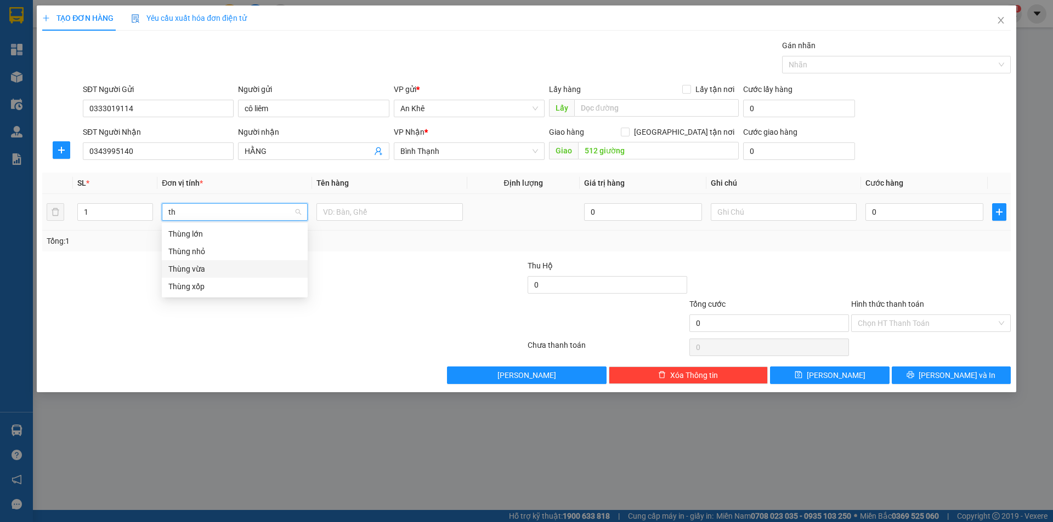
click at [208, 272] on div "Thùng vừa" at bounding box center [234, 269] width 133 height 12
click at [376, 208] on input "text" at bounding box center [389, 212] width 146 height 18
drag, startPoint x: 888, startPoint y: 217, endPoint x: 882, endPoint y: 214, distance: 7.1
click at [888, 217] on input "0" at bounding box center [924, 212] width 118 height 18
click at [787, 280] on div at bounding box center [769, 279] width 162 height 38
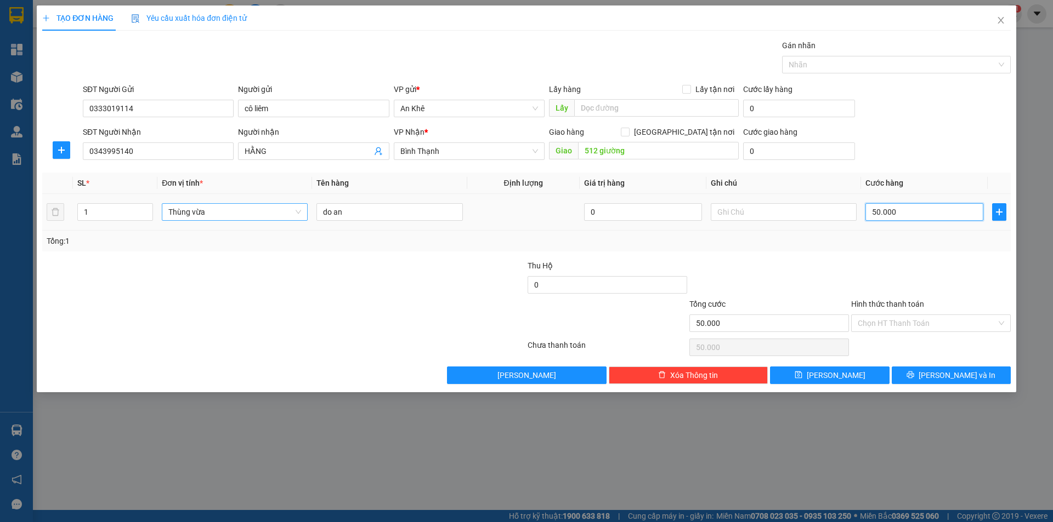
click at [897, 210] on input "50.000" at bounding box center [924, 212] width 118 height 18
click at [966, 289] on div at bounding box center [931, 279] width 162 height 38
click at [957, 325] on input "Hình thức thanh toán" at bounding box center [926, 323] width 139 height 16
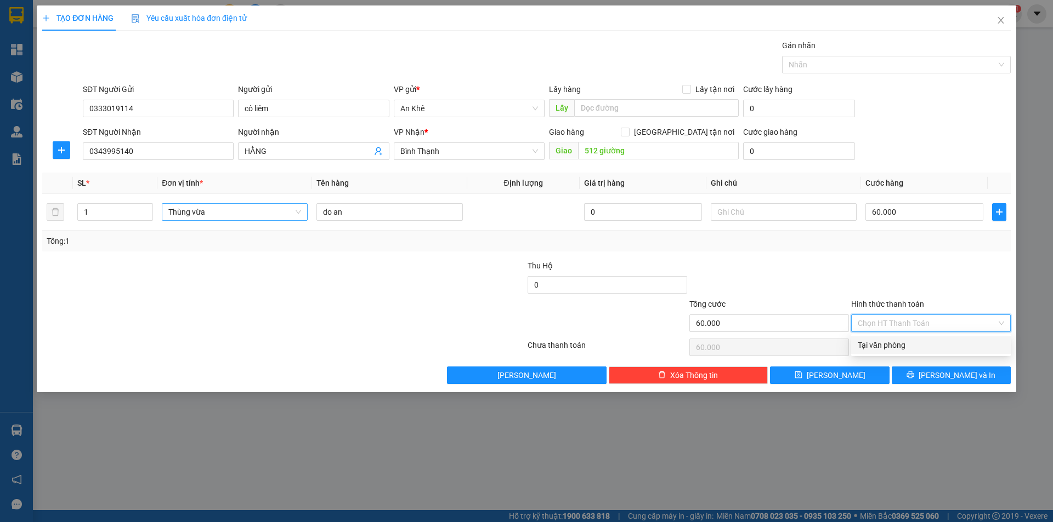
click at [943, 349] on div "Tại văn phòng" at bounding box center [930, 345] width 146 height 12
click at [963, 294] on div at bounding box center [931, 279] width 162 height 38
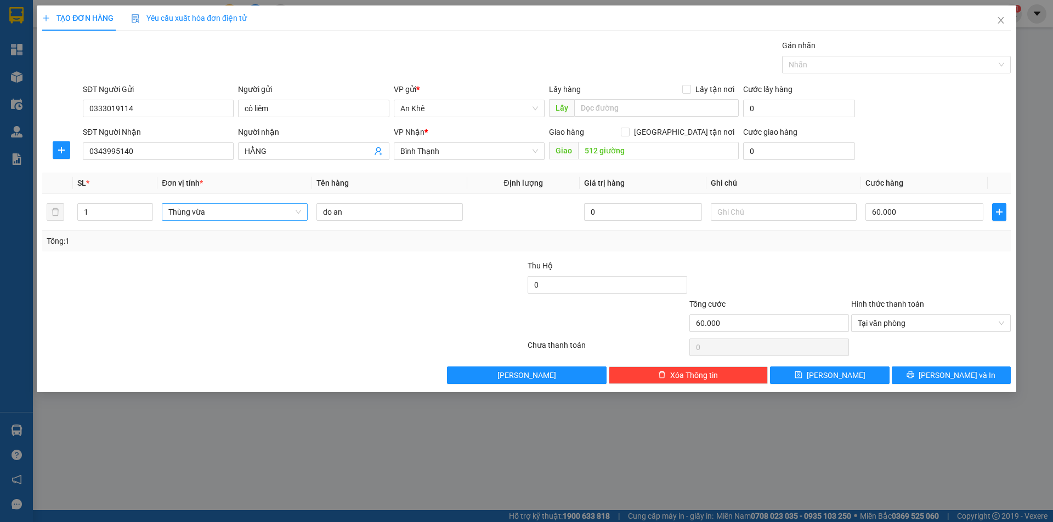
click at [945, 114] on div "SĐT Người Gửi 0333019114 Người gửi cô liêm VP gửi * An Khê Lấy hàng Lấy tận nơi…" at bounding box center [547, 102] width 932 height 38
click at [800, 282] on div at bounding box center [769, 279] width 162 height 38
click at [922, 269] on div at bounding box center [931, 279] width 162 height 38
click at [906, 265] on div at bounding box center [931, 279] width 162 height 38
click at [312, 327] on div at bounding box center [202, 317] width 323 height 38
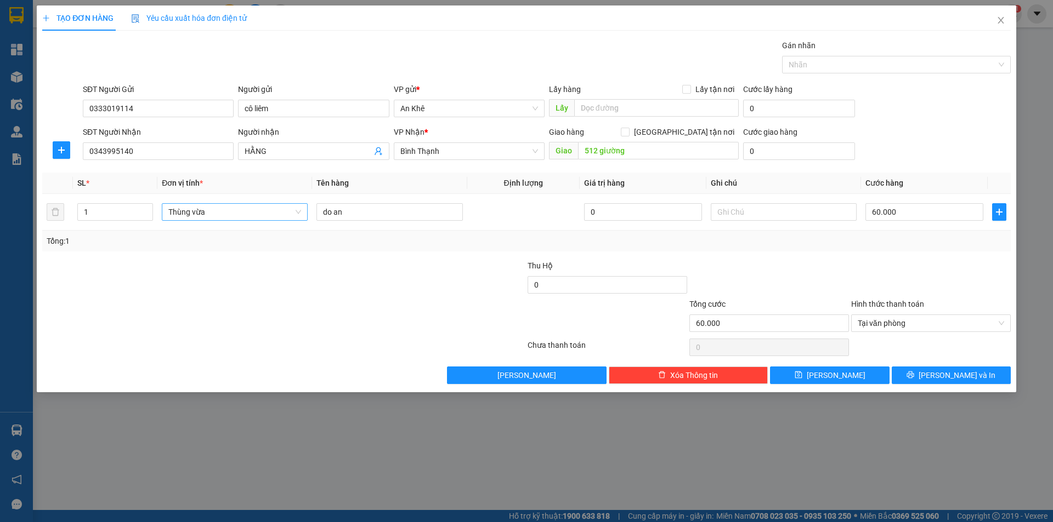
click at [775, 274] on div at bounding box center [769, 279] width 162 height 38
click at [853, 270] on div at bounding box center [931, 279] width 162 height 38
click at [751, 210] on input "text" at bounding box center [783, 212] width 146 height 18
click at [103, 151] on input "0343995140" at bounding box center [158, 152] width 151 height 18
click at [114, 152] on input "0343995140" at bounding box center [158, 152] width 151 height 18
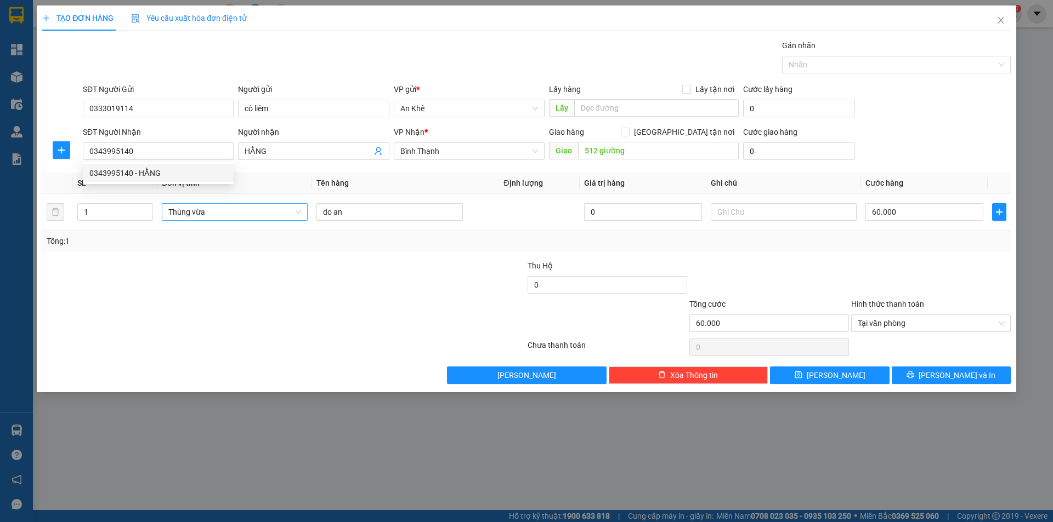
click at [220, 302] on div at bounding box center [202, 317] width 323 height 38
click at [777, 210] on input "text" at bounding box center [783, 212] width 146 height 18
click at [817, 281] on div at bounding box center [769, 279] width 162 height 38
click at [957, 371] on span "Lưu và In" at bounding box center [956, 375] width 77 height 12
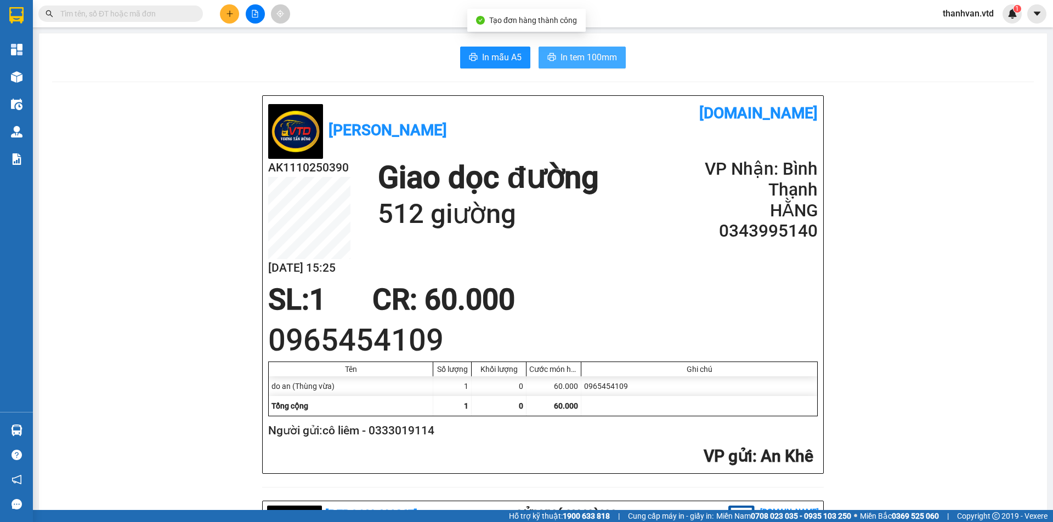
click at [587, 60] on span "In tem 100mm" at bounding box center [588, 57] width 56 height 14
click at [226, 11] on icon "plus" at bounding box center [230, 14] width 8 height 8
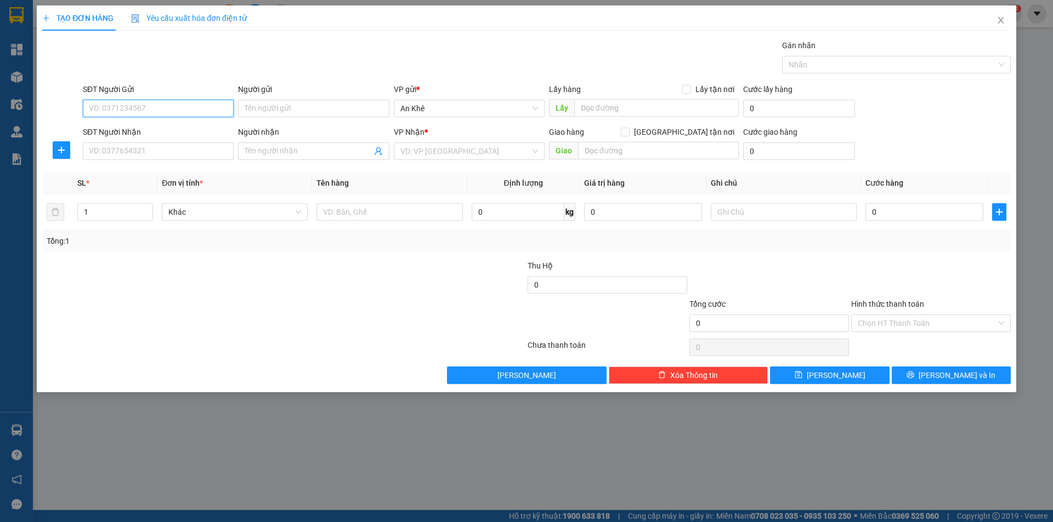
click at [204, 111] on input "SĐT Người Gửi" at bounding box center [158, 109] width 151 height 18
click at [271, 112] on input "Người gửi" at bounding box center [313, 109] width 151 height 18
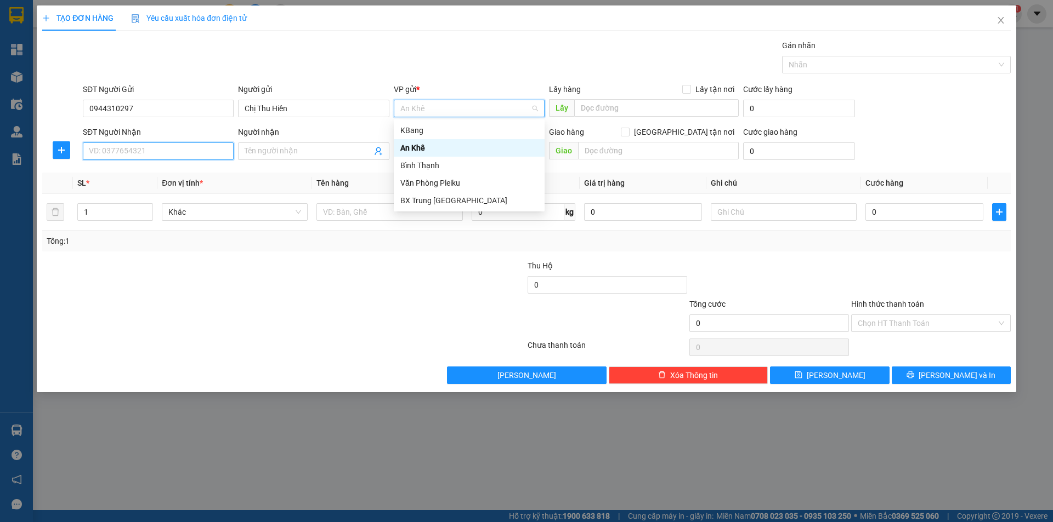
click at [167, 154] on input "SĐT Người Nhận" at bounding box center [158, 152] width 151 height 18
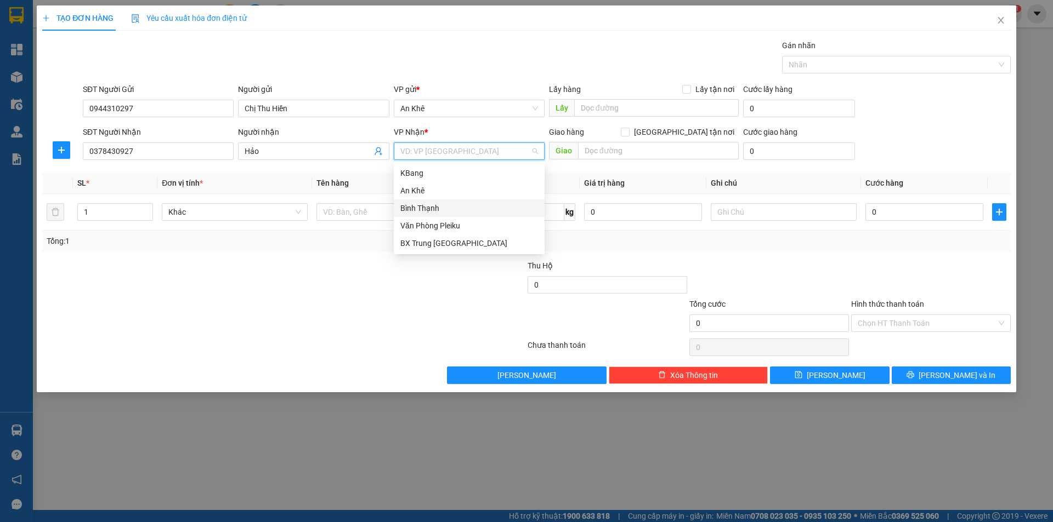
click at [429, 211] on div "Bình Thạnh" at bounding box center [469, 208] width 138 height 12
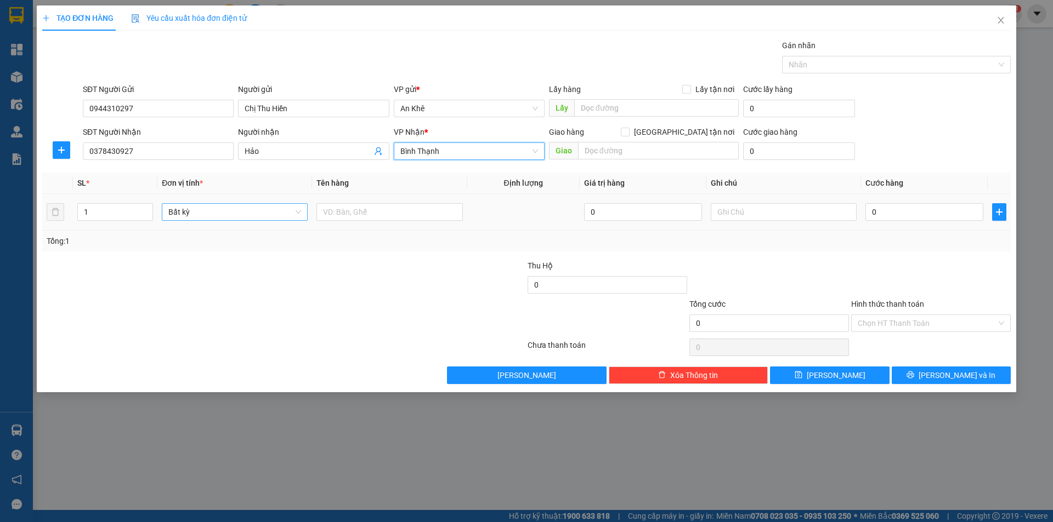
click at [293, 214] on span "Bất kỳ" at bounding box center [234, 212] width 133 height 16
click at [223, 291] on div "Thùng xốp" at bounding box center [234, 287] width 133 height 12
click at [384, 214] on input "text" at bounding box center [389, 212] width 146 height 18
click at [918, 214] on input "0" at bounding box center [924, 212] width 118 height 18
click at [748, 217] on input "text" at bounding box center [783, 212] width 146 height 18
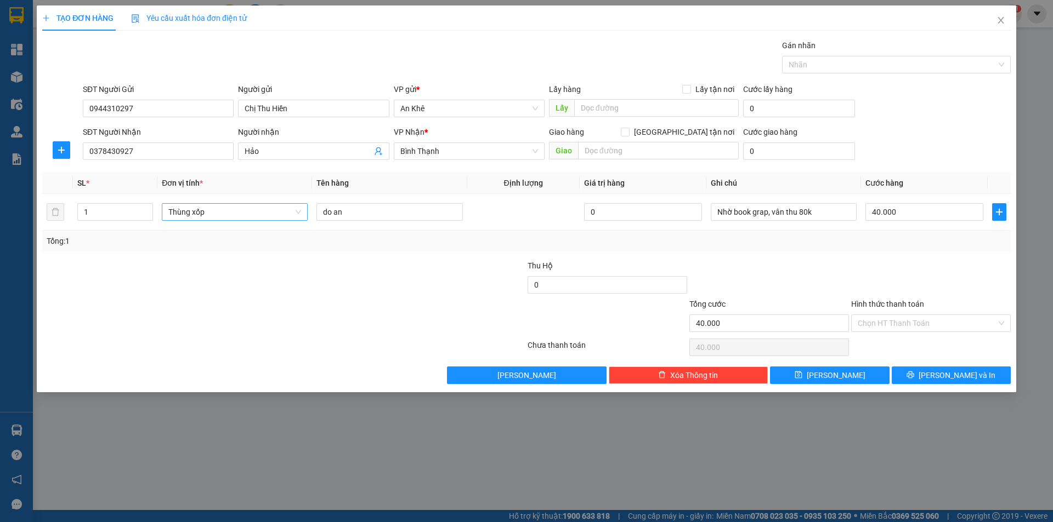
click at [905, 271] on div at bounding box center [931, 279] width 162 height 38
click at [929, 321] on input "Hình thức thanh toán" at bounding box center [926, 323] width 139 height 16
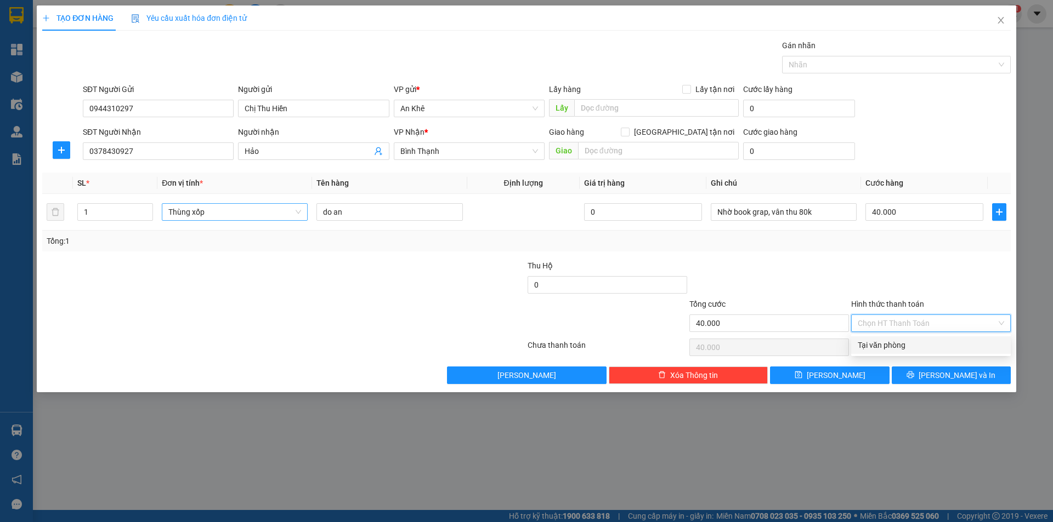
click at [911, 347] on div "Tại văn phòng" at bounding box center [930, 345] width 146 height 12
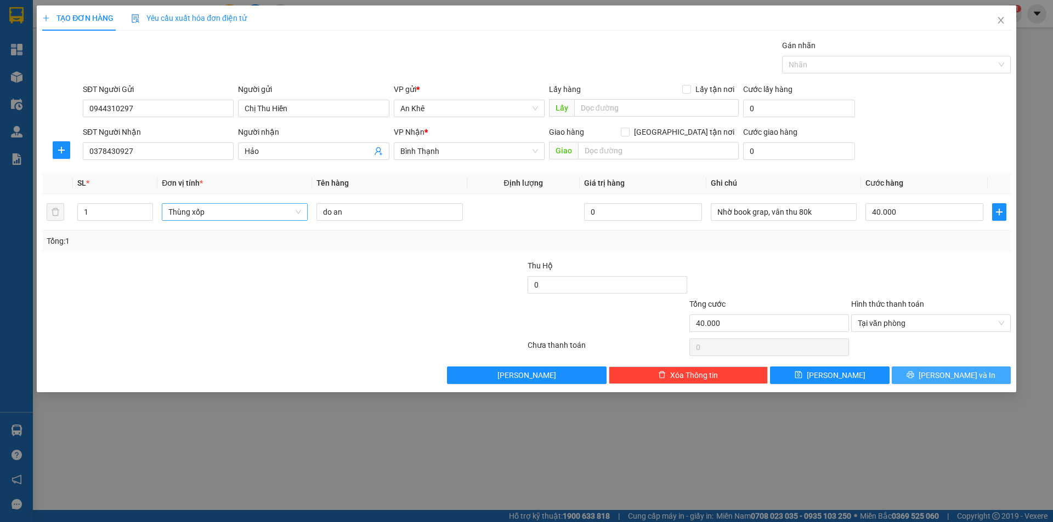
click at [950, 374] on span "Lưu và In" at bounding box center [956, 375] width 77 height 12
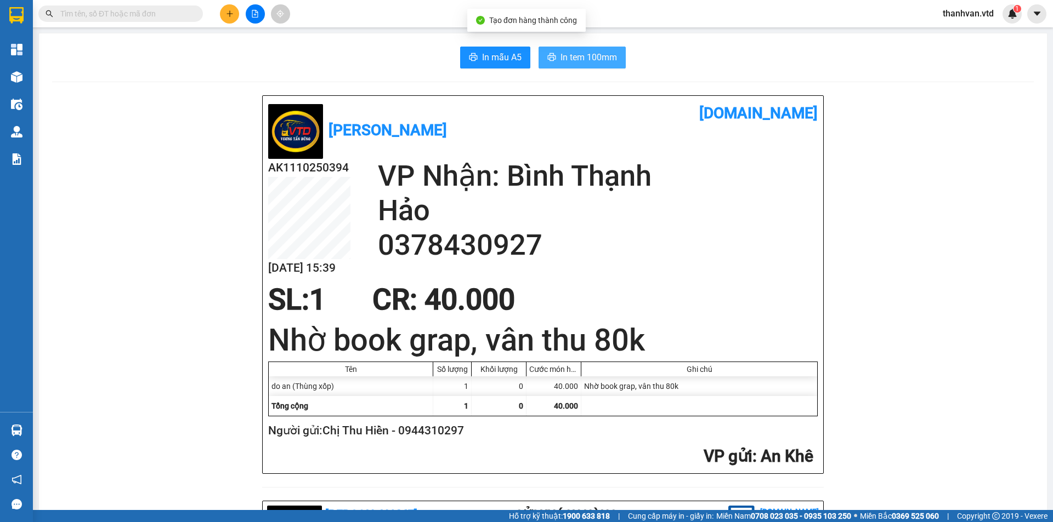
click at [588, 60] on span "In tem 100mm" at bounding box center [588, 57] width 56 height 14
click at [577, 50] on span "In tem 100mm" at bounding box center [588, 57] width 56 height 14
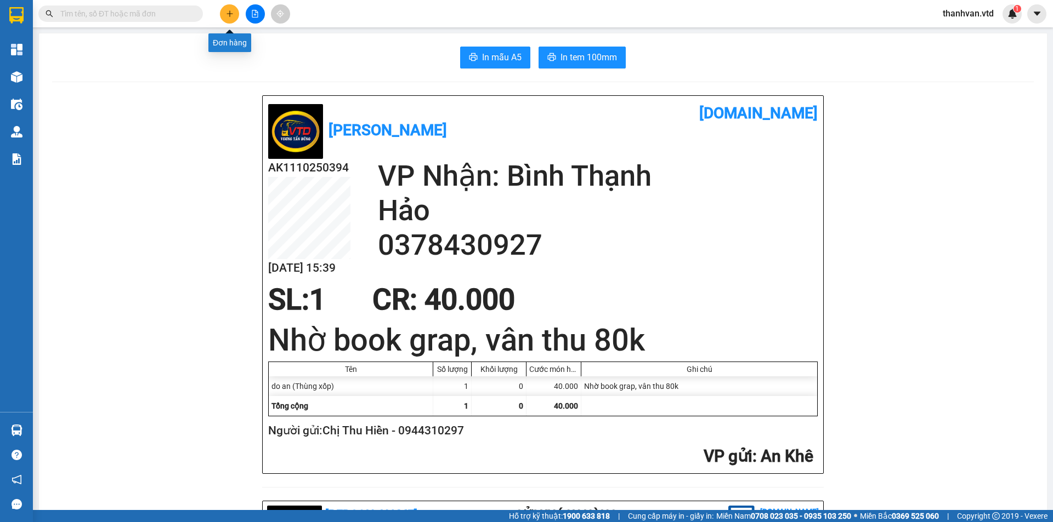
click at [226, 19] on button at bounding box center [229, 13] width 19 height 19
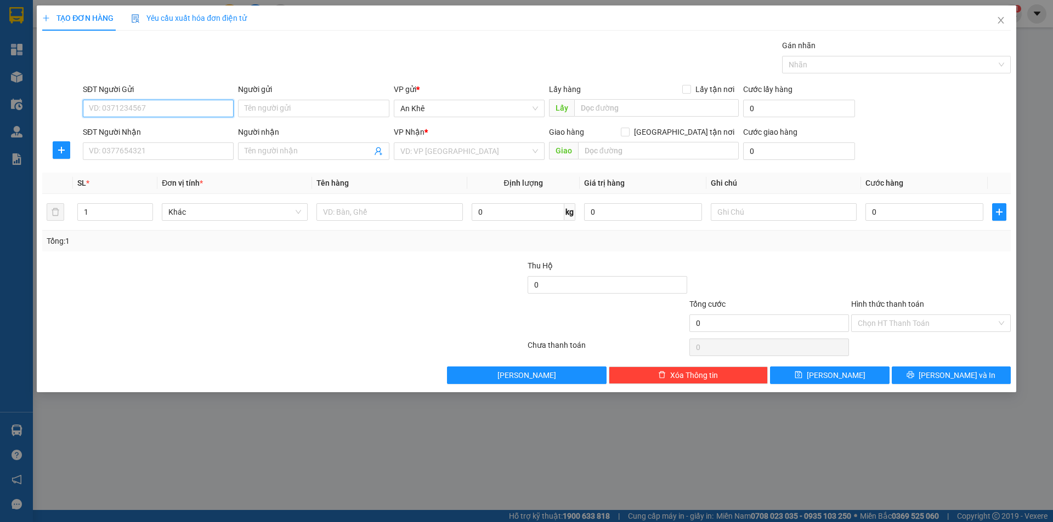
click at [152, 117] on input "SĐT Người Gửi" at bounding box center [158, 109] width 151 height 18
click at [169, 133] on div "0333780232 - thảo" at bounding box center [158, 130] width 138 height 12
click at [293, 216] on span "Bất kỳ" at bounding box center [234, 212] width 133 height 16
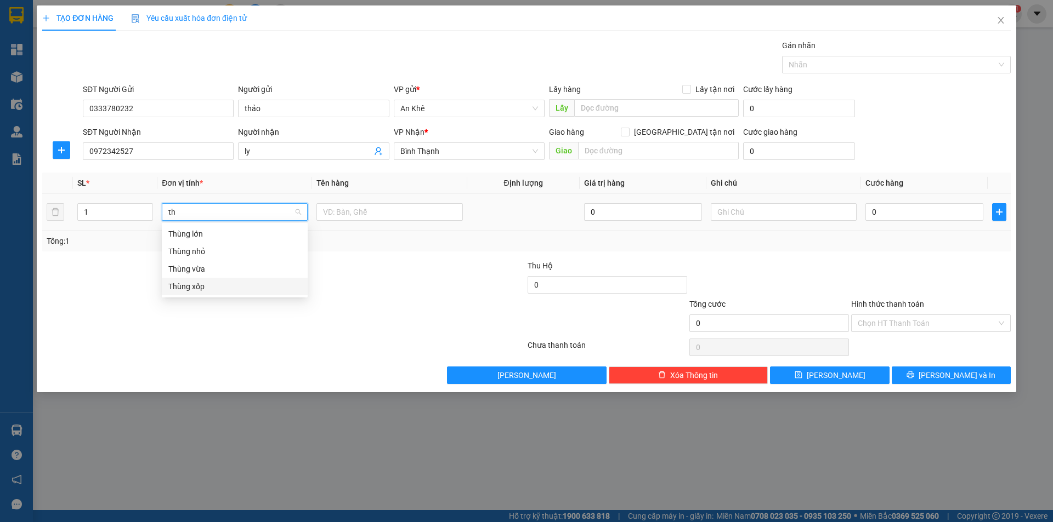
click at [196, 286] on div "Thùng xốp" at bounding box center [234, 287] width 133 height 12
drag, startPoint x: 336, startPoint y: 218, endPoint x: 329, endPoint y: 223, distance: 7.8
click at [336, 218] on input "text" at bounding box center [389, 212] width 146 height 18
click at [889, 211] on input "0" at bounding box center [924, 212] width 118 height 18
click at [923, 322] on input "Hình thức thanh toán" at bounding box center [926, 323] width 139 height 16
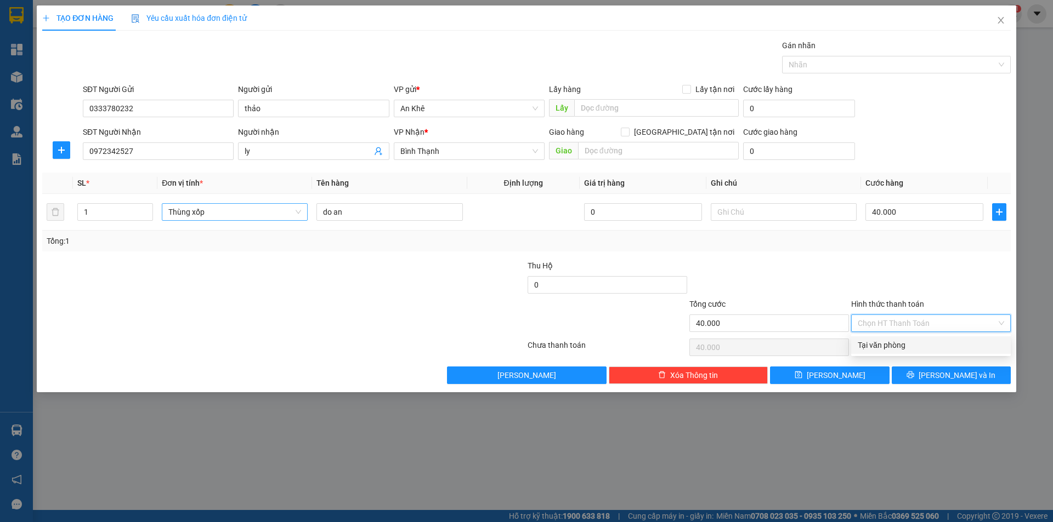
click at [905, 345] on div "Tại văn phòng" at bounding box center [930, 345] width 146 height 12
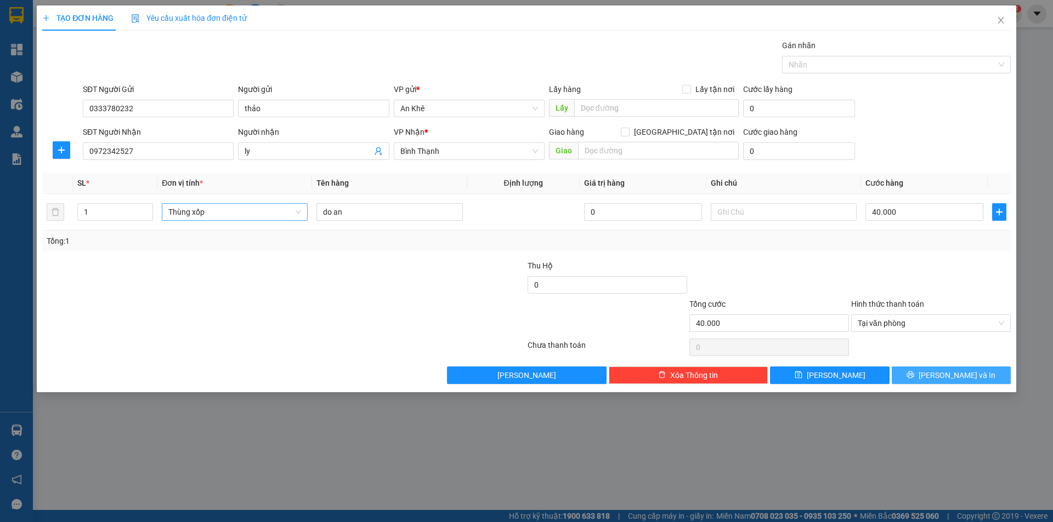
drag, startPoint x: 951, startPoint y: 376, endPoint x: 947, endPoint y: 367, distance: 9.9
click at [952, 377] on span "Lưu và In" at bounding box center [956, 375] width 77 height 12
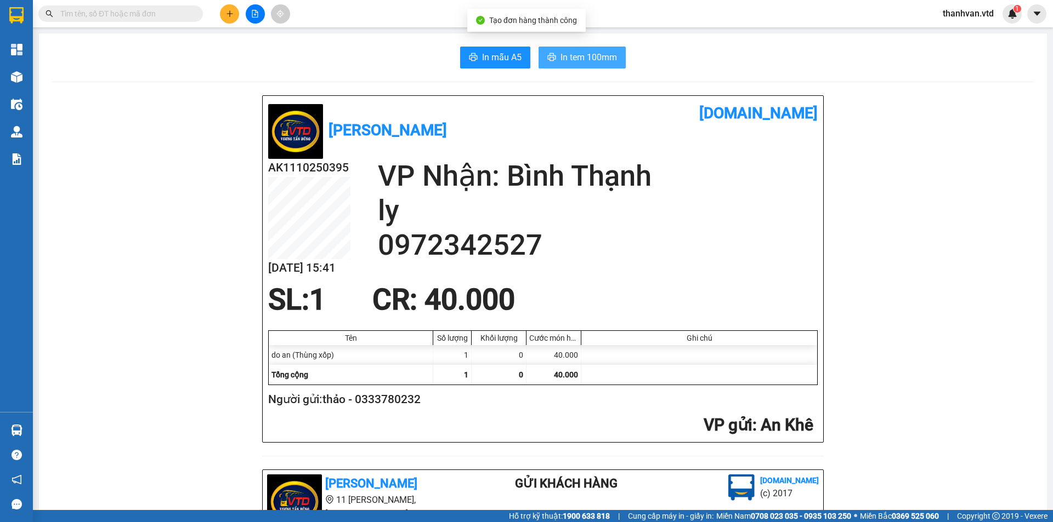
click at [561, 61] on span "In tem 100mm" at bounding box center [588, 57] width 56 height 14
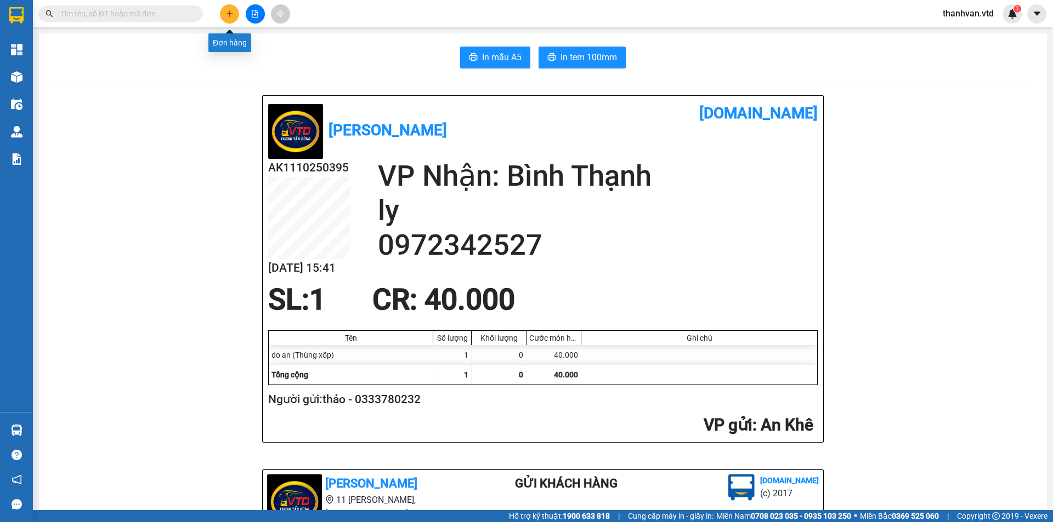
click at [228, 12] on icon "plus" at bounding box center [230, 14] width 8 height 8
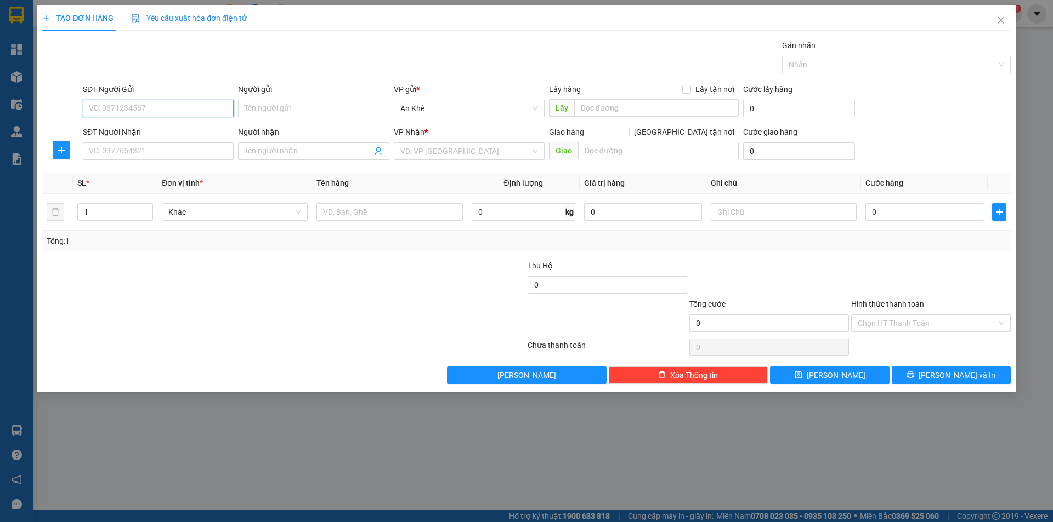
click at [169, 109] on input "SĐT Người Gửi" at bounding box center [158, 109] width 151 height 18
click at [153, 133] on div "0388636572" at bounding box center [158, 130] width 138 height 12
click at [300, 213] on span "Bất kỳ" at bounding box center [234, 212] width 133 height 16
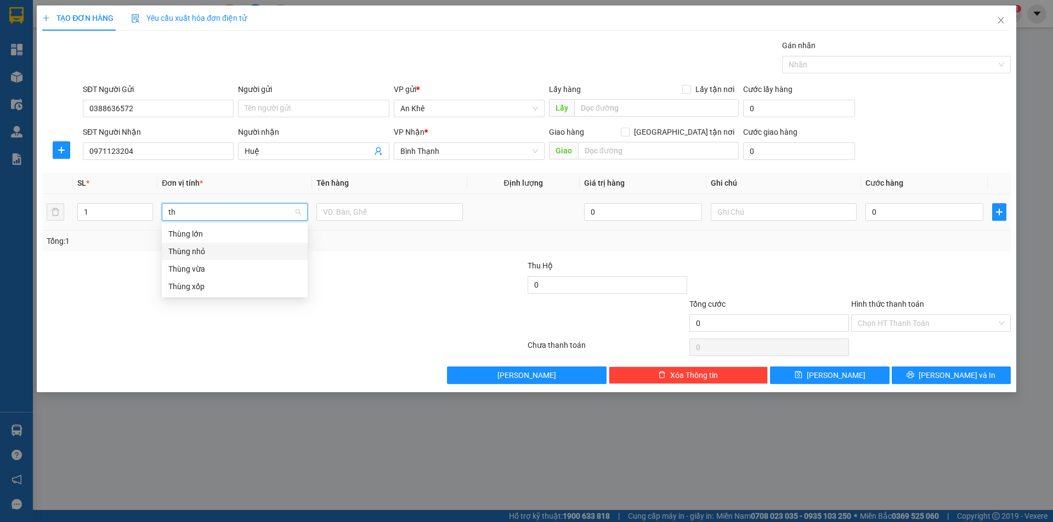
click at [200, 255] on div "Thùng nhỏ" at bounding box center [234, 252] width 133 height 12
click at [365, 204] on input "text" at bounding box center [389, 212] width 146 height 18
click at [888, 214] on input "0" at bounding box center [924, 212] width 118 height 18
click at [967, 265] on div at bounding box center [931, 279] width 162 height 38
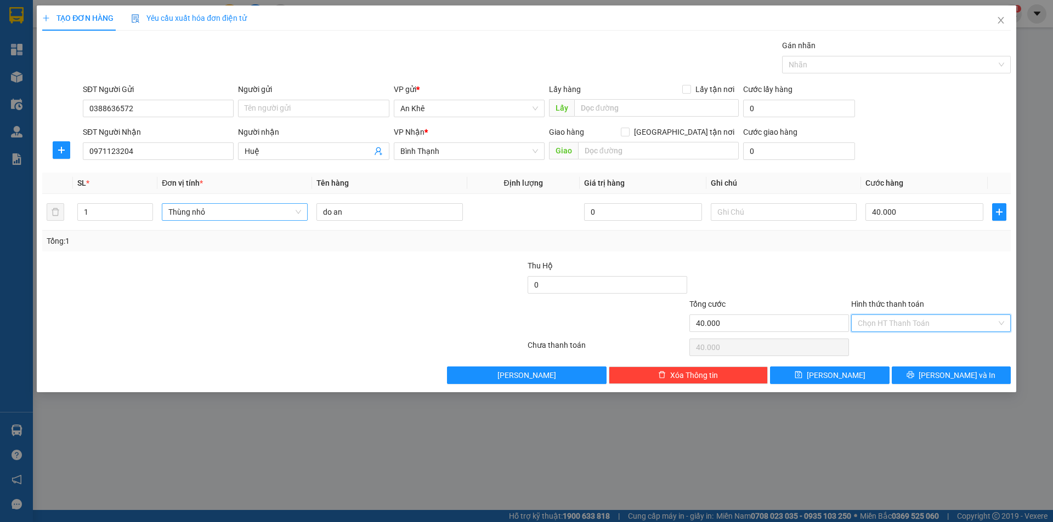
click at [948, 326] on input "Hình thức thanh toán" at bounding box center [926, 323] width 139 height 16
click at [882, 351] on div "Tại văn phòng" at bounding box center [931, 346] width 160 height 18
click at [948, 373] on span "Lưu và In" at bounding box center [956, 375] width 77 height 12
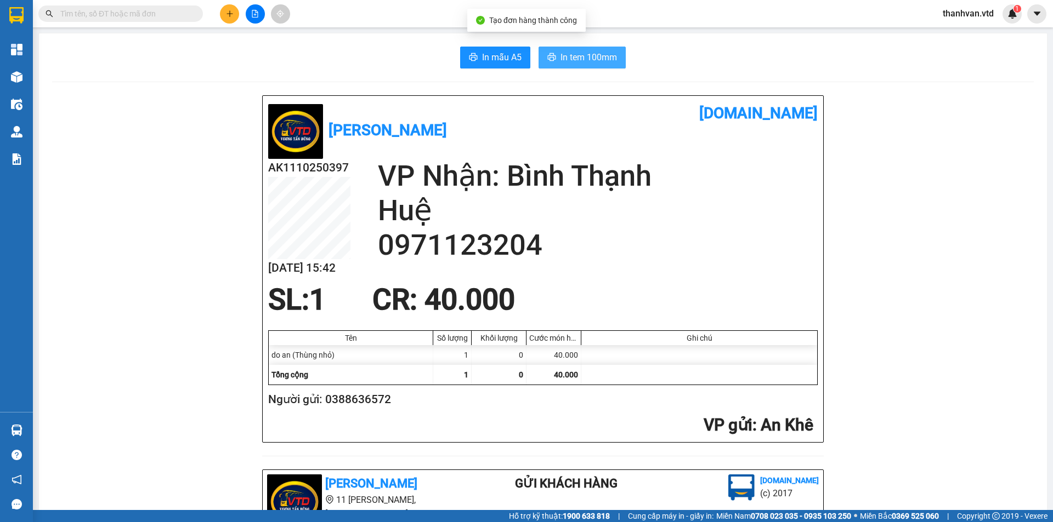
click at [589, 61] on span "In tem 100mm" at bounding box center [588, 57] width 56 height 14
click at [235, 17] on button at bounding box center [229, 13] width 19 height 19
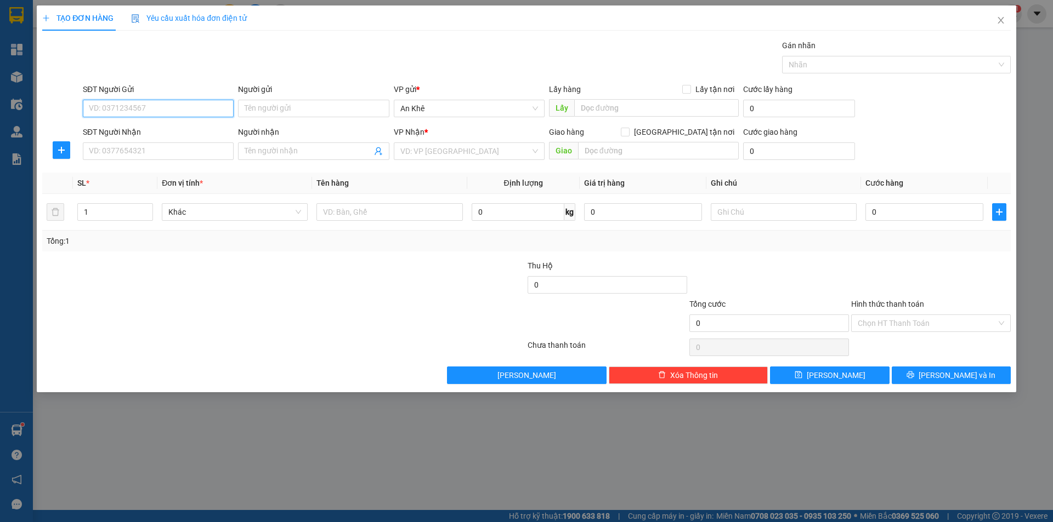
click at [170, 109] on input "SĐT Người Gửi" at bounding box center [158, 109] width 151 height 18
click at [175, 153] on input "SĐT Người Nhận" at bounding box center [158, 152] width 151 height 18
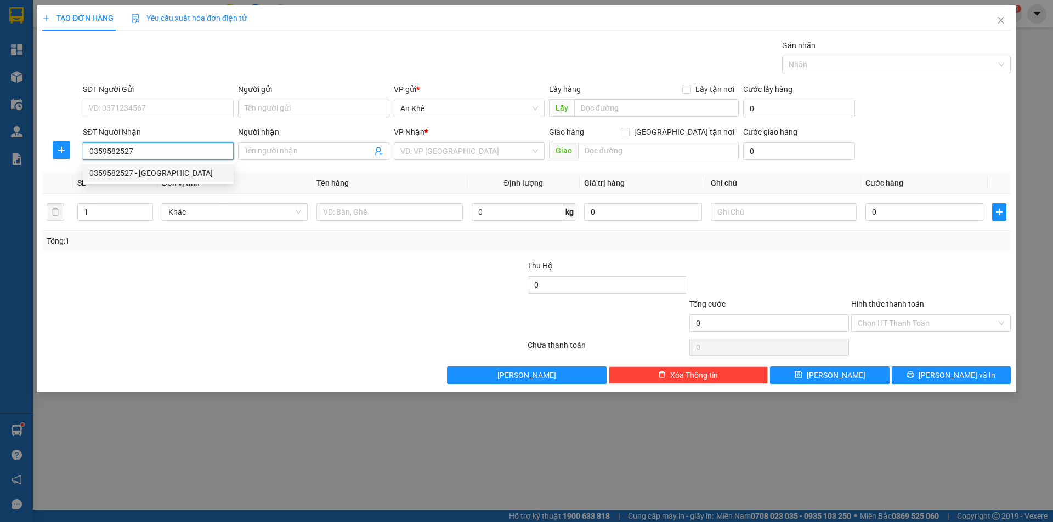
click at [163, 170] on div "0359582527 - Ý" at bounding box center [158, 173] width 138 height 12
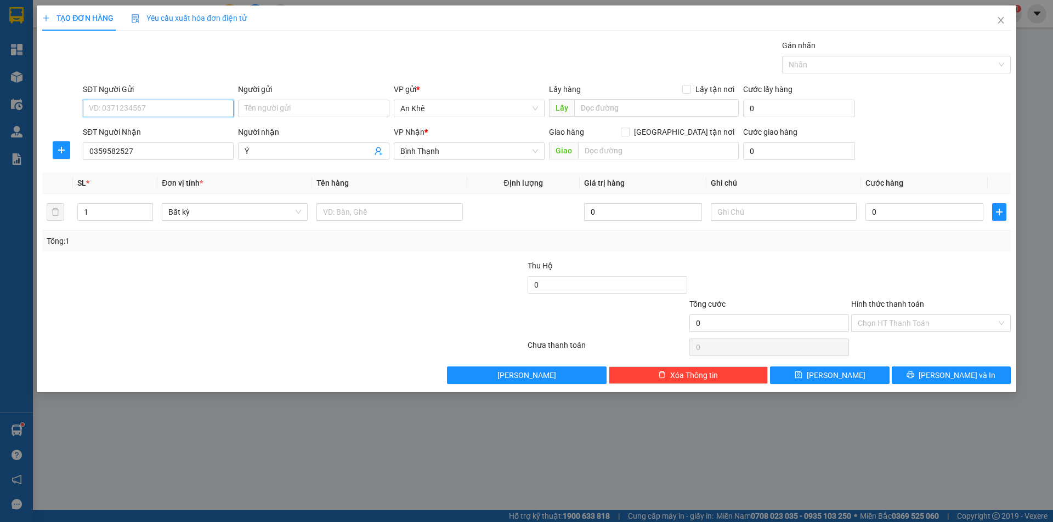
click at [171, 105] on input "SĐT Người Gửi" at bounding box center [158, 109] width 151 height 18
click at [170, 112] on input "SĐT Người Gửi" at bounding box center [158, 109] width 151 height 18
click at [323, 113] on input "Người gửi" at bounding box center [313, 109] width 151 height 18
click at [274, 321] on div at bounding box center [202, 317] width 323 height 38
click at [295, 211] on span "Bất kỳ" at bounding box center [234, 212] width 133 height 16
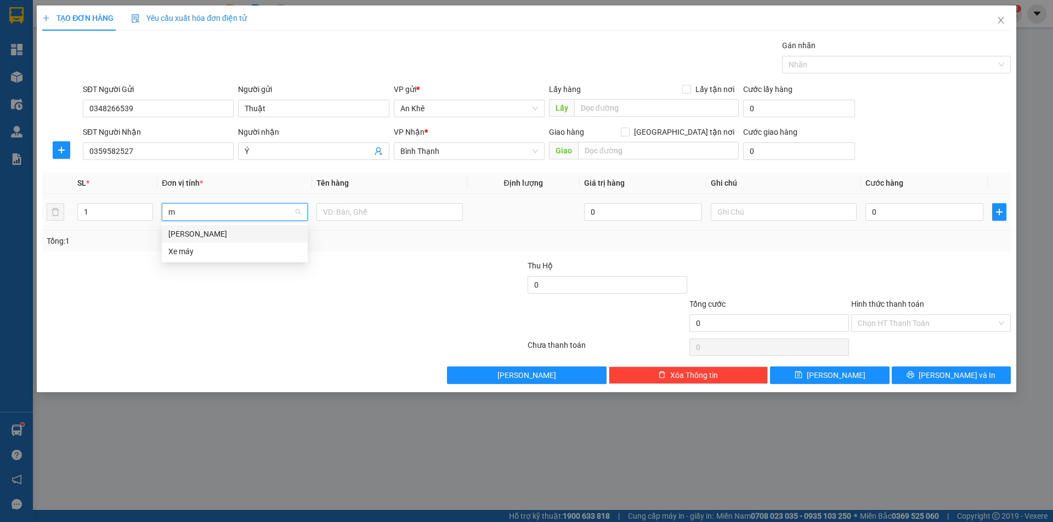
click at [195, 232] on div "Món" at bounding box center [234, 234] width 133 height 12
click at [135, 212] on input "1" at bounding box center [115, 212] width 75 height 16
click at [149, 209] on span "up" at bounding box center [147, 209] width 7 height 7
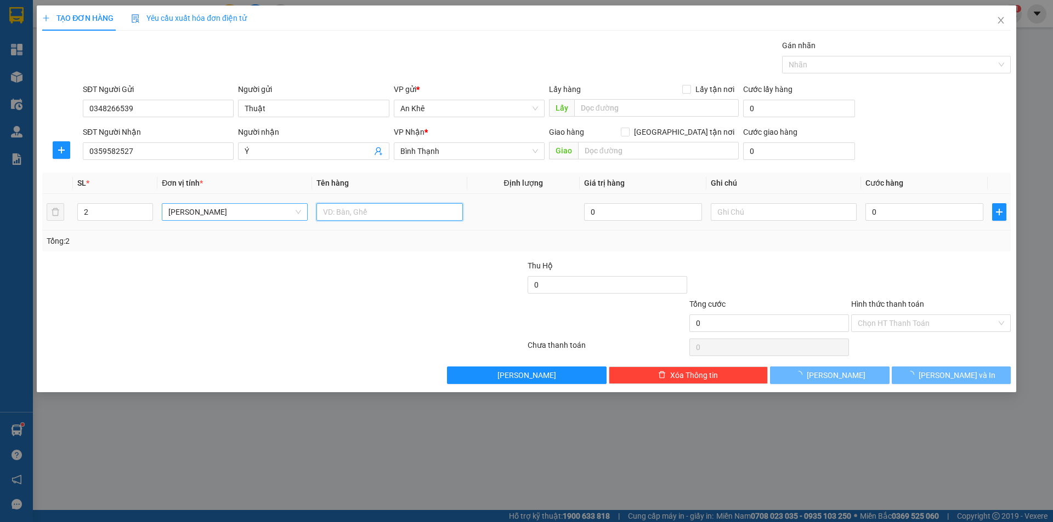
click at [386, 219] on input "text" at bounding box center [389, 212] width 146 height 18
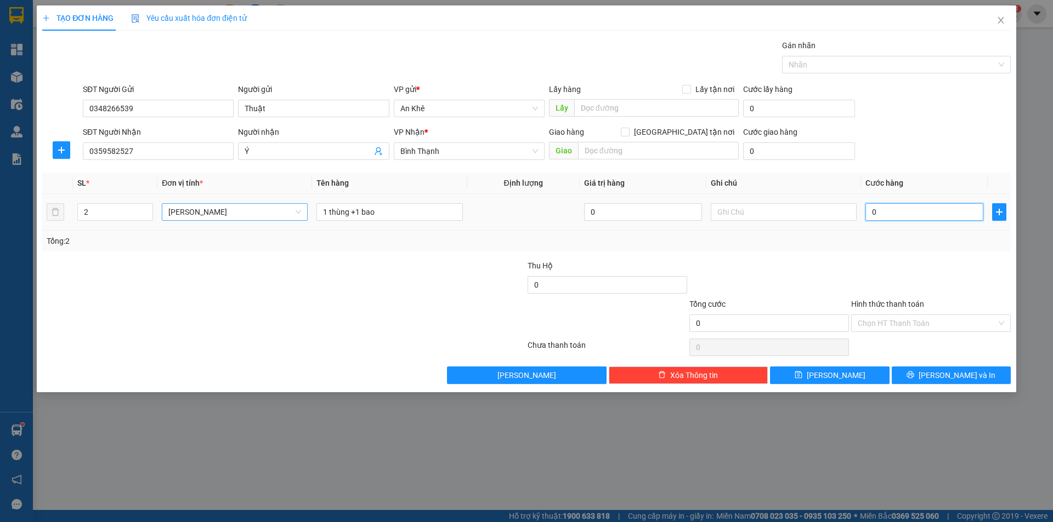
click at [897, 212] on input "0" at bounding box center [924, 212] width 118 height 18
click at [940, 321] on input "Hình thức thanh toán" at bounding box center [926, 323] width 139 height 16
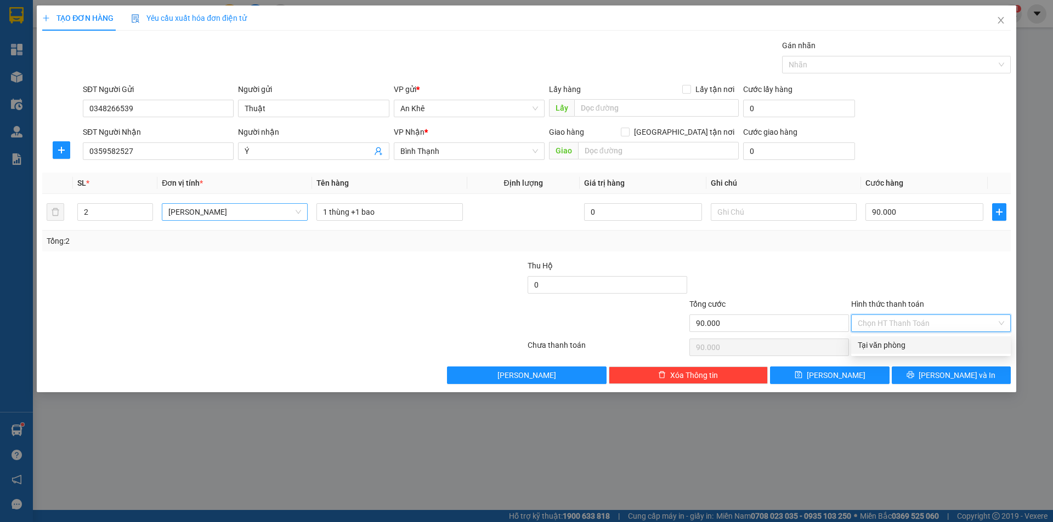
click at [907, 342] on div "Tại văn phòng" at bounding box center [930, 345] width 146 height 12
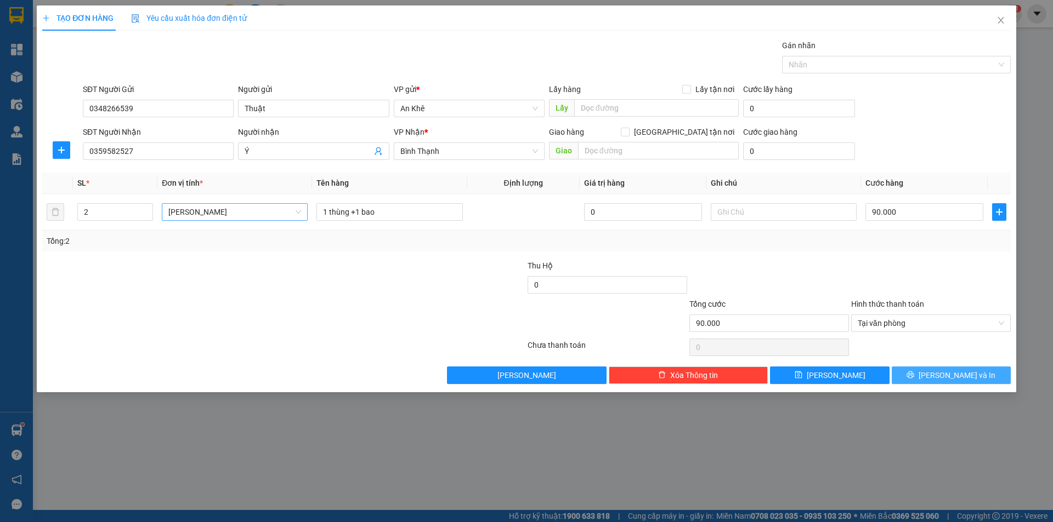
click at [941, 380] on button "Lưu và In" at bounding box center [950, 376] width 119 height 18
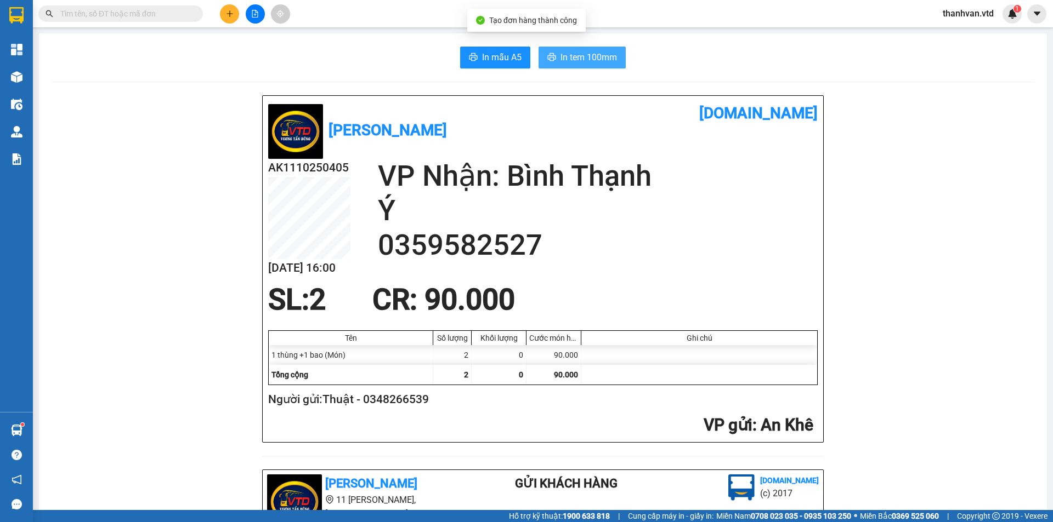
click at [584, 56] on span "In tem 100mm" at bounding box center [588, 57] width 56 height 14
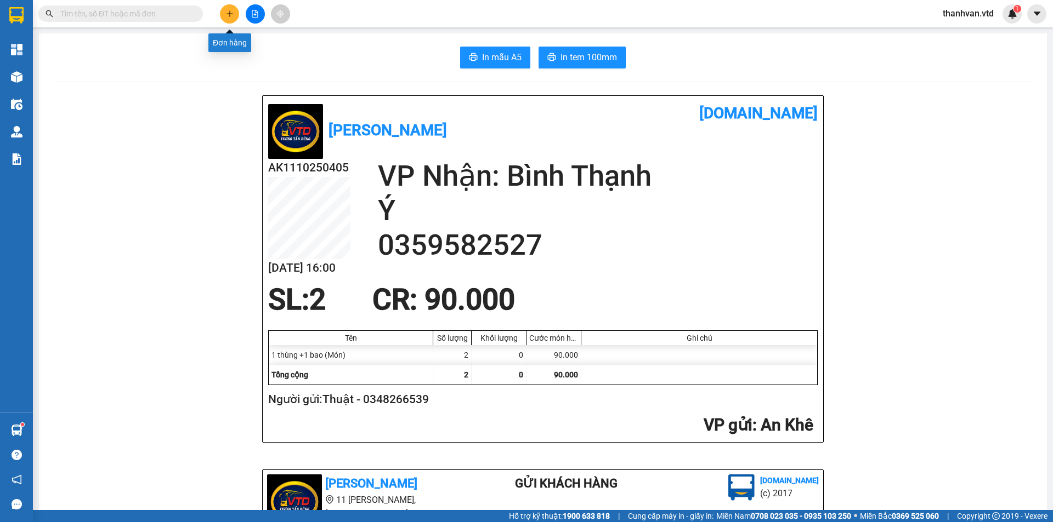
click at [228, 10] on icon "plus" at bounding box center [230, 14] width 8 height 8
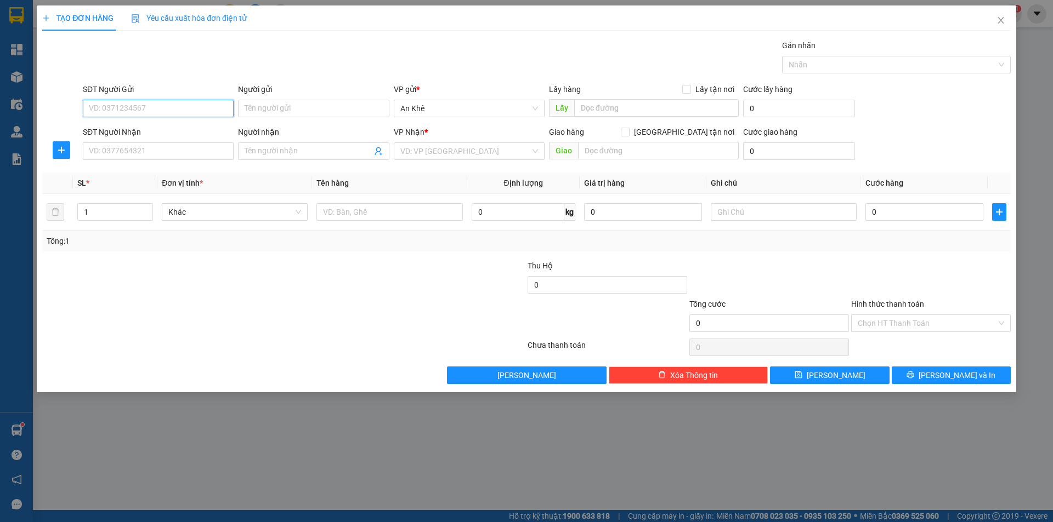
click at [170, 107] on input "SĐT Người Gửi" at bounding box center [158, 109] width 151 height 18
click at [184, 129] on div "0345861682 - sương" at bounding box center [158, 130] width 138 height 12
drag, startPoint x: 178, startPoint y: 151, endPoint x: 0, endPoint y: 137, distance: 178.7
click at [0, 137] on div "TẠO ĐƠN HÀNG Yêu cầu xuất hóa đơn điện tử Transit Pickup Surcharge Ids Transit …" at bounding box center [526, 261] width 1053 height 522
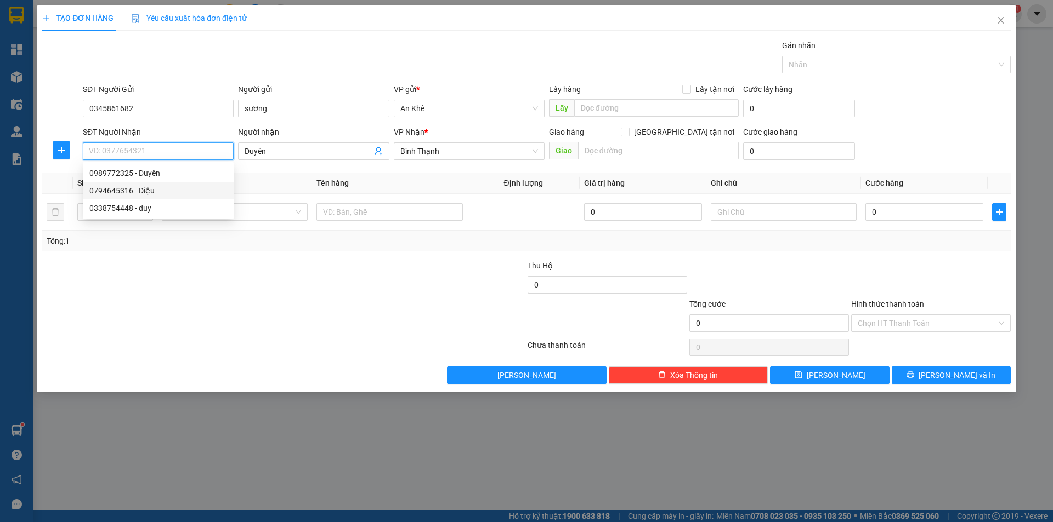
click at [170, 190] on div "0794645316 - Diệu" at bounding box center [158, 191] width 138 height 12
click at [232, 272] on div at bounding box center [202, 279] width 323 height 38
click at [297, 216] on span "Bất kỳ" at bounding box center [234, 212] width 133 height 16
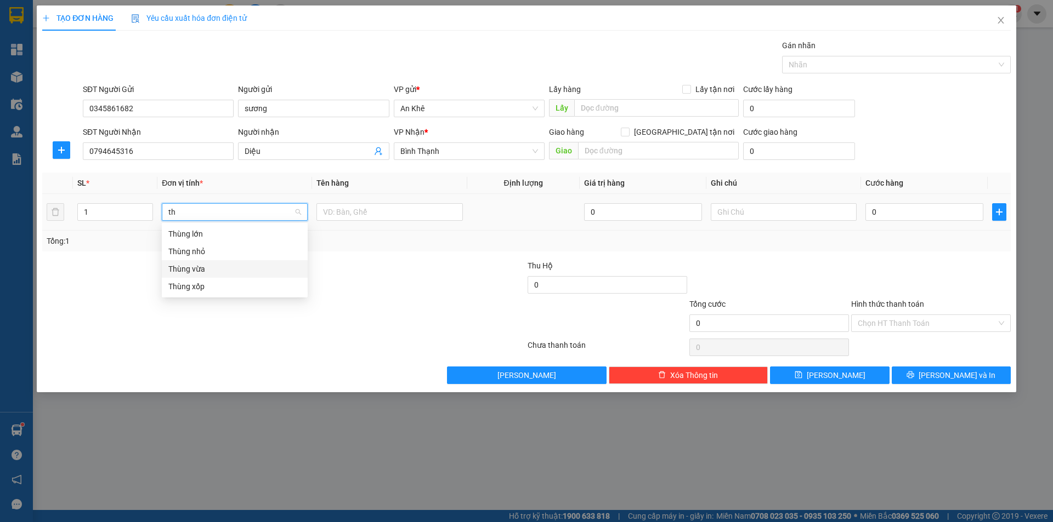
click at [229, 274] on div "Thùng vừa" at bounding box center [234, 269] width 133 height 12
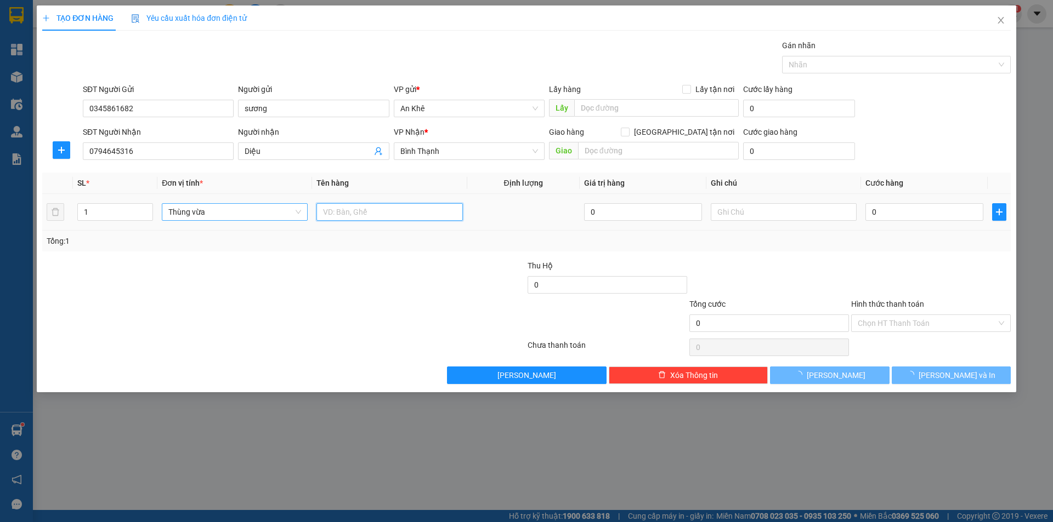
click at [333, 217] on input "text" at bounding box center [389, 212] width 146 height 18
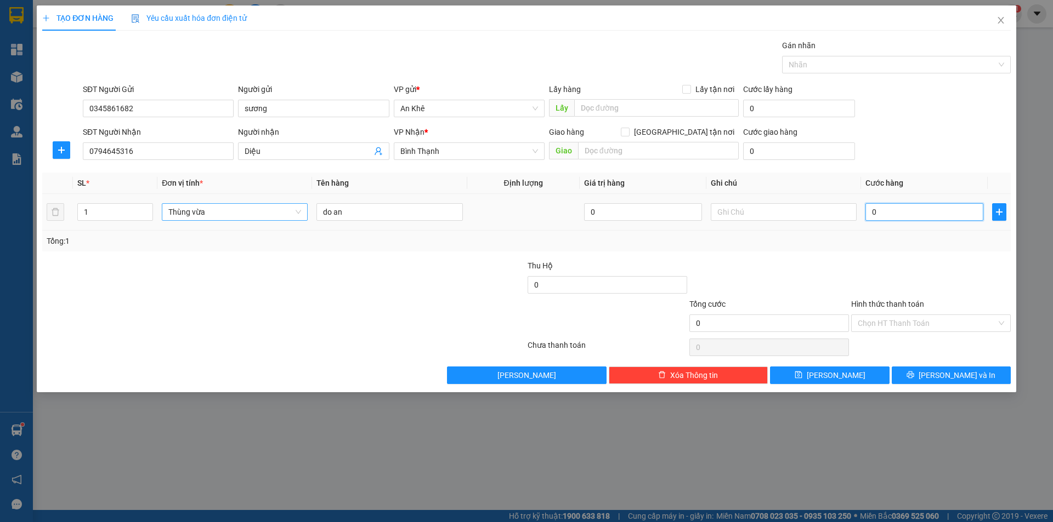
click at [926, 211] on input "0" at bounding box center [924, 212] width 118 height 18
click at [933, 286] on div at bounding box center [931, 279] width 162 height 38
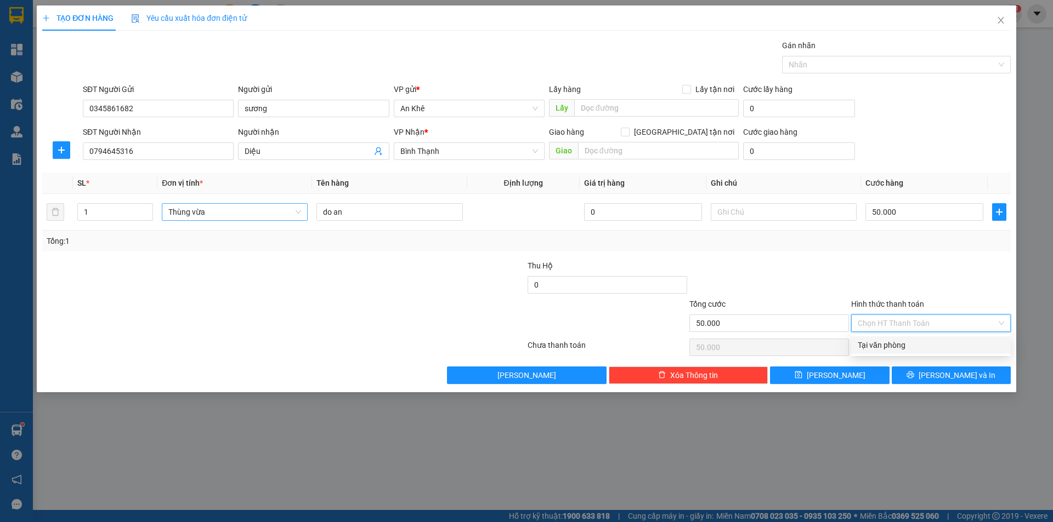
click at [934, 321] on input "Hình thức thanh toán" at bounding box center [926, 323] width 139 height 16
click at [917, 341] on div "Tại văn phòng" at bounding box center [930, 345] width 146 height 12
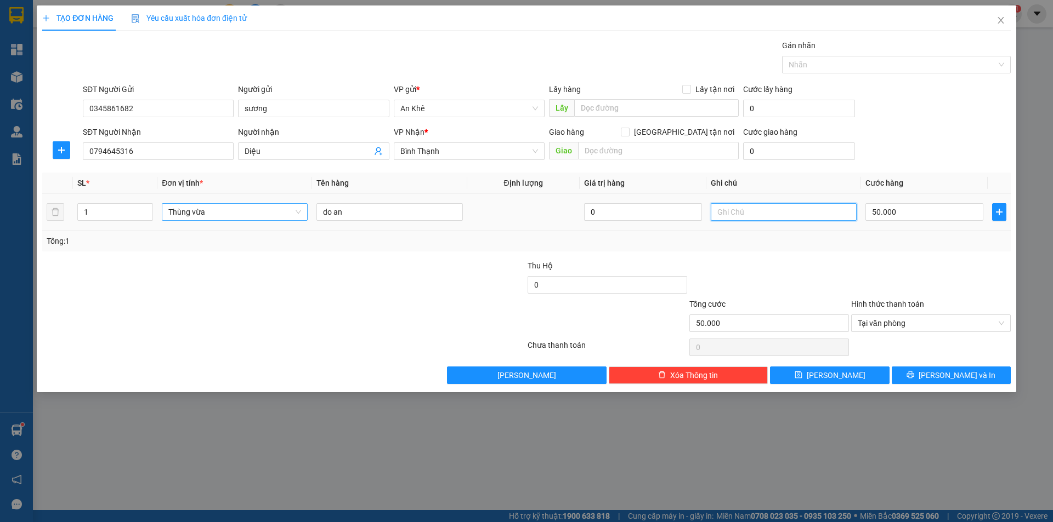
click at [751, 208] on input "text" at bounding box center [783, 212] width 146 height 18
click at [914, 319] on span "Tại văn phòng" at bounding box center [930, 323] width 146 height 16
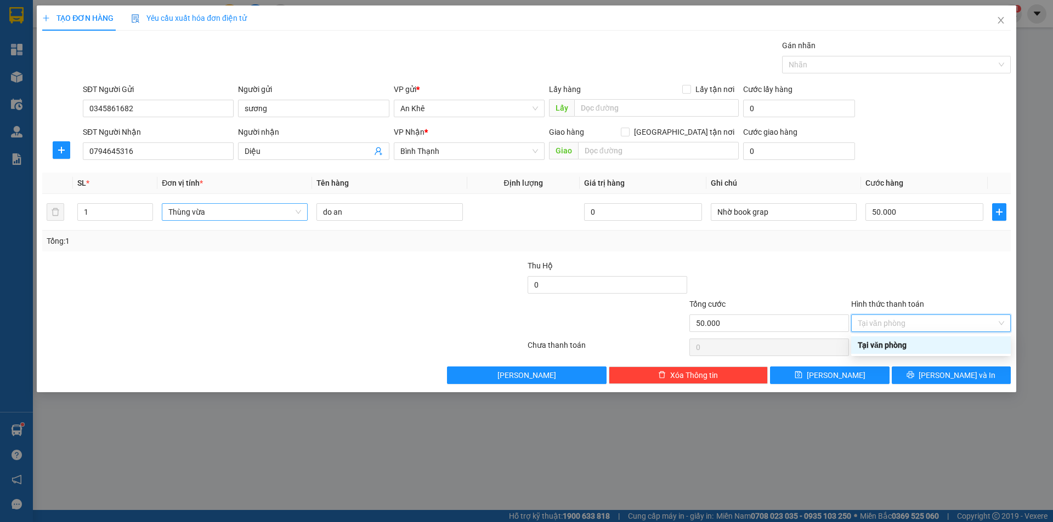
click at [913, 344] on div "Tại văn phòng" at bounding box center [930, 345] width 146 height 12
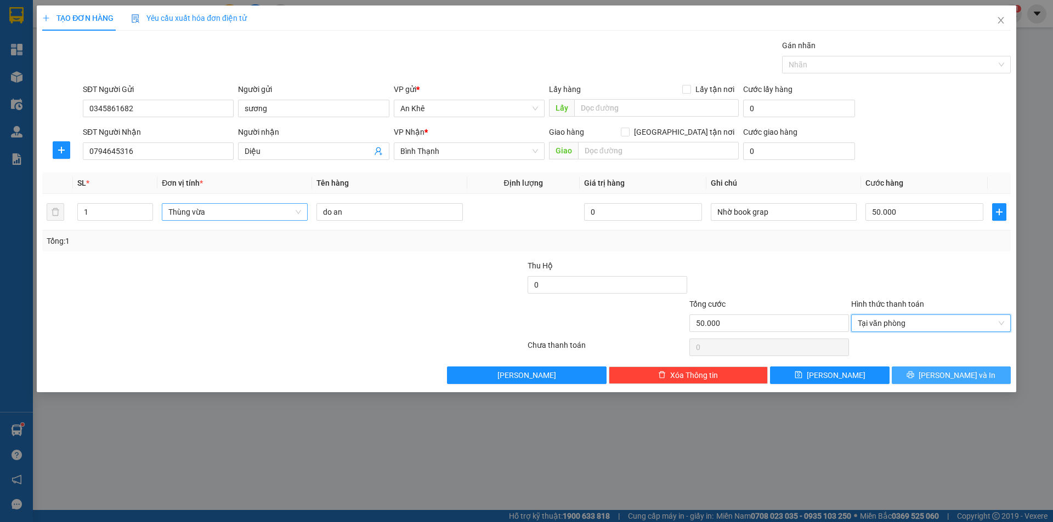
click at [944, 374] on span "Lưu và In" at bounding box center [956, 375] width 77 height 12
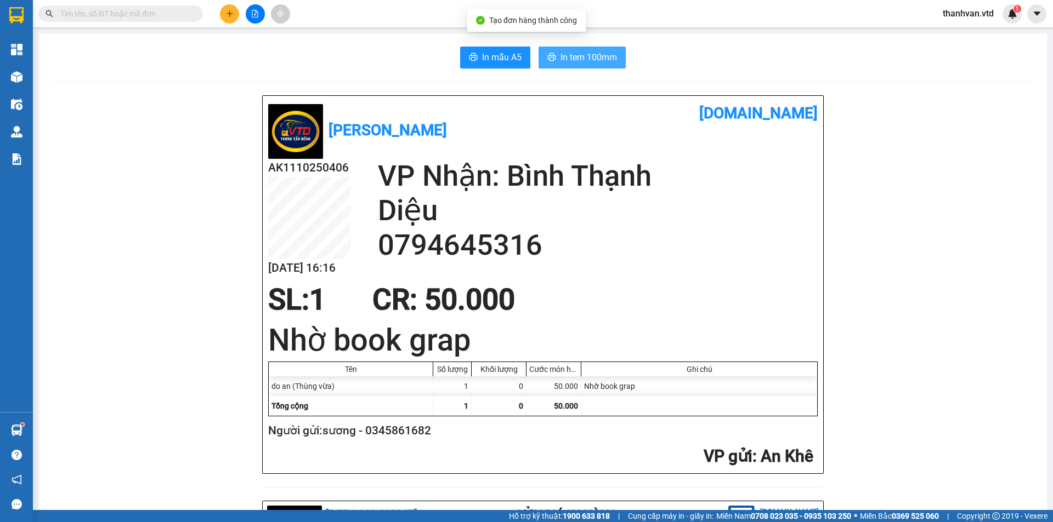
click at [599, 57] on span "In tem 100mm" at bounding box center [588, 57] width 56 height 14
click at [229, 13] on icon "plus" at bounding box center [230, 14] width 8 height 8
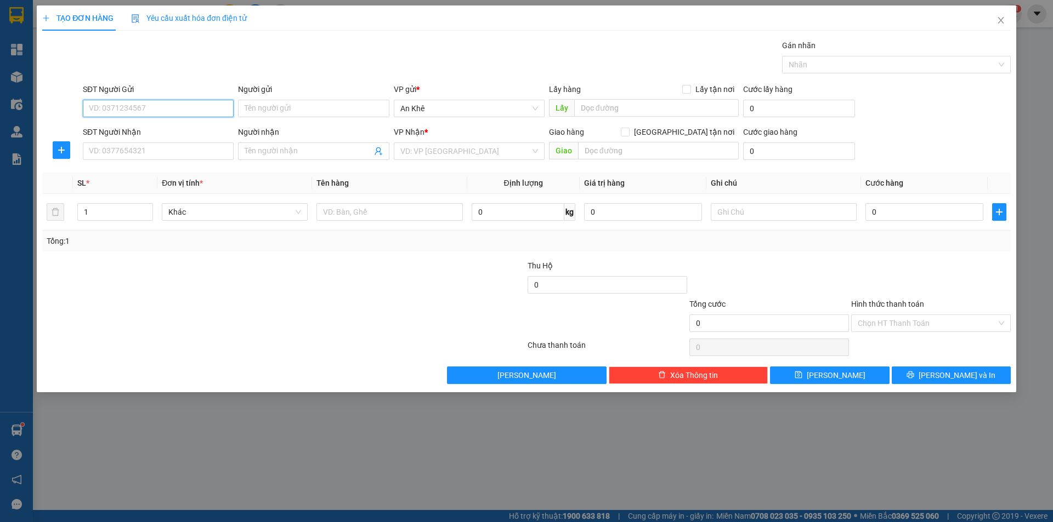
click at [177, 104] on input "SĐT Người Gửi" at bounding box center [158, 109] width 151 height 18
click at [188, 127] on div "0865399445 - Chị Hiếu" at bounding box center [158, 130] width 138 height 12
click at [302, 212] on div "Bất kỳ" at bounding box center [235, 212] width 146 height 18
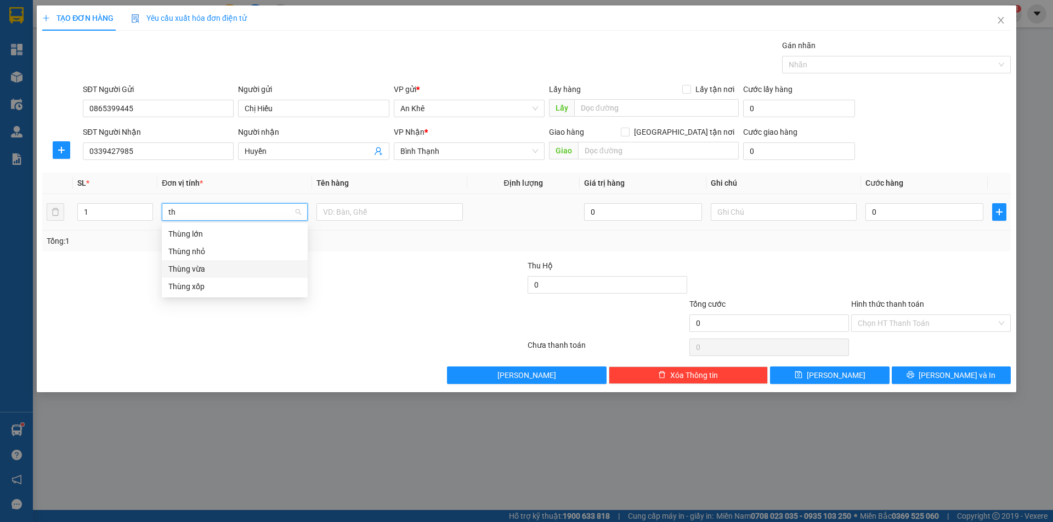
click at [234, 271] on div "Thùng vừa" at bounding box center [234, 269] width 133 height 12
click at [351, 215] on input "text" at bounding box center [389, 212] width 146 height 18
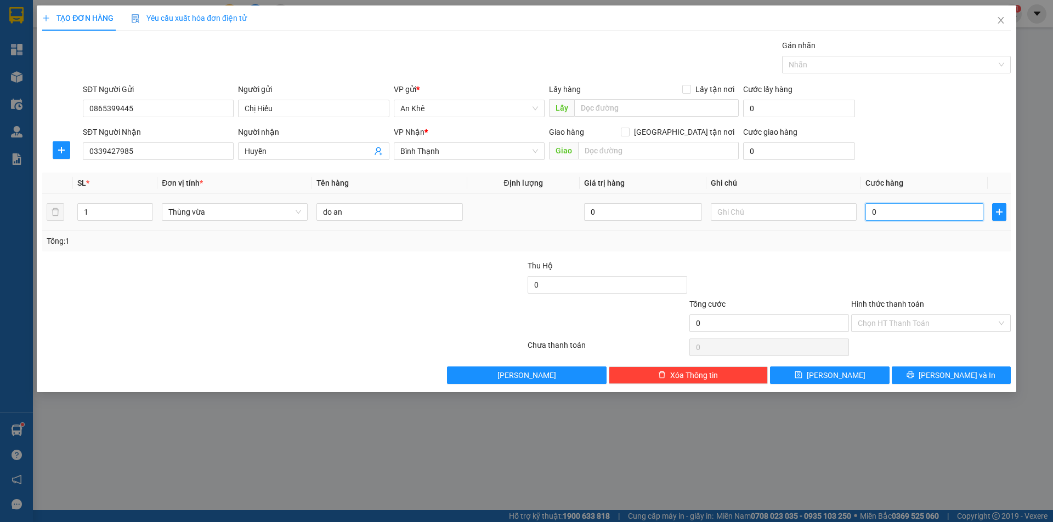
click at [898, 215] on input "0" at bounding box center [924, 212] width 118 height 18
click at [942, 317] on input "Hình thức thanh toán" at bounding box center [926, 323] width 139 height 16
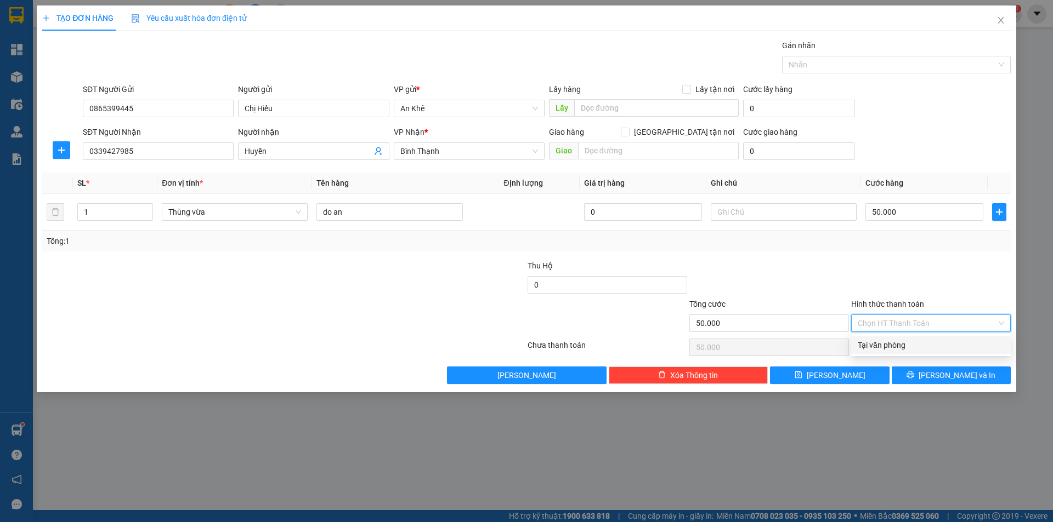
click at [928, 346] on div "Tại văn phòng" at bounding box center [930, 345] width 146 height 12
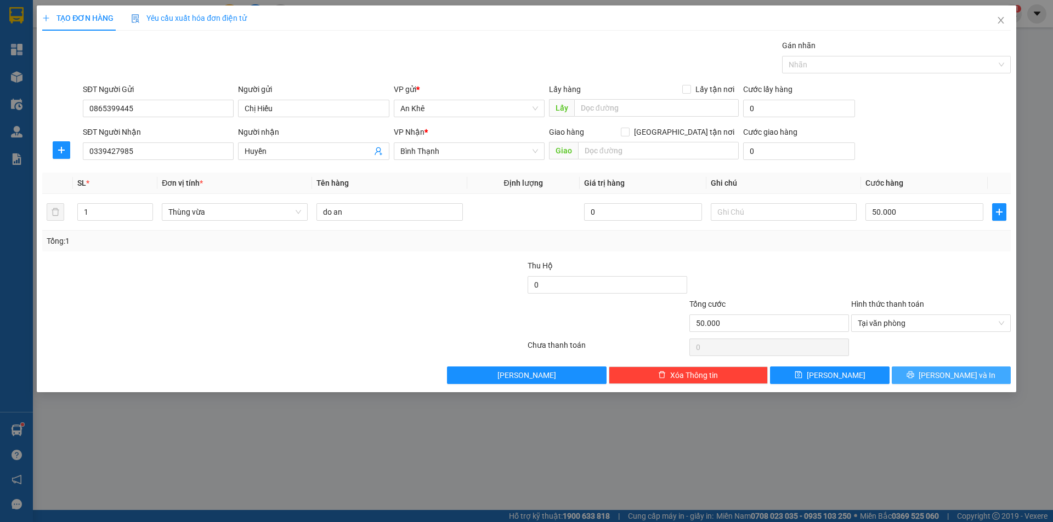
click at [953, 382] on button "Lưu và In" at bounding box center [950, 376] width 119 height 18
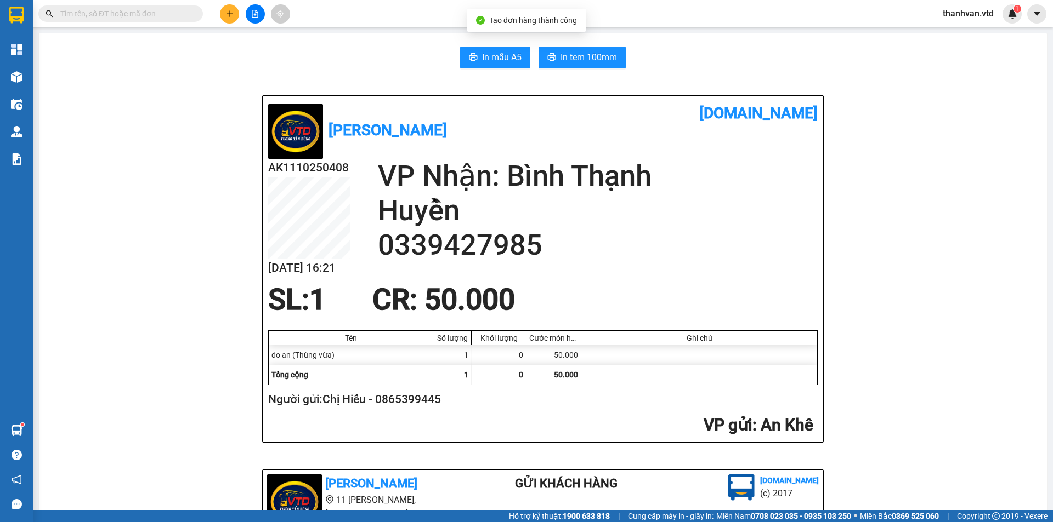
click at [598, 59] on span "In tem 100mm" at bounding box center [588, 57] width 56 height 14
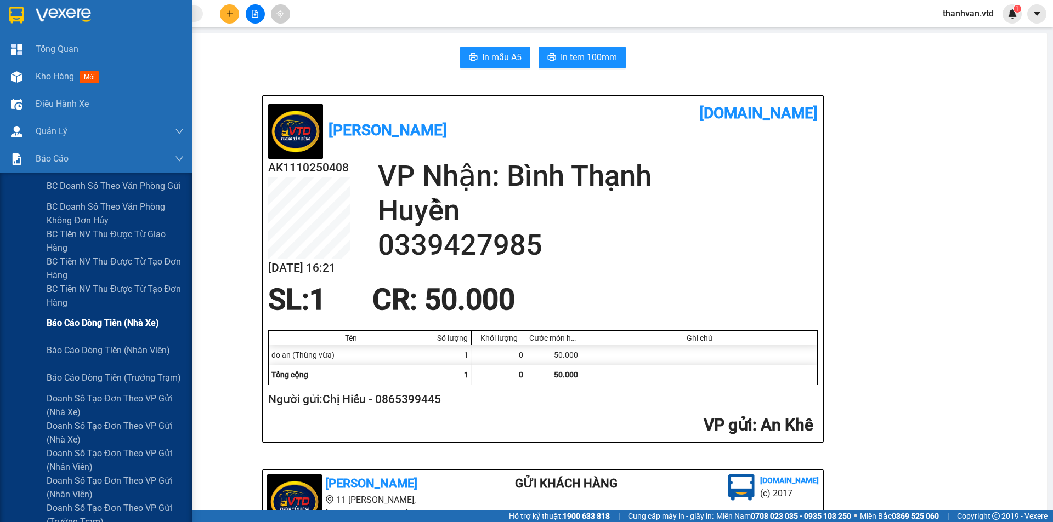
click at [115, 321] on span "Báo cáo dòng tiền (nhà xe)" at bounding box center [103, 323] width 112 height 14
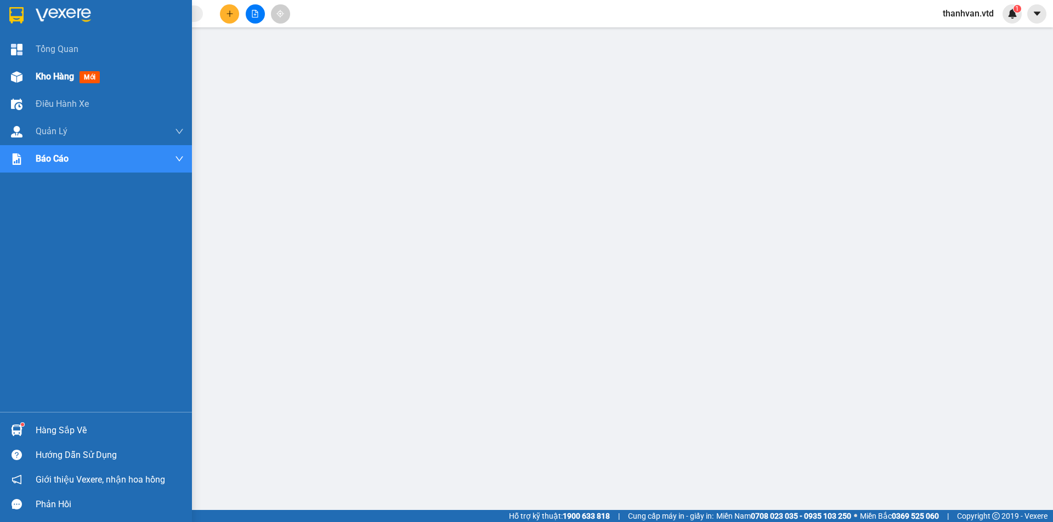
click at [20, 70] on div at bounding box center [16, 76] width 19 height 19
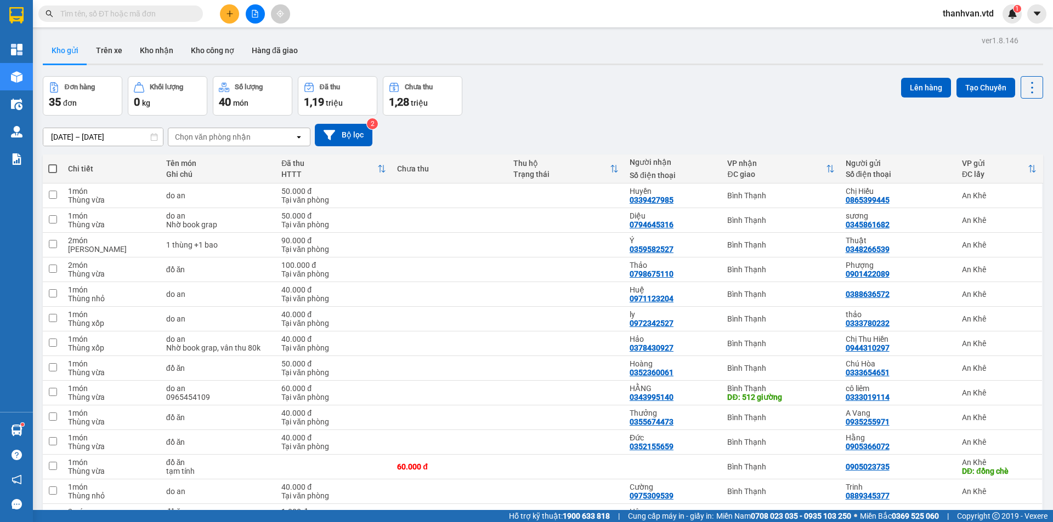
click at [224, 17] on button at bounding box center [229, 13] width 19 height 19
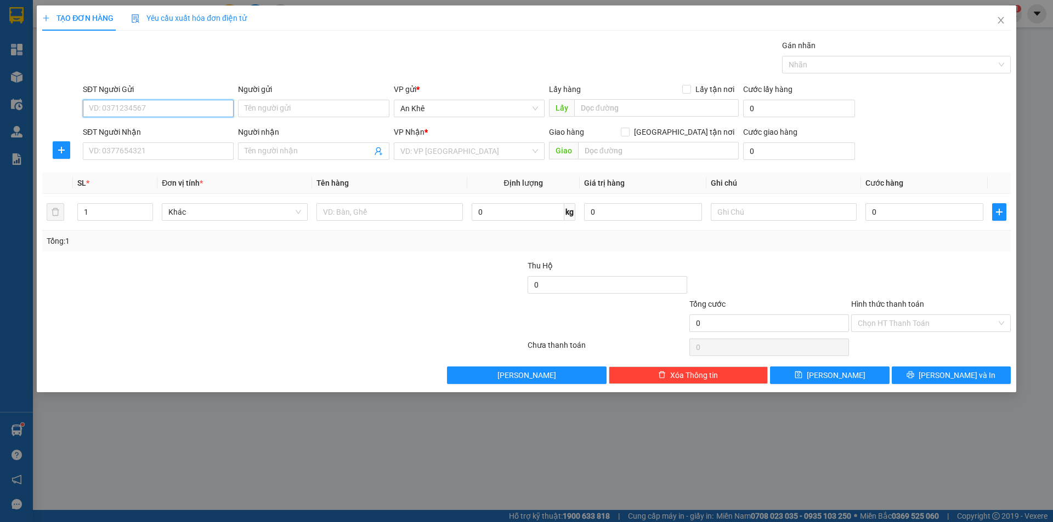
click at [141, 112] on input "SĐT Người Gửi" at bounding box center [158, 109] width 151 height 18
click at [174, 132] on div "0904772967 - Chú Bình thuế" at bounding box center [158, 130] width 138 height 12
click at [271, 219] on span "Bất kỳ" at bounding box center [234, 212] width 133 height 16
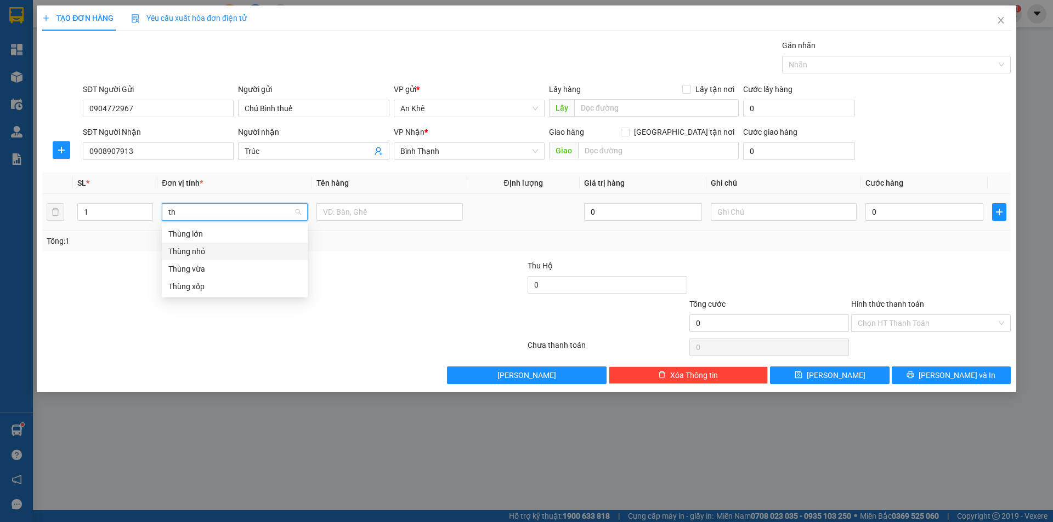
click at [208, 250] on div "Thùng nhỏ" at bounding box center [234, 252] width 133 height 12
drag, startPoint x: 373, startPoint y: 221, endPoint x: 372, endPoint y: 215, distance: 6.1
click at [373, 221] on div at bounding box center [389, 212] width 146 height 22
click at [368, 212] on input "text" at bounding box center [389, 212] width 146 height 18
click at [856, 282] on div at bounding box center [931, 279] width 162 height 38
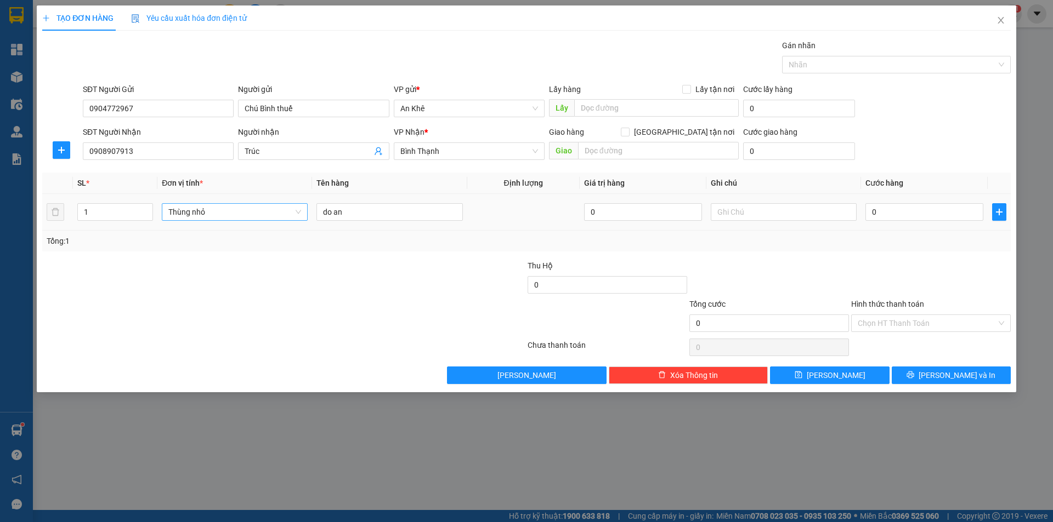
click at [893, 223] on td "0" at bounding box center [924, 212] width 127 height 37
click at [906, 274] on div at bounding box center [931, 279] width 162 height 38
click at [884, 212] on input "0" at bounding box center [924, 212] width 118 height 18
drag, startPoint x: 925, startPoint y: 155, endPoint x: 917, endPoint y: 174, distance: 20.7
click at [925, 153] on div "SĐT Người Nhận 0908907913 Người nhận Trúc VP Nhận * Bình Thạnh Giao hàng Giao t…" at bounding box center [547, 145] width 932 height 38
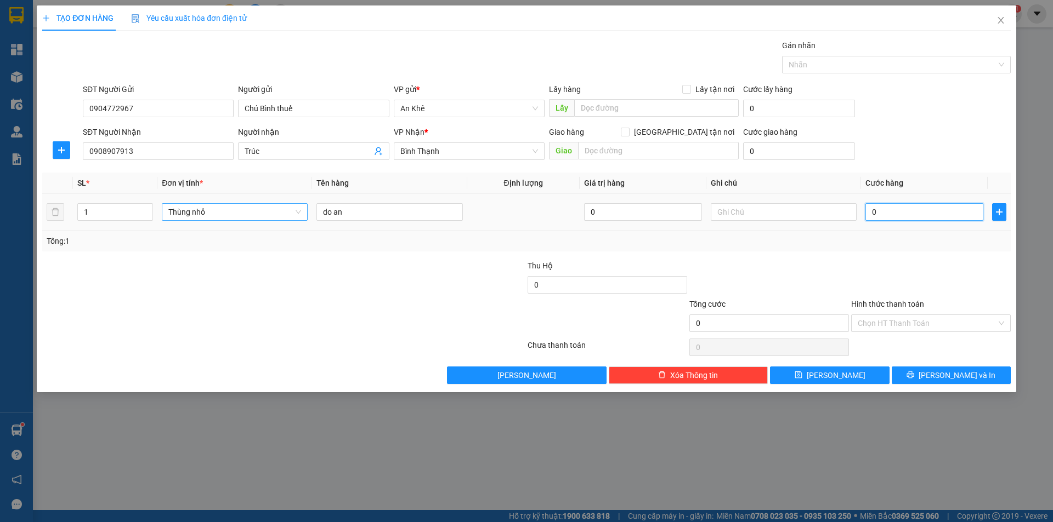
click at [895, 214] on input "0" at bounding box center [924, 212] width 118 height 18
click at [934, 105] on div "SĐT Người Gửi 0904772967 Người gửi Chú Bình thuế VP gửi * An Khê Lấy hàng Lấy t…" at bounding box center [547, 102] width 932 height 38
click at [901, 217] on input "0" at bounding box center [924, 212] width 118 height 18
click at [936, 266] on div at bounding box center [931, 279] width 162 height 38
click at [904, 214] on input "20.000" at bounding box center [924, 212] width 118 height 18
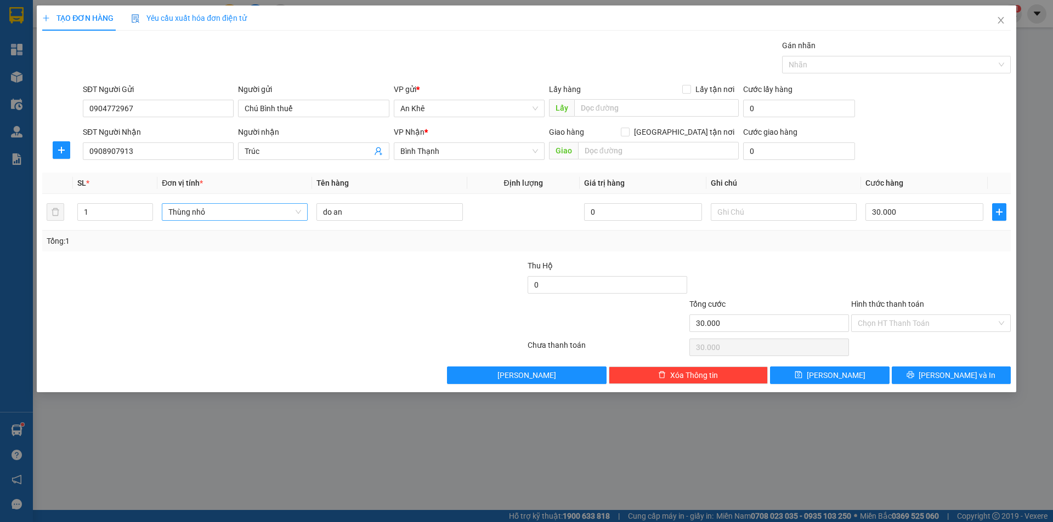
click at [896, 285] on div at bounding box center [931, 279] width 162 height 38
click at [917, 157] on div "SĐT Người Nhận 0908907913 Người nhận Trúc VP Nhận * Bình Thạnh Giao hàng Giao t…" at bounding box center [547, 145] width 932 height 38
click at [946, 118] on div "SĐT Người Gửi 0904772967 Người gửi Chú Bình thuế VP gửi * An Khê Lấy hàng Lấy t…" at bounding box center [547, 102] width 932 height 38
click at [948, 162] on div "SĐT Người Nhận 0908907913 Người nhận Trúc VP Nhận * Bình Thạnh Giao hàng Giao t…" at bounding box center [547, 145] width 932 height 38
click at [911, 270] on div at bounding box center [931, 279] width 162 height 38
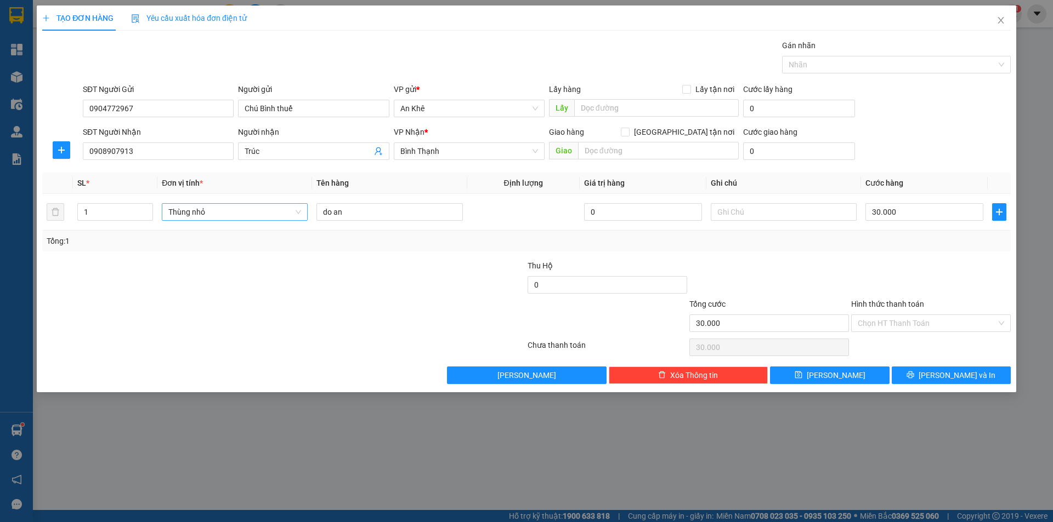
click at [914, 138] on div "SĐT Người Nhận 0908907913 Người nhận Trúc VP Nhận * Bình Thạnh Giao hàng Giao t…" at bounding box center [547, 145] width 932 height 38
click at [919, 155] on div "SĐT Người Nhận 0908907913 Người nhận Trúc VP Nhận * Bình Thạnh Giao hàng Giao t…" at bounding box center [547, 145] width 932 height 38
click at [919, 280] on div at bounding box center [931, 279] width 162 height 38
click at [921, 127] on div "SĐT Người Nhận 0908907913 Người nhận Trúc VP Nhận * Bình Thạnh Giao hàng Giao t…" at bounding box center [547, 145] width 932 height 38
click at [655, 54] on div "Gói vận chuyển * Tiêu chuẩn Gán nhãn Nhãn" at bounding box center [547, 58] width 932 height 38
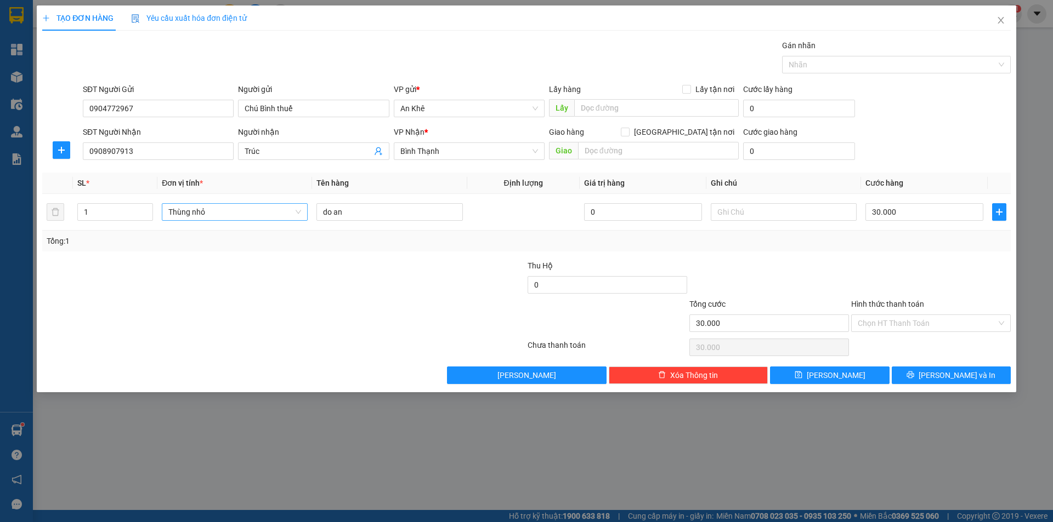
click at [913, 137] on div "SĐT Người Nhận 0908907913 Người nhận Trúc VP Nhận * Bình Thạnh Giao hàng Giao t…" at bounding box center [547, 145] width 932 height 38
click at [924, 140] on div "SĐT Người Nhận 0908907913 Người nhận Trúc VP Nhận * Bình Thạnh Giao hàng Giao t…" at bounding box center [547, 145] width 932 height 38
click at [942, 112] on div "SĐT Người Gửi 0904772967 Người gửi Chú Bình thuế VP gửi * An Khê Lấy hàng Lấy t…" at bounding box center [547, 102] width 932 height 38
click at [999, 20] on icon "close" at bounding box center [1000, 20] width 9 height 9
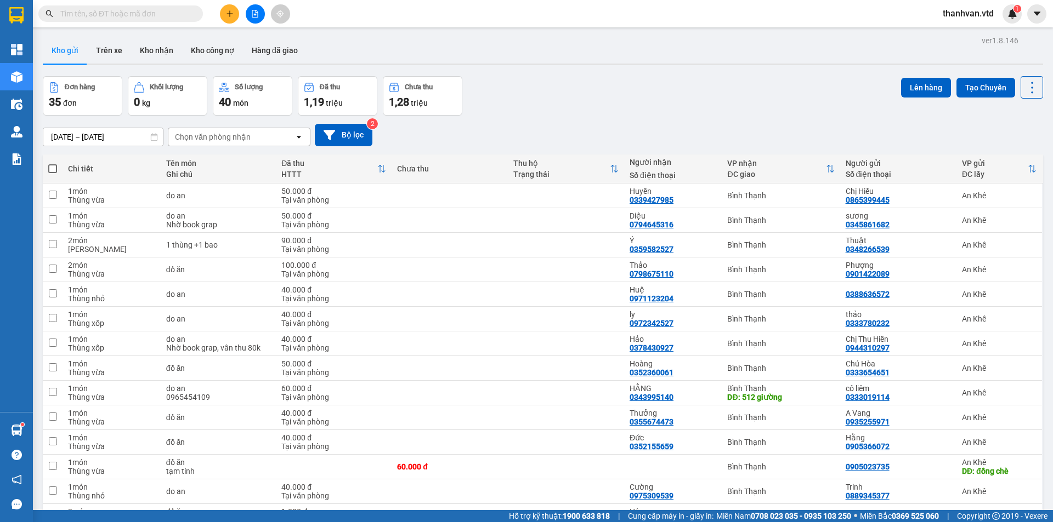
click at [612, 111] on div "Đơn hàng 35 đơn Khối lượng 0 kg Số lượng 40 món Đã thu 1,19 triệu Chưa thu 1,28…" at bounding box center [543, 95] width 1000 height 39
click at [651, 129] on div "06/10/2025 – 11/10/2025 Press the down arrow key to interact with the calendar …" at bounding box center [543, 135] width 1000 height 22
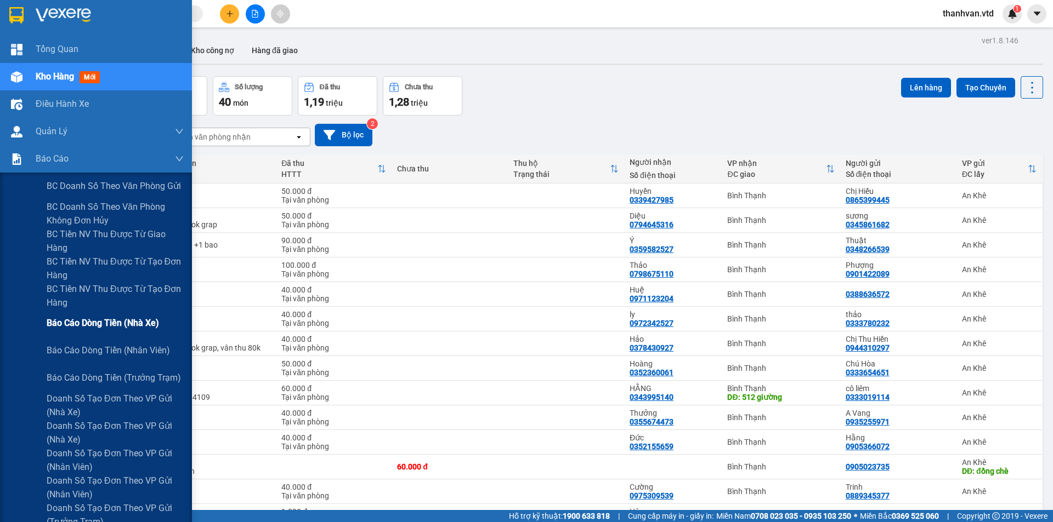
click at [134, 325] on span "Báo cáo dòng tiền (nhà xe)" at bounding box center [103, 323] width 112 height 14
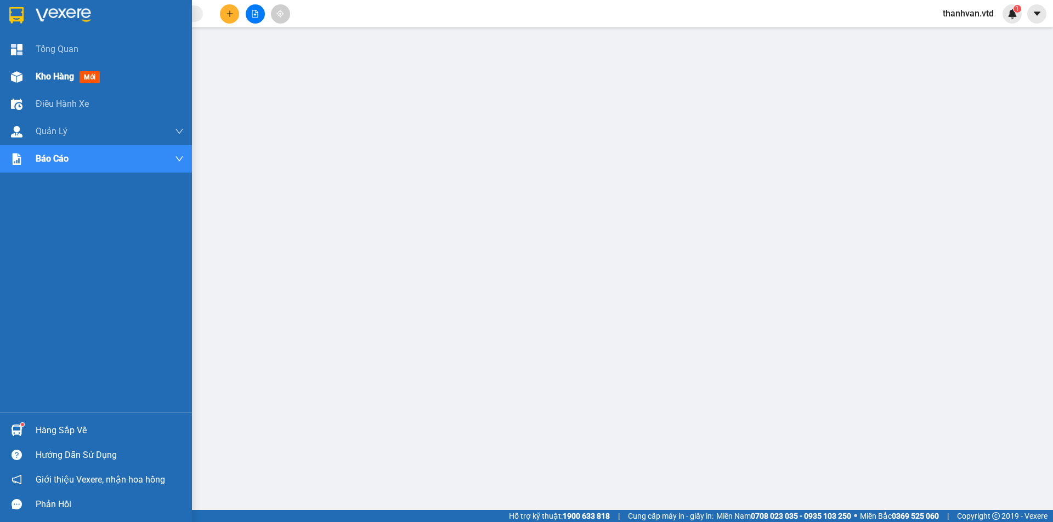
click at [20, 69] on div at bounding box center [16, 76] width 19 height 19
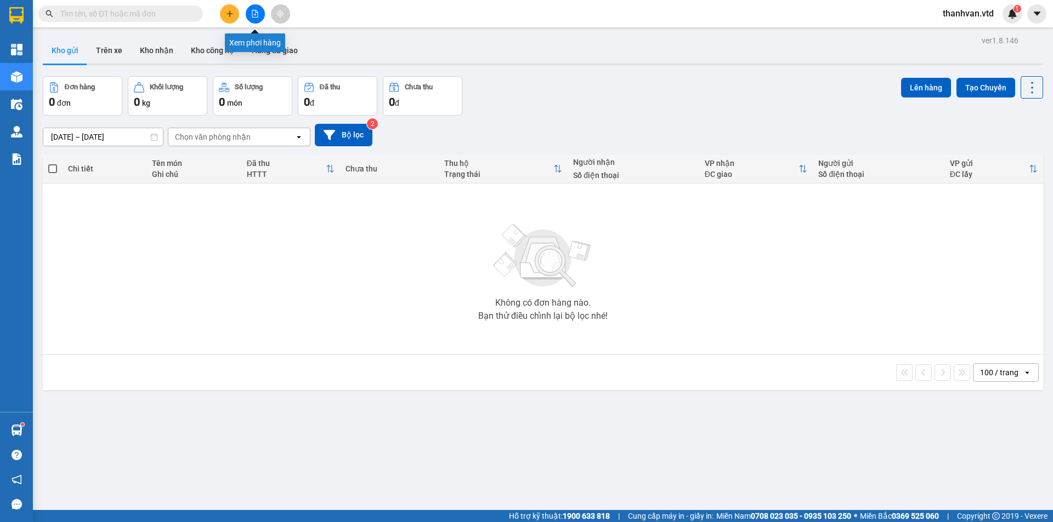
click at [257, 13] on icon "file-add" at bounding box center [255, 14] width 8 height 8
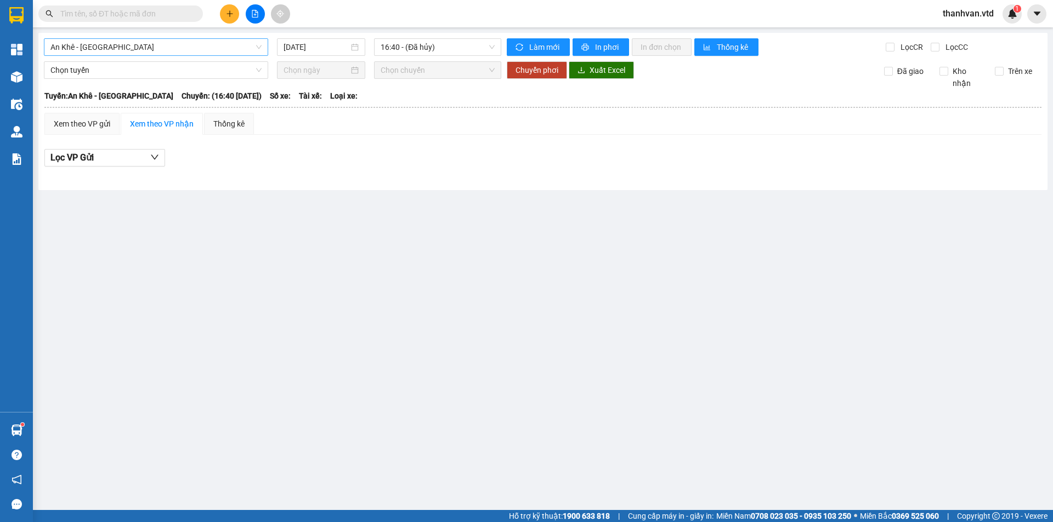
click at [217, 46] on span "An Khê - Sài Gòn" at bounding box center [155, 47] width 211 height 16
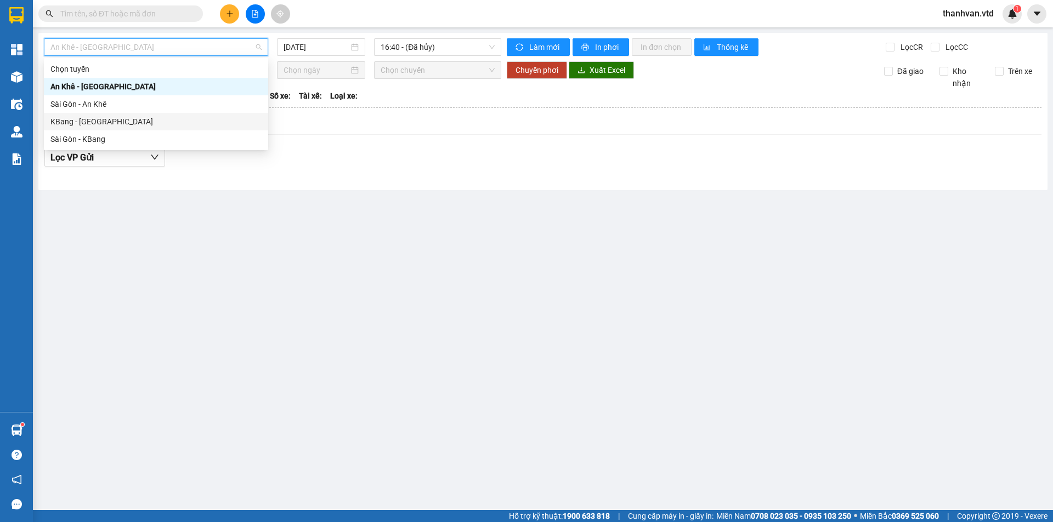
click at [174, 122] on div "KBang - Sài Gòn" at bounding box center [155, 122] width 211 height 12
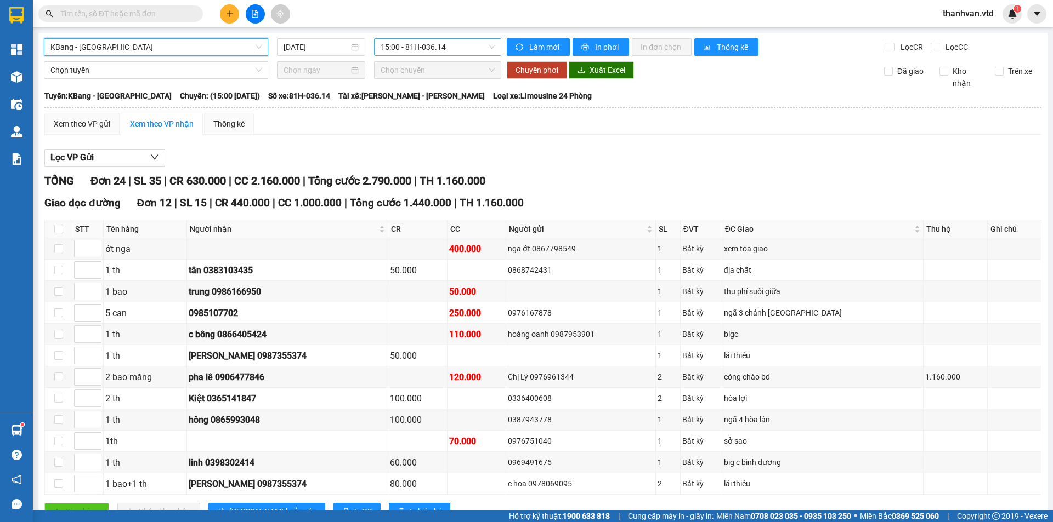
click at [452, 42] on span "15:00 - 81H-036.14" at bounding box center [437, 47] width 114 height 16
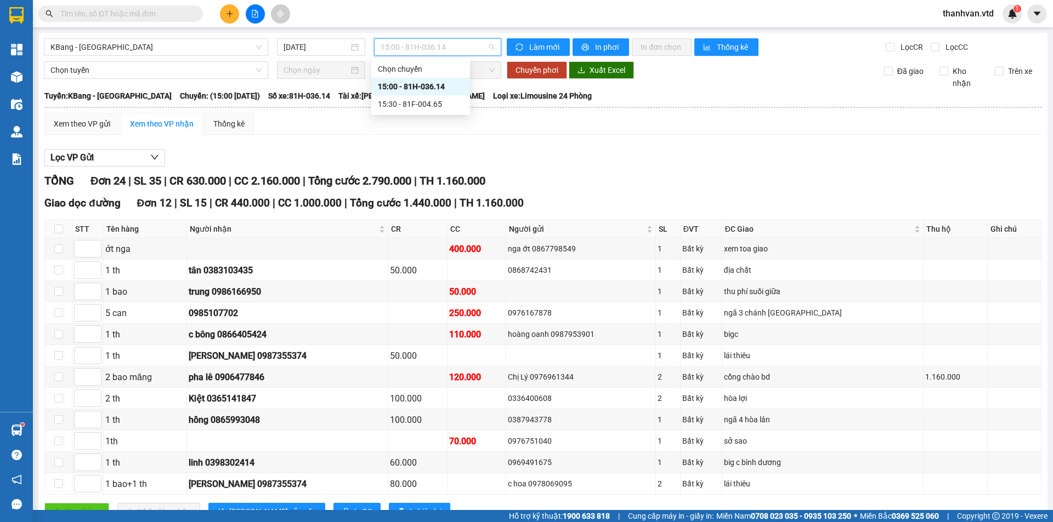
click at [433, 87] on div "15:00 - 81H-036.14" at bounding box center [421, 87] width 86 height 12
click at [493, 50] on div "15:00 - 81H-036.14" at bounding box center [437, 47] width 127 height 18
click at [435, 100] on div "15:30 - 81F-004.65" at bounding box center [421, 104] width 86 height 12
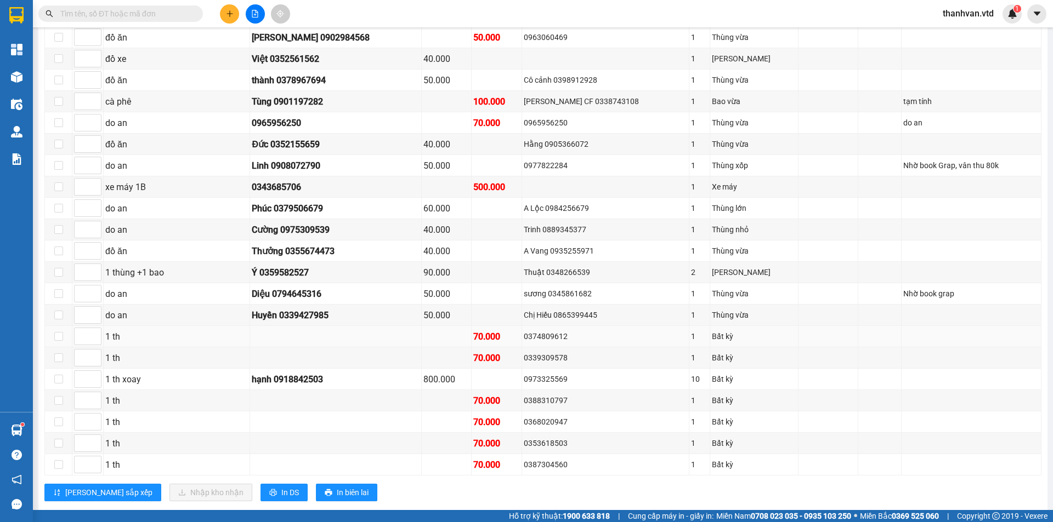
scroll to position [680, 0]
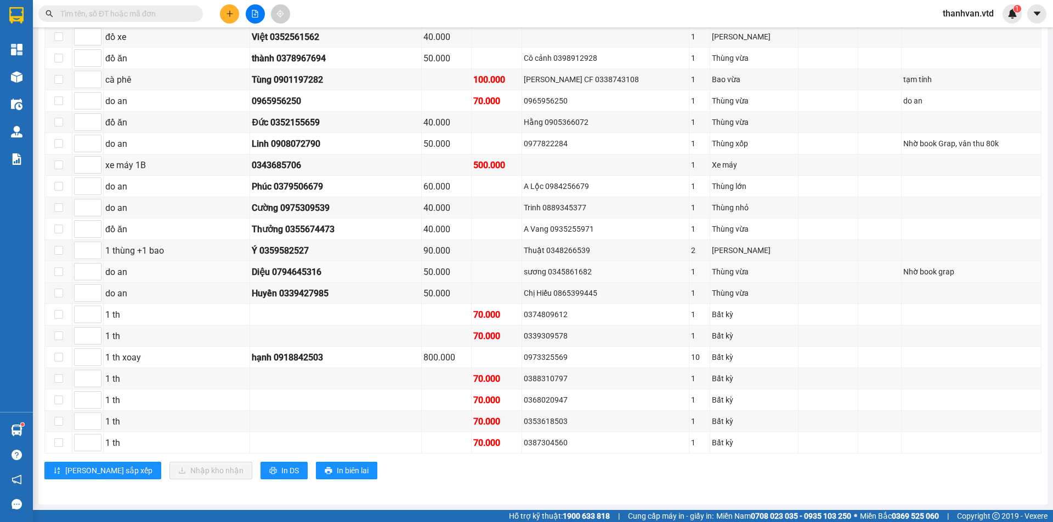
click at [903, 271] on div "Nhờ book grap" at bounding box center [971, 272] width 136 height 12
click at [918, 270] on div "Nhờ book grap" at bounding box center [971, 272] width 136 height 12
drag, startPoint x: 933, startPoint y: 272, endPoint x: 834, endPoint y: 276, distance: 99.3
click at [834, 276] on tr "do an Diệu 0794645316 50.000 sương 0345861682 1 Thùng vừa Nhờ book grap" at bounding box center [543, 271] width 996 height 21
drag, startPoint x: 602, startPoint y: 272, endPoint x: 549, endPoint y: 280, distance: 53.8
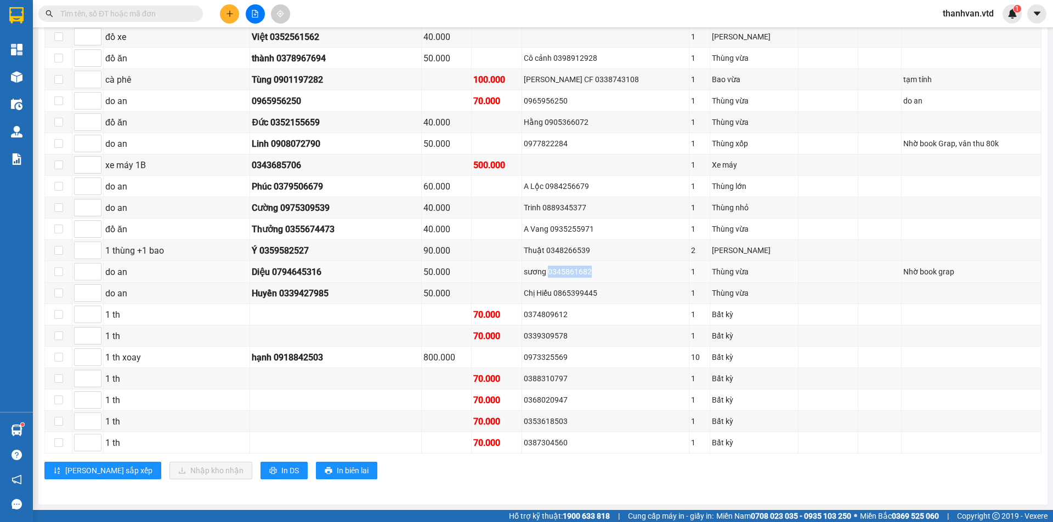
click at [549, 280] on td "sương 0345861682" at bounding box center [605, 271] width 167 height 21
copy div "0345861682"
click at [63, 7] on span at bounding box center [120, 13] width 164 height 16
click at [65, 8] on input "text" at bounding box center [124, 14] width 129 height 12
paste input "0345861682"
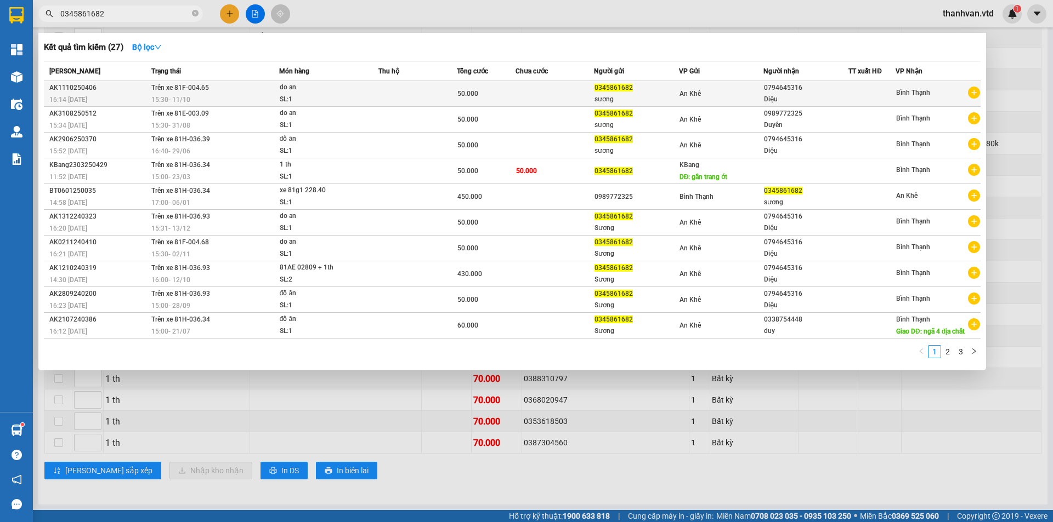
click at [684, 96] on span "An Khê" at bounding box center [689, 94] width 21 height 8
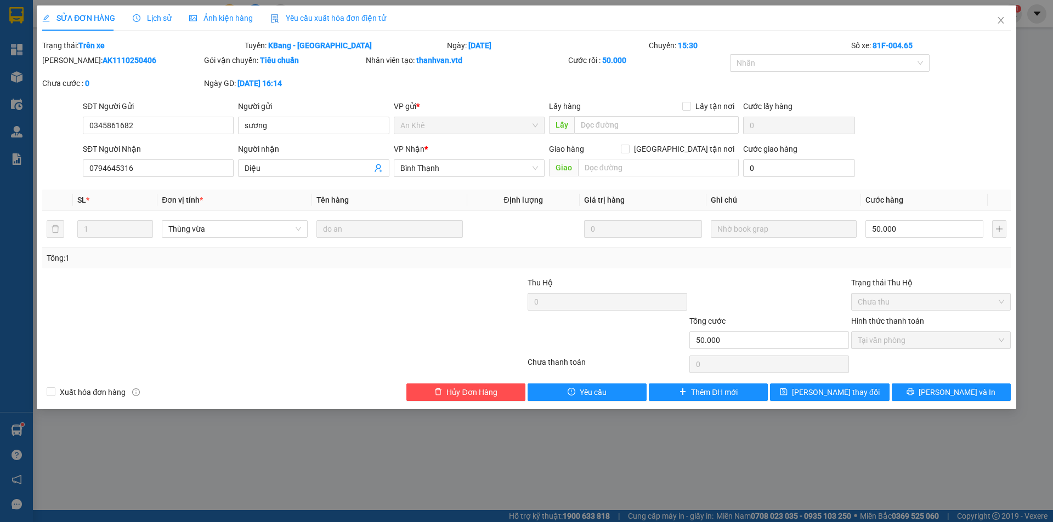
click at [970, 147] on div "SĐT Người Nhận 0794645316 Người nhận Diệu VP Nhận * Bình Thạnh Giao hàng Giao t…" at bounding box center [547, 162] width 932 height 38
click at [1002, 21] on icon "close" at bounding box center [1000, 20] width 9 height 9
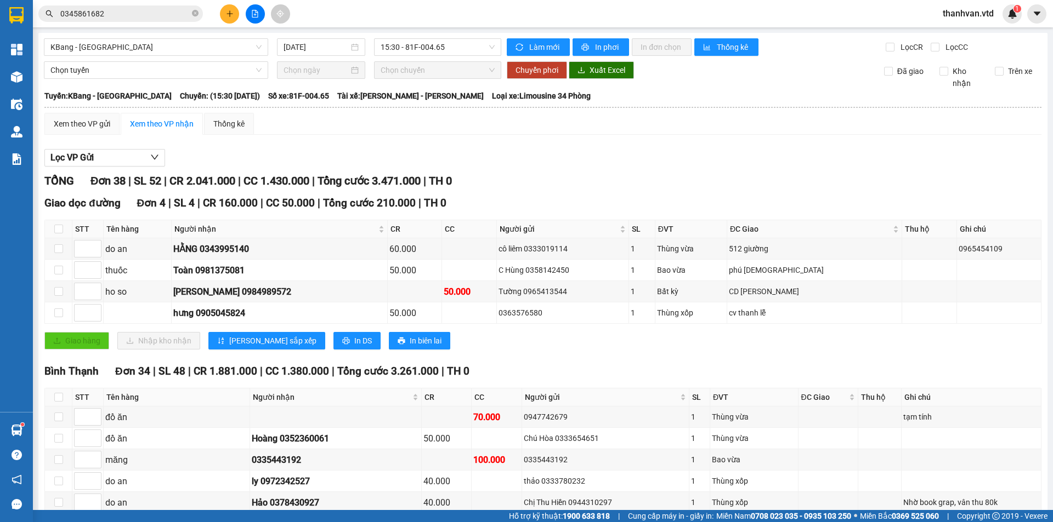
click at [971, 14] on span "thanhvan.vtd" at bounding box center [968, 14] width 69 height 14
click at [960, 35] on span "Đăng xuất" at bounding box center [973, 34] width 46 height 12
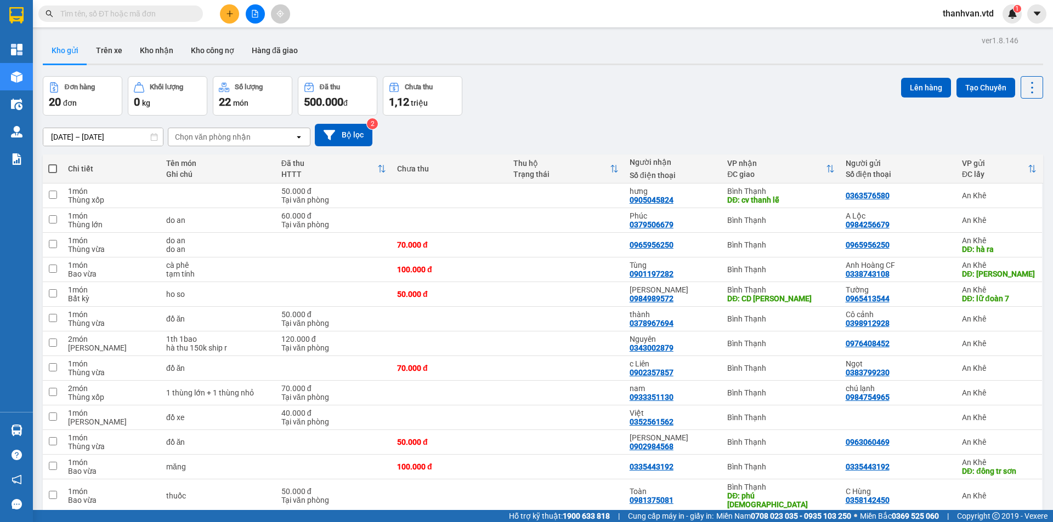
click at [123, 10] on input "text" at bounding box center [124, 14] width 129 height 12
paste input "0908072790"
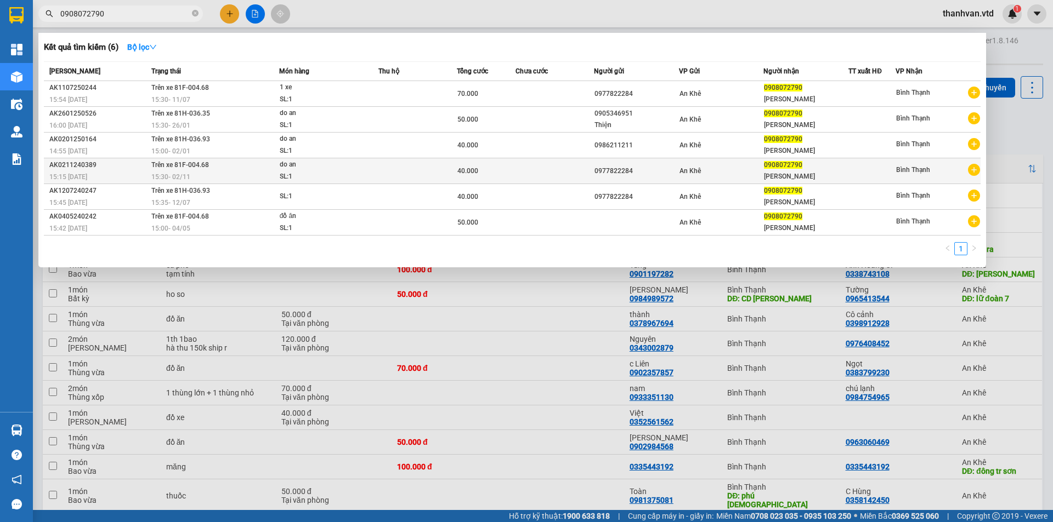
type input "0908072790"
click at [435, 166] on td at bounding box center [417, 171] width 78 height 26
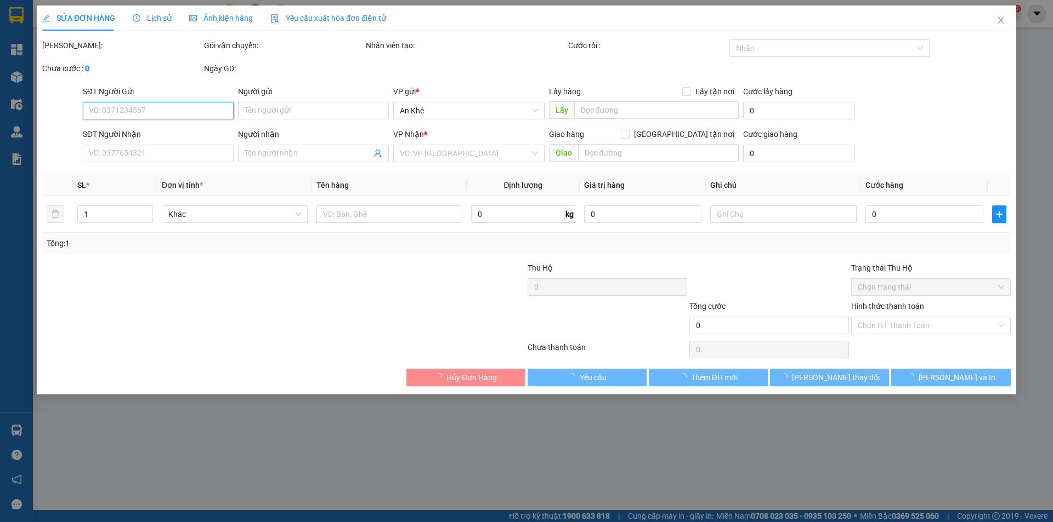
type input "0977822284"
type input "0908072790"
type input "Linh"
type input "40.000"
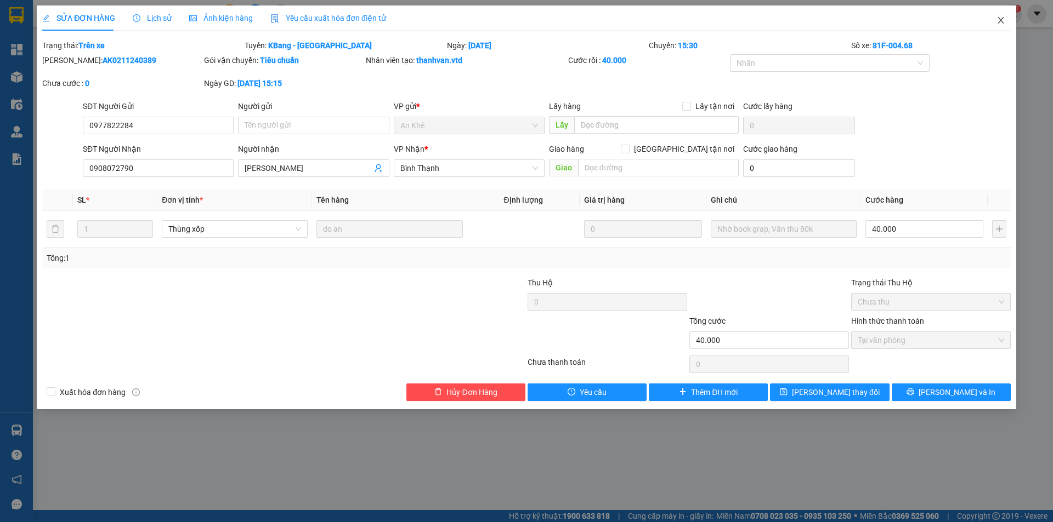
click at [996, 20] on icon "close" at bounding box center [1000, 20] width 9 height 9
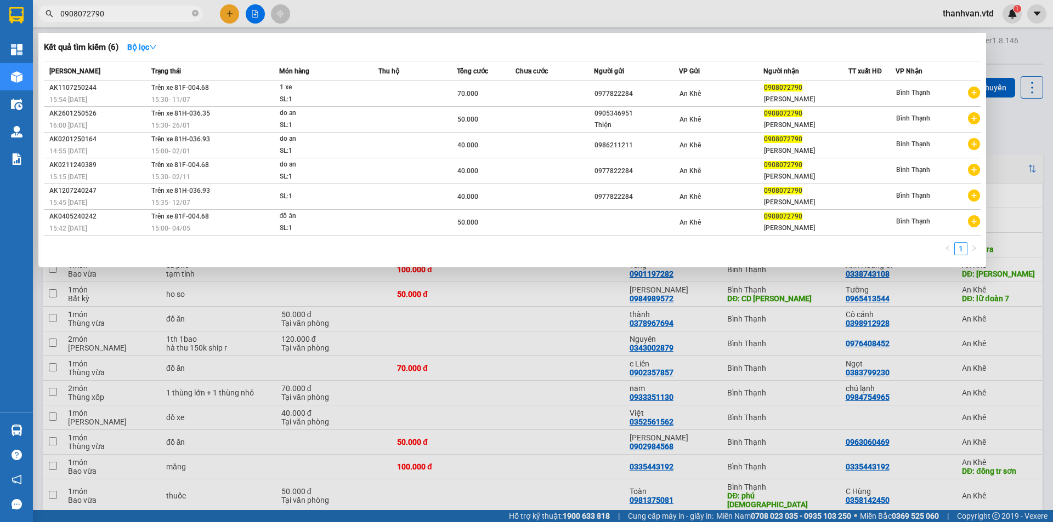
click at [120, 12] on input "0908072790" at bounding box center [124, 14] width 129 height 12
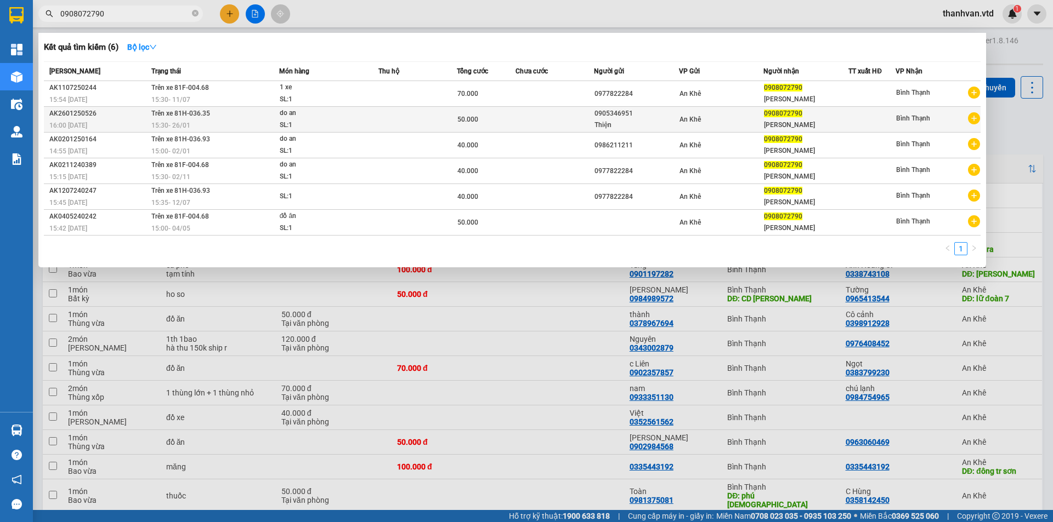
click at [383, 124] on td at bounding box center [417, 120] width 78 height 26
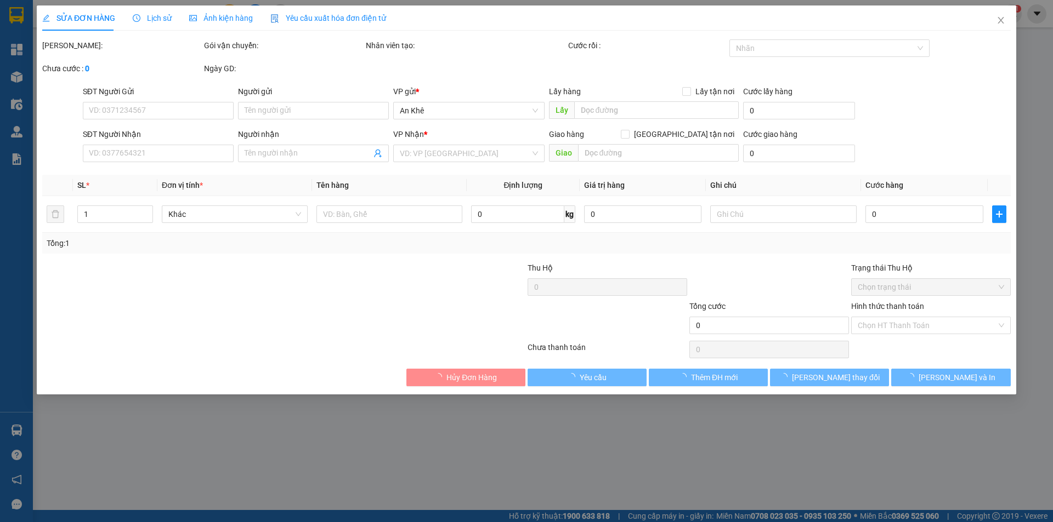
type input "0905346951"
type input "Thiện"
type input "0908072790"
type input "Linh"
type input "50.000"
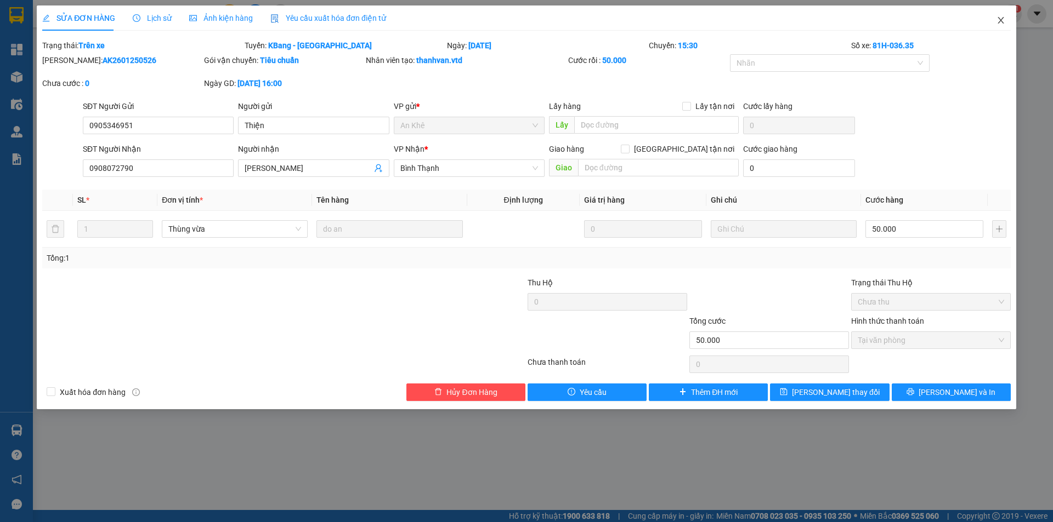
click at [999, 22] on icon "close" at bounding box center [1000, 20] width 6 height 7
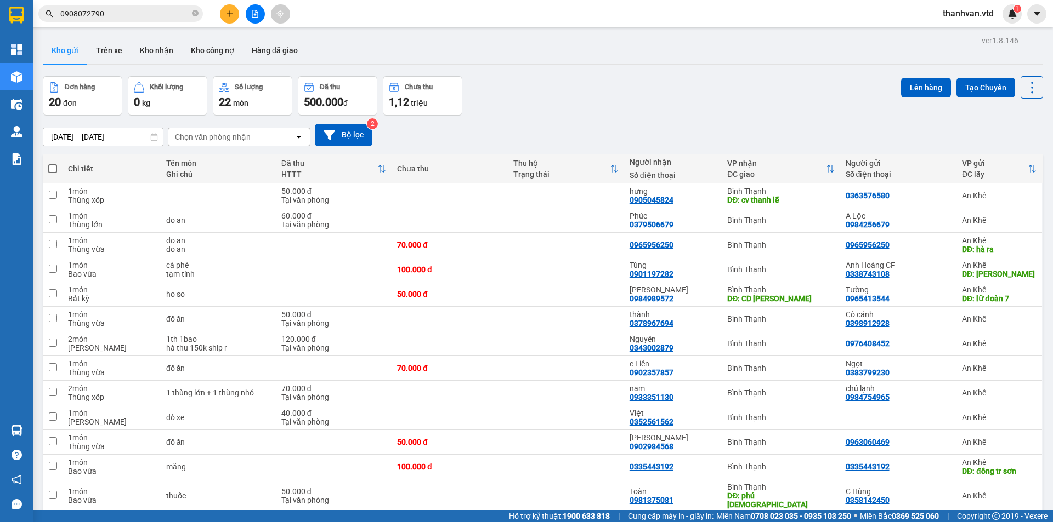
click at [132, 14] on input "0908072790" at bounding box center [124, 14] width 129 height 12
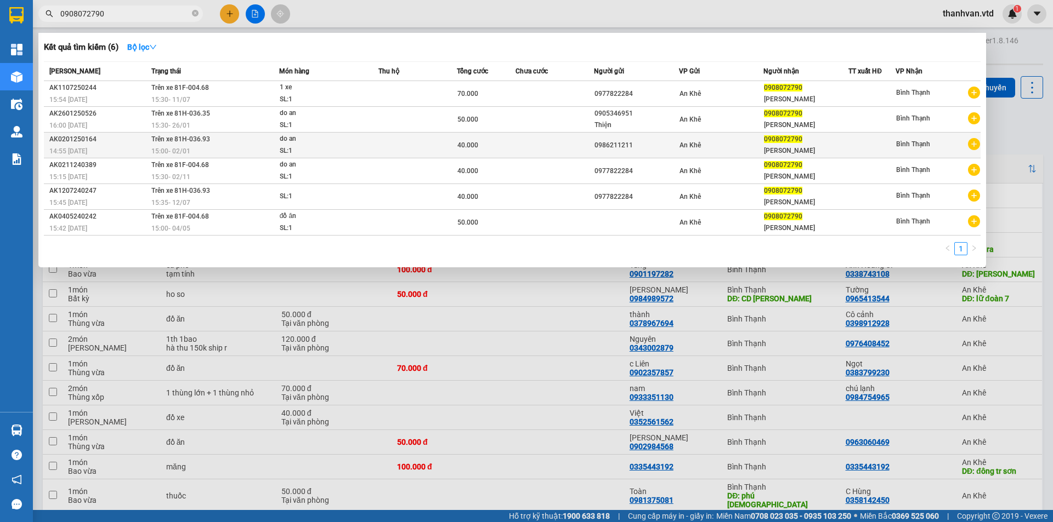
click at [413, 134] on td at bounding box center [417, 146] width 78 height 26
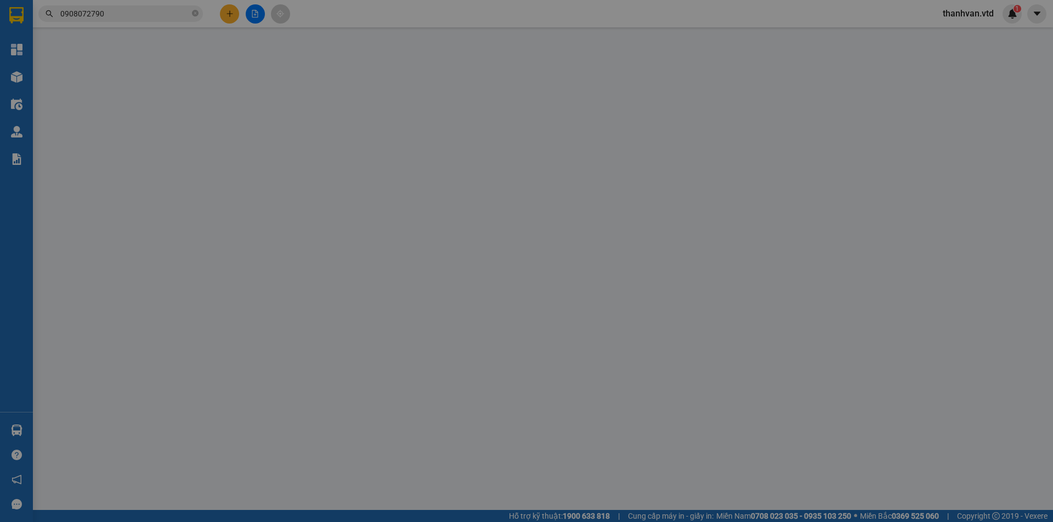
type input "0986211211"
type input "0908072790"
type input "Linh"
type input "40.000"
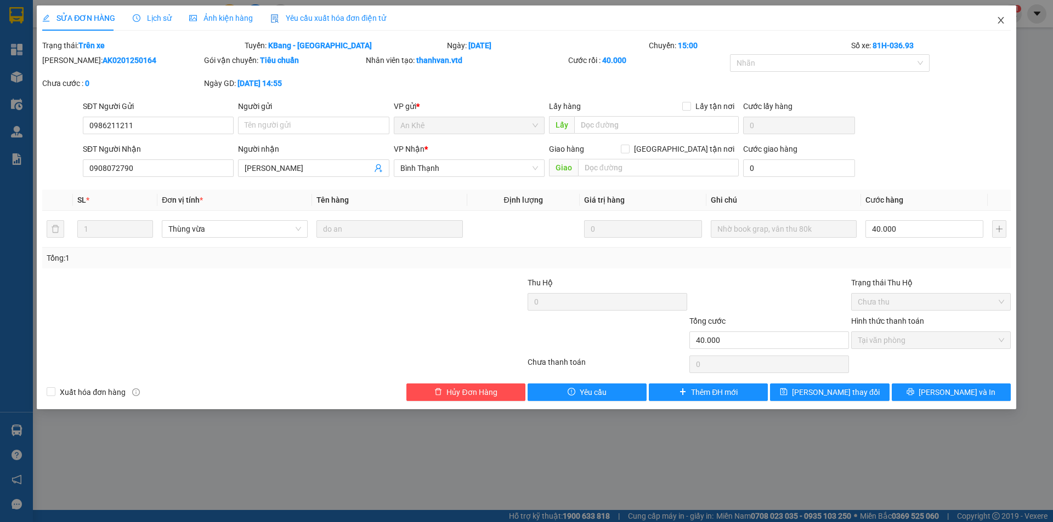
click at [1003, 19] on icon "close" at bounding box center [1000, 20] width 9 height 9
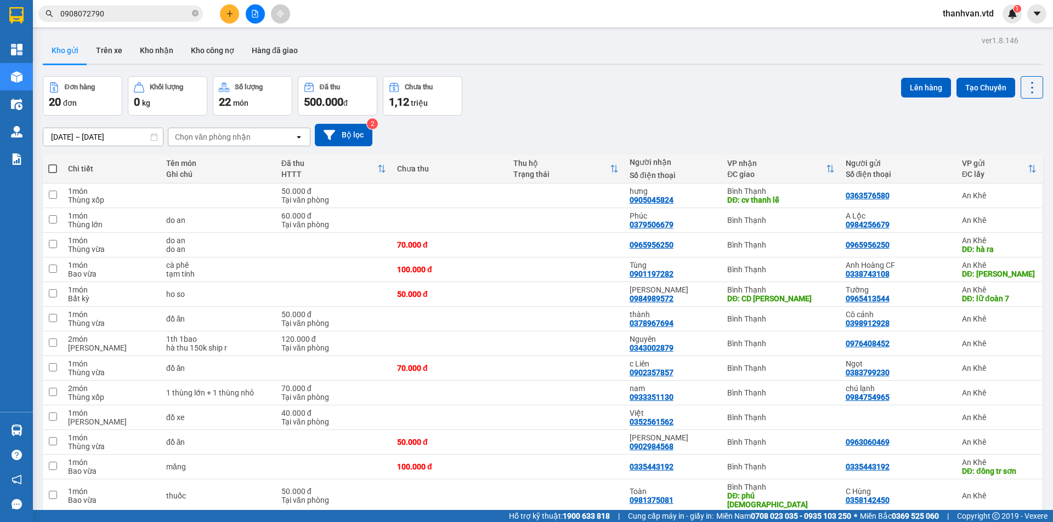
click at [138, 13] on input "0908072790" at bounding box center [124, 14] width 129 height 12
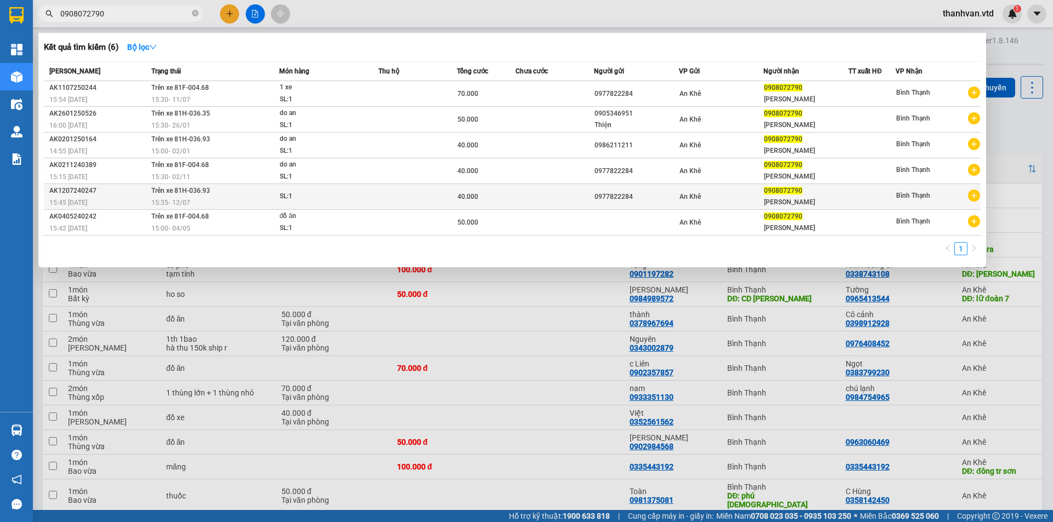
click at [586, 200] on td at bounding box center [554, 197] width 78 height 26
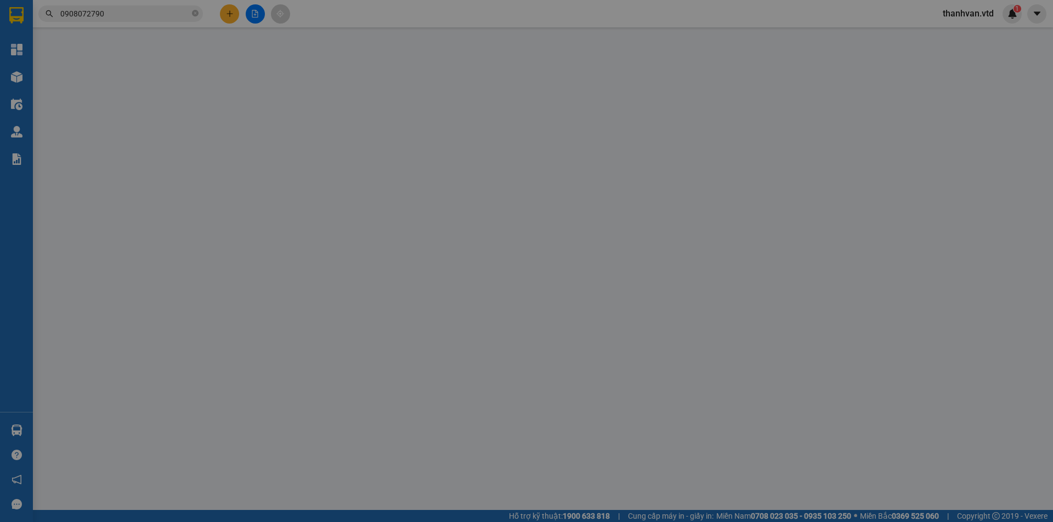
type input "0977822284"
type input "0908072790"
type input "Linh"
type input "40.000"
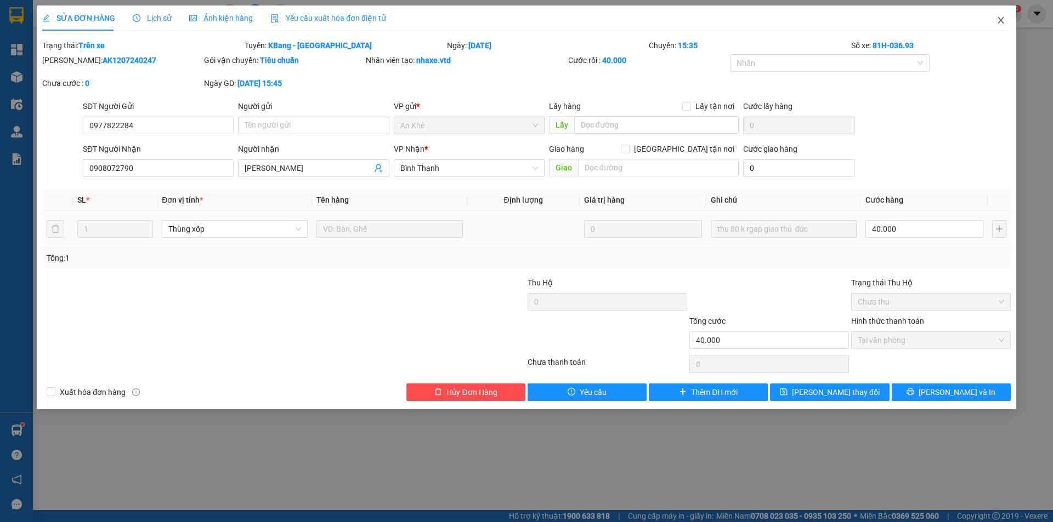
click at [1004, 19] on icon "close" at bounding box center [1000, 20] width 9 height 9
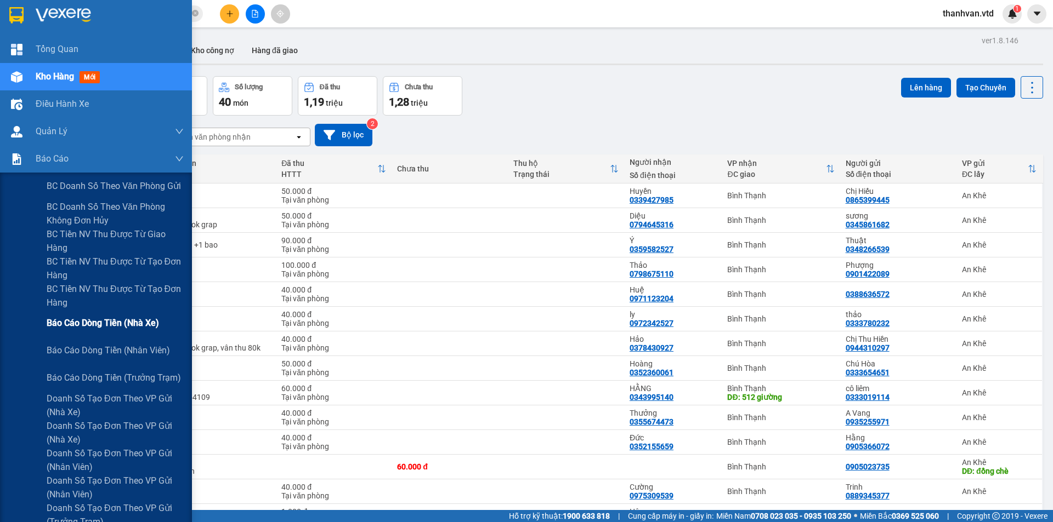
click at [92, 324] on span "Báo cáo dòng tiền (nhà xe)" at bounding box center [103, 323] width 112 height 14
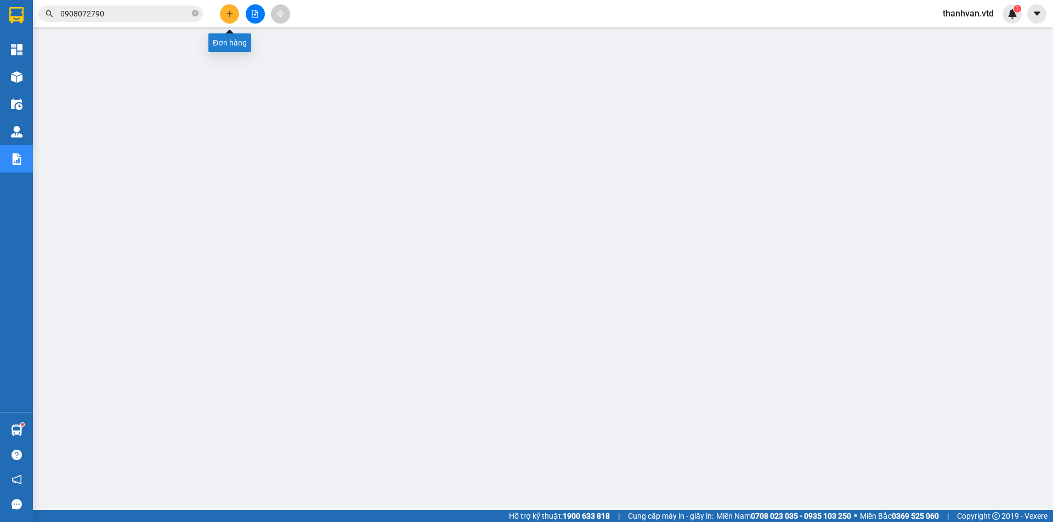
click at [225, 13] on button at bounding box center [229, 13] width 19 height 19
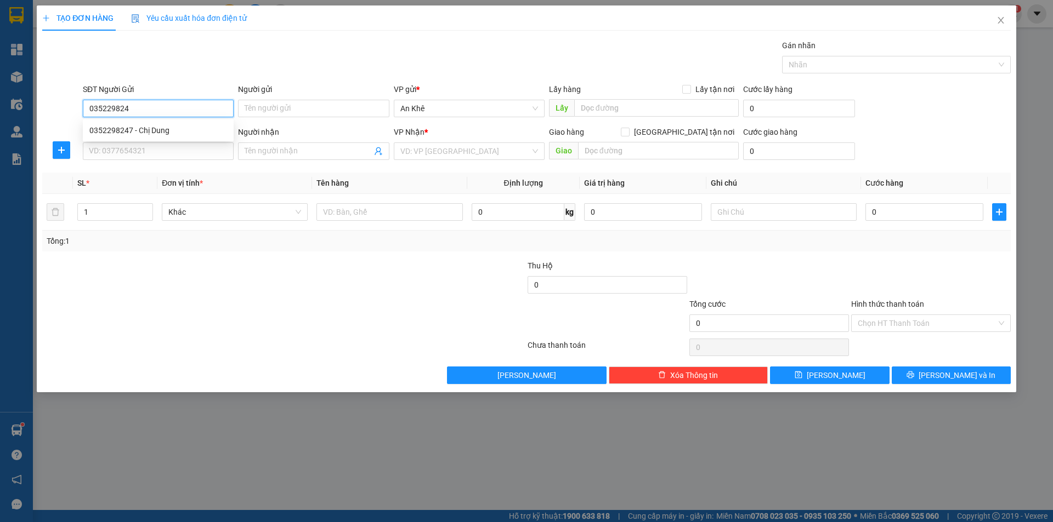
type input "0352298247"
click at [162, 129] on div "0352298247 - Chị Dung" at bounding box center [158, 130] width 138 height 12
type input "Chị Dung"
type input "0373547031"
type input "trâm"
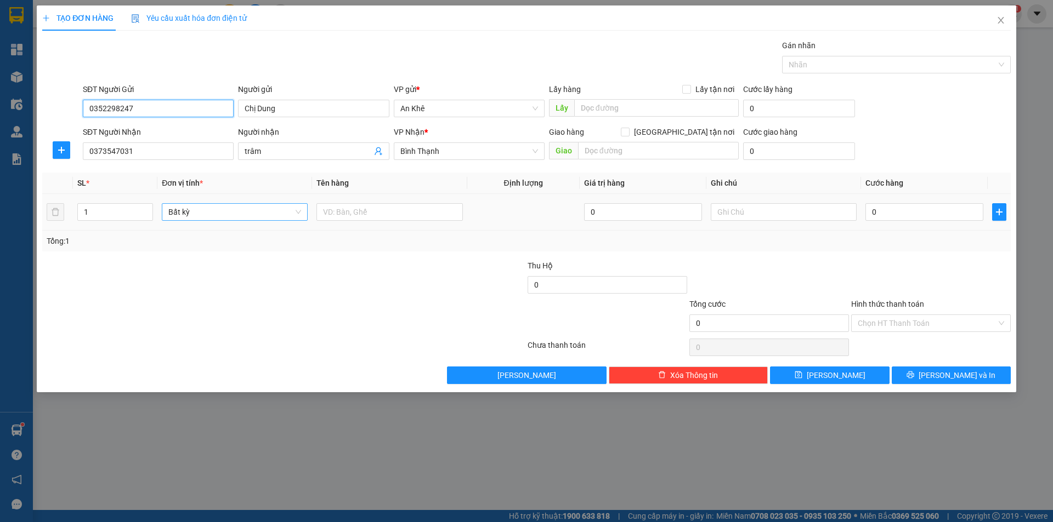
click at [291, 213] on span "Bất kỳ" at bounding box center [234, 212] width 133 height 16
type input "0352298247"
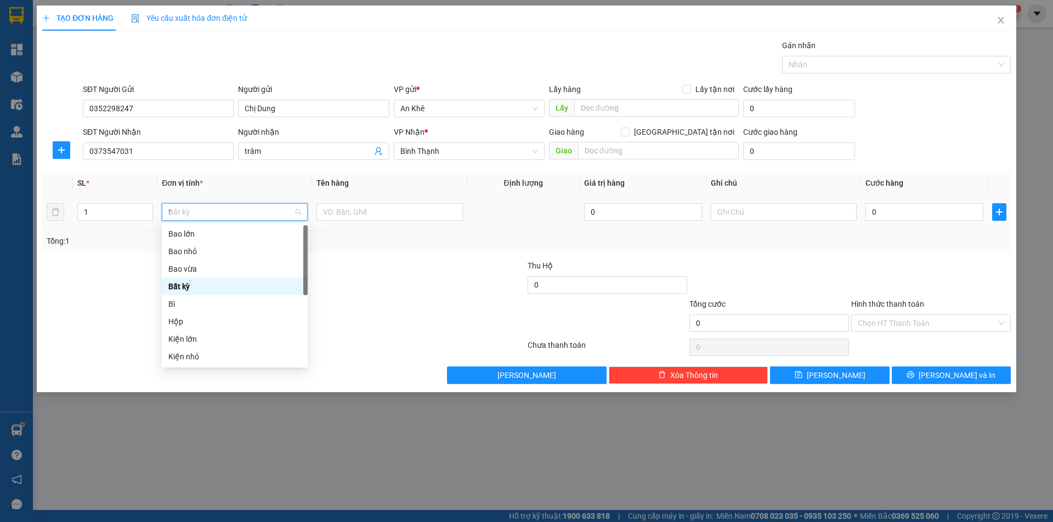
type input "th"
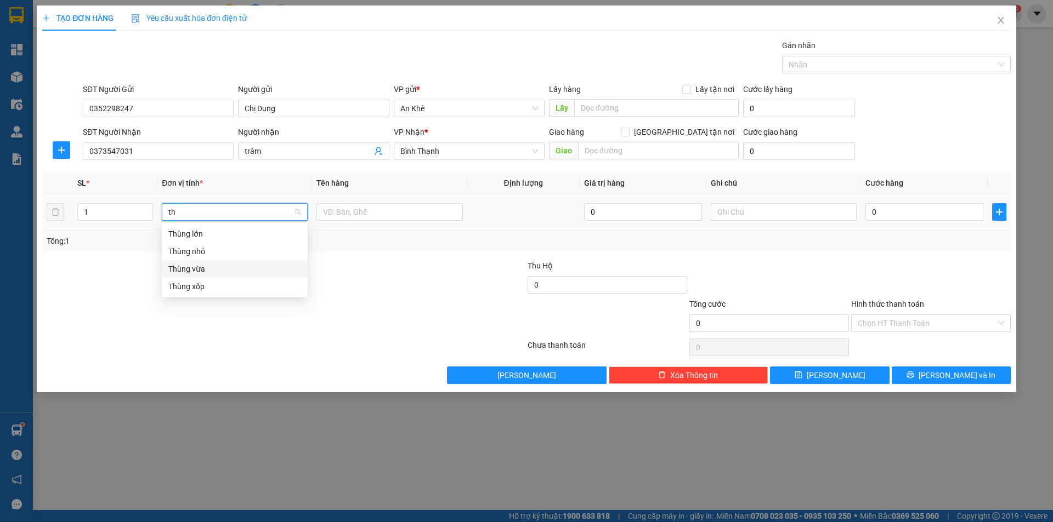
click at [198, 269] on div "Thùng vừa" at bounding box center [234, 269] width 133 height 12
click at [924, 218] on input "0" at bounding box center [924, 212] width 118 height 18
type input "5"
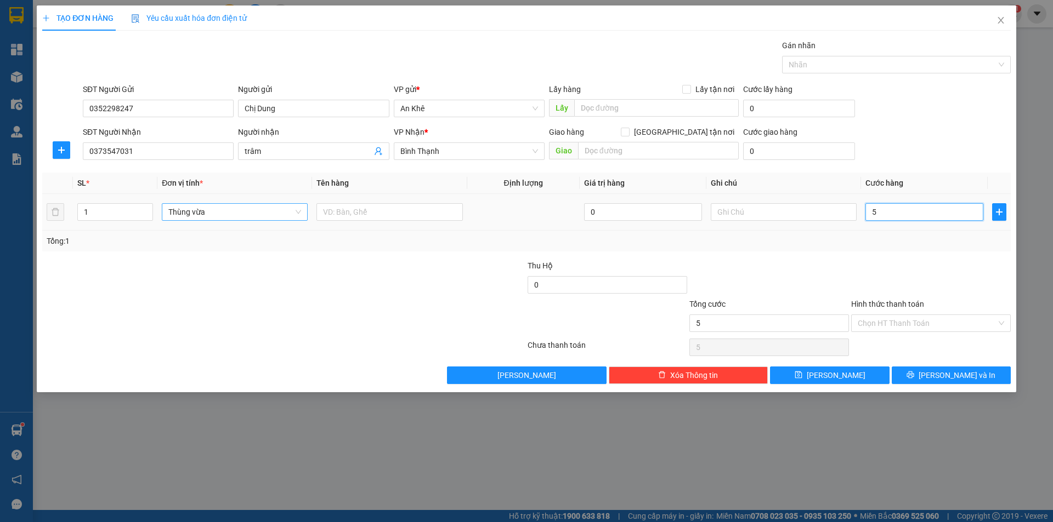
type input "50"
type input "500"
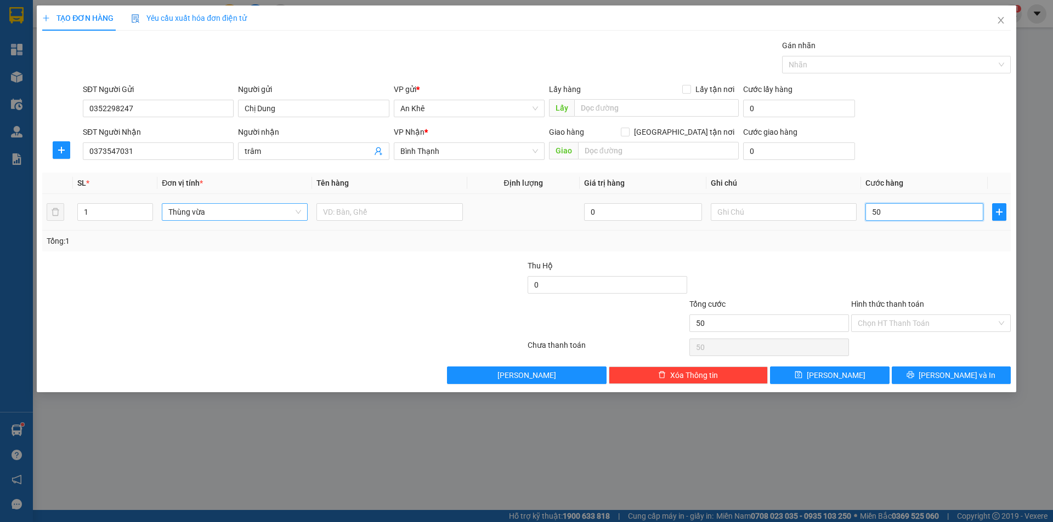
type input "500"
type input "5.000"
type input "50.000"
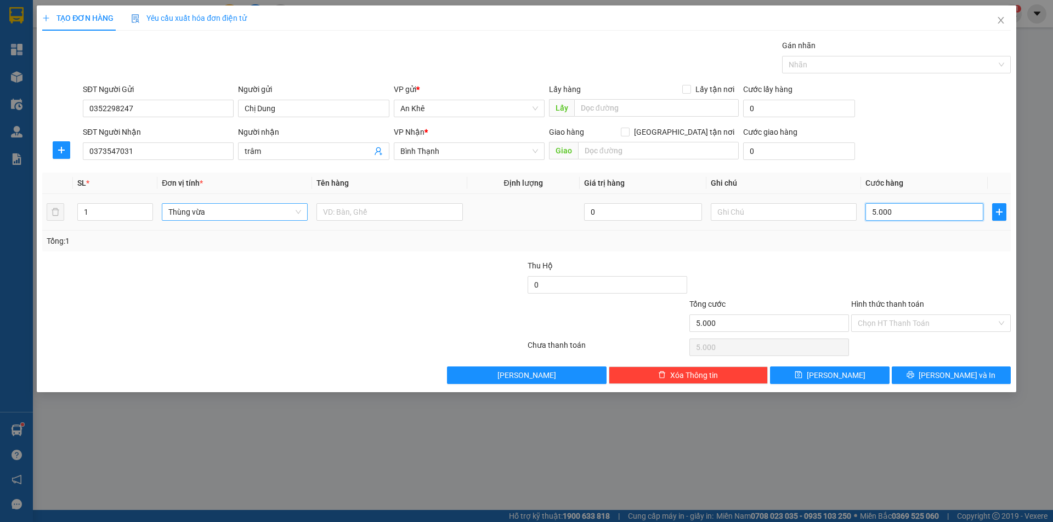
type input "50.000"
click at [940, 332] on div "Chọn HT Thanh Toán" at bounding box center [931, 324] width 160 height 18
type input "50.000"
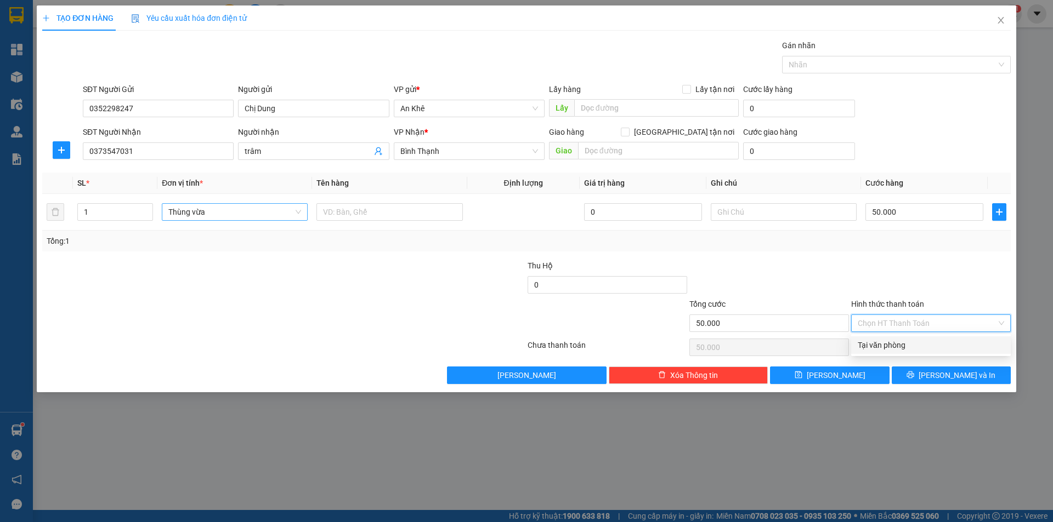
click at [935, 324] on input "Hình thức thanh toán" at bounding box center [926, 323] width 139 height 16
click at [908, 348] on div "Tại văn phòng" at bounding box center [930, 345] width 146 height 12
type input "0"
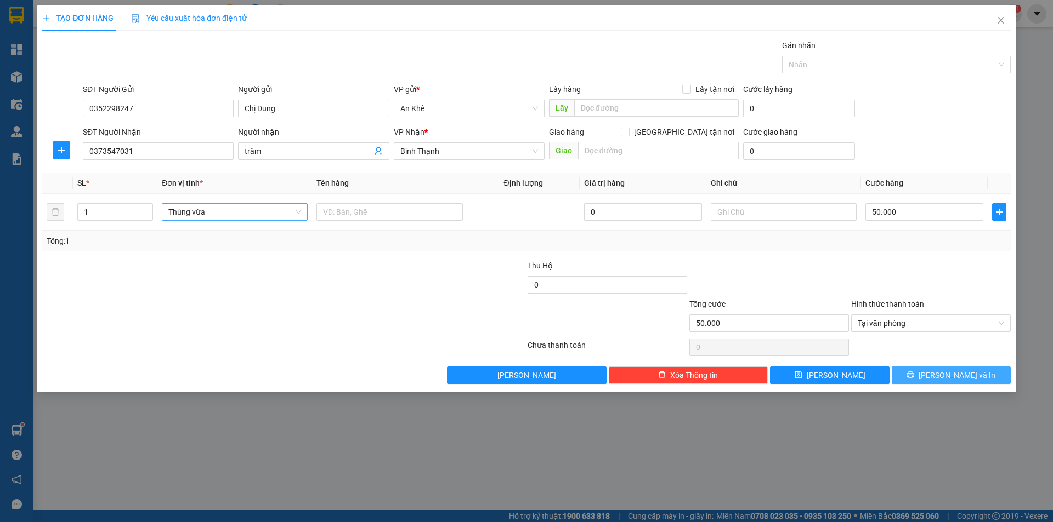
click at [946, 376] on span "Lưu và In" at bounding box center [956, 375] width 77 height 12
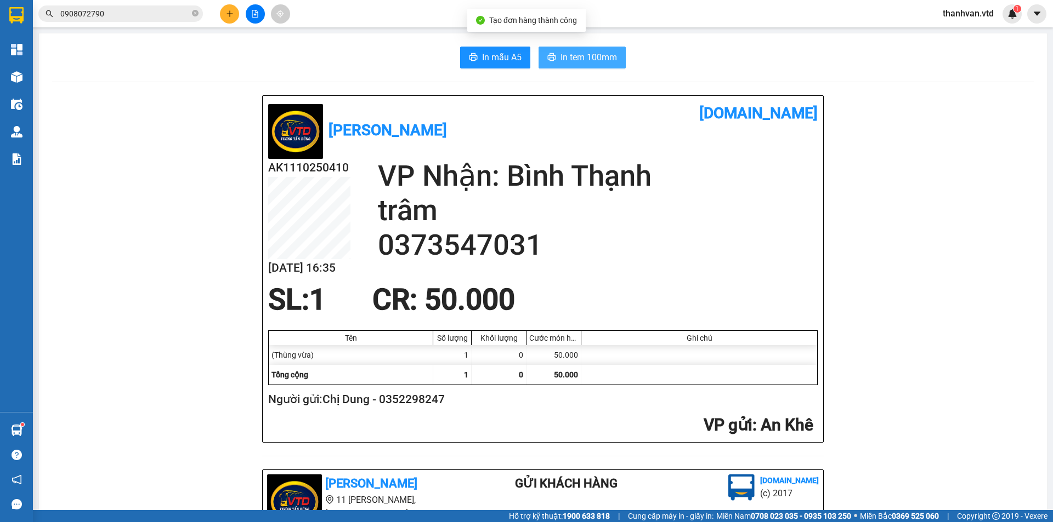
click at [587, 62] on span "In tem 100mm" at bounding box center [588, 57] width 56 height 14
click at [447, 129] on b "Vương Tấn Dũng" at bounding box center [387, 130] width 118 height 18
click at [645, 257] on h2 "0373547031" at bounding box center [598, 245] width 440 height 35
click at [372, 309] on span "CR : 50.000" at bounding box center [443, 300] width 143 height 34
click at [504, 132] on div "Vương Tấn Dũng" at bounding box center [405, 130] width 275 height 58
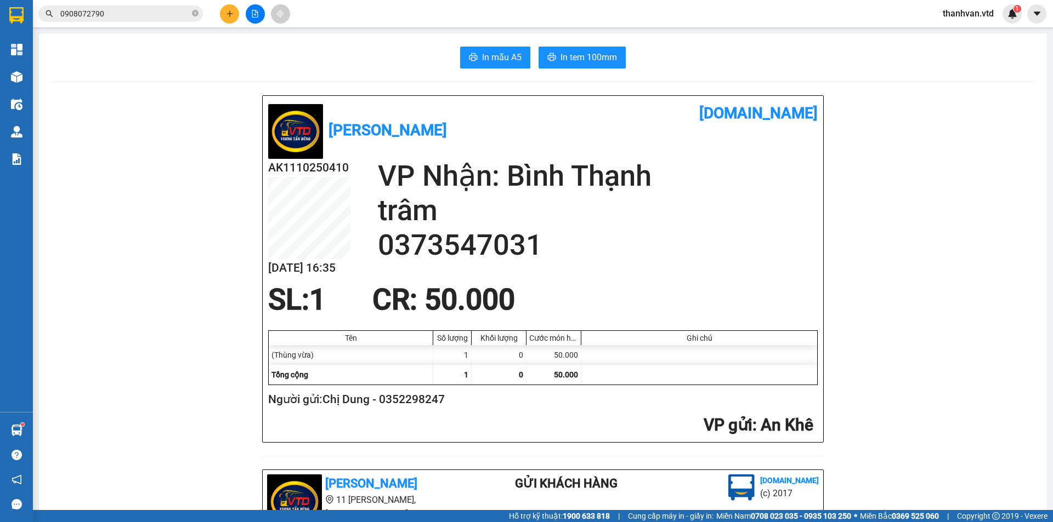
click at [672, 306] on div "SL: 1 CR : 50.000" at bounding box center [535, 299] width 549 height 33
